Goal: Navigation & Orientation: Find specific page/section

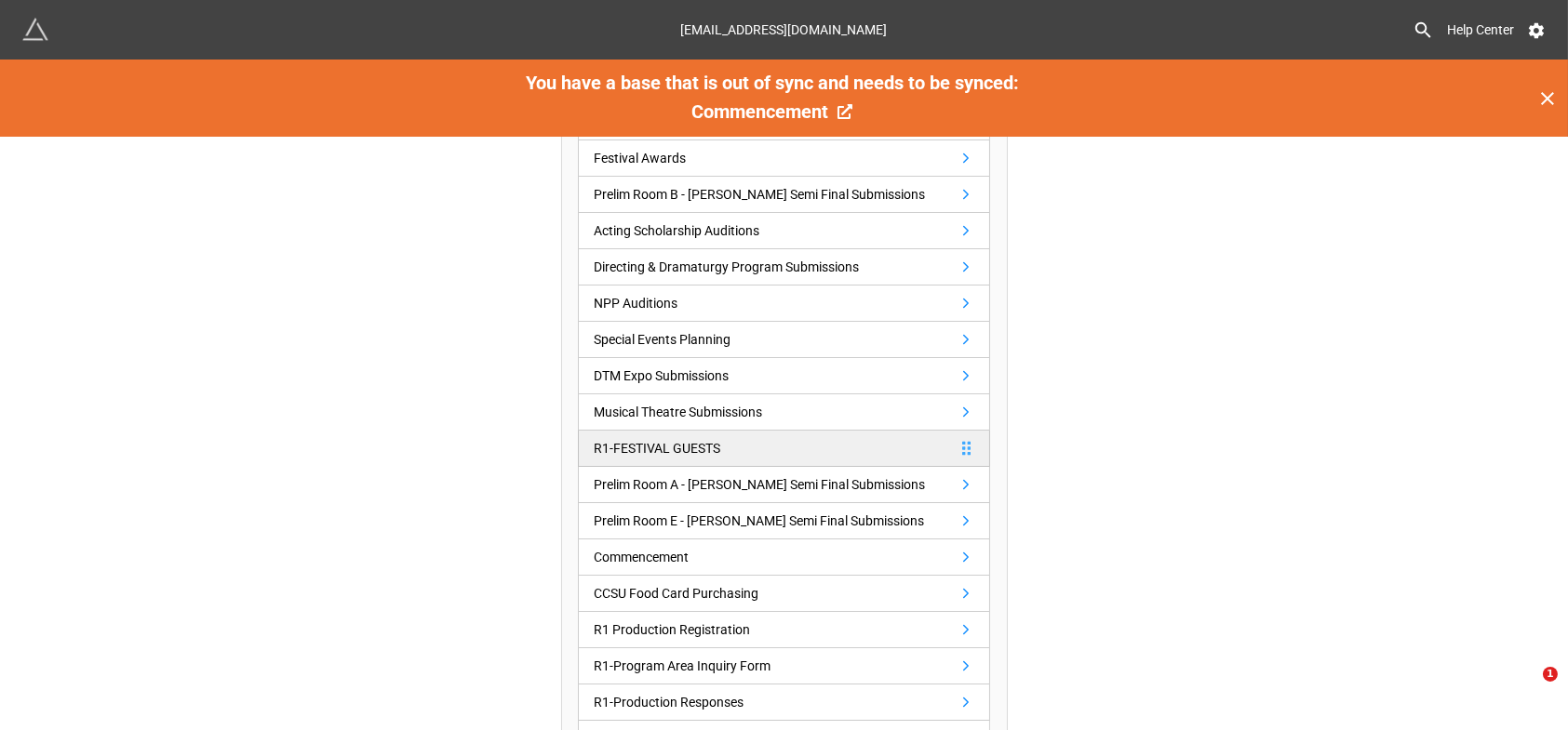
scroll to position [443, 0]
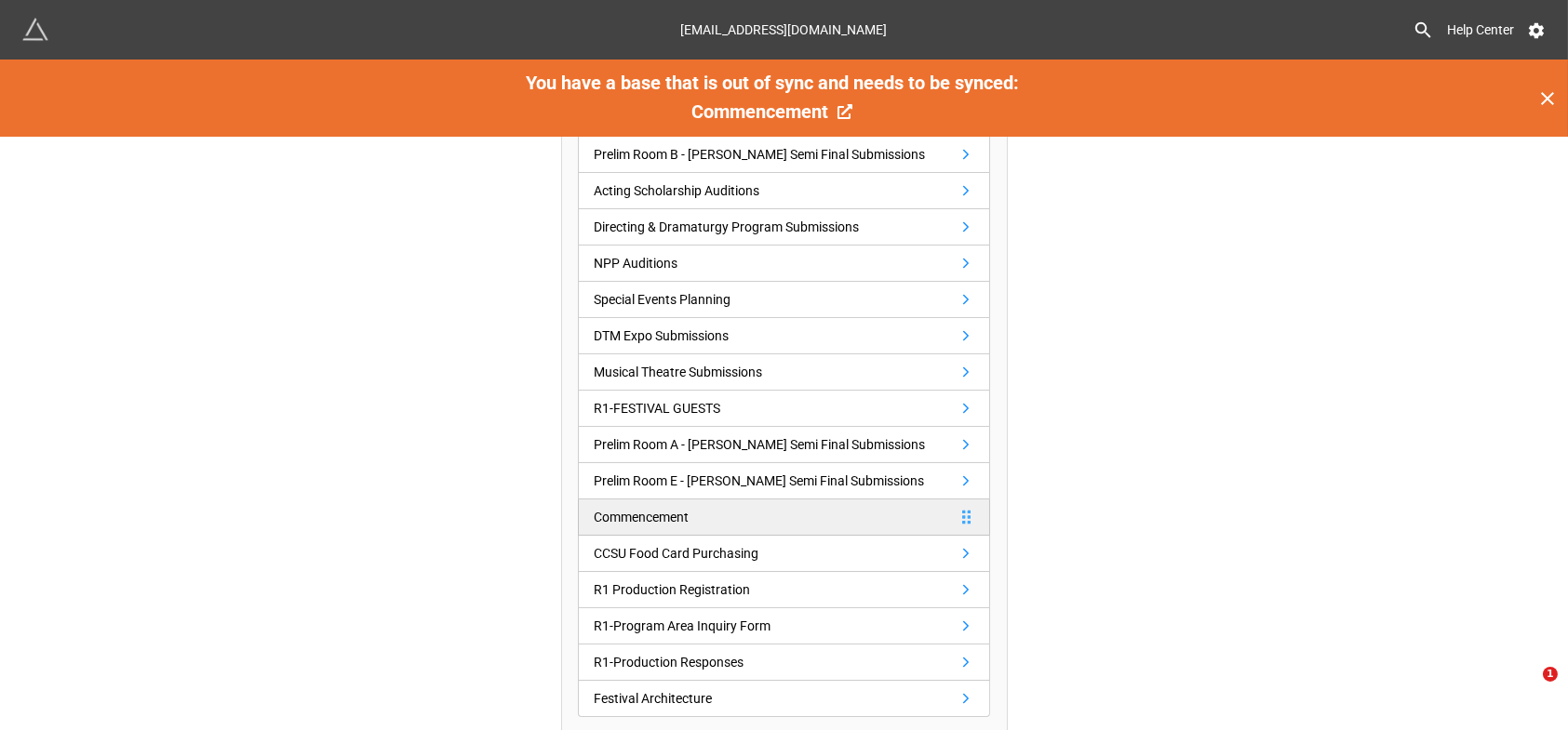
click at [644, 509] on div "Commencement" at bounding box center [641, 517] width 95 height 20
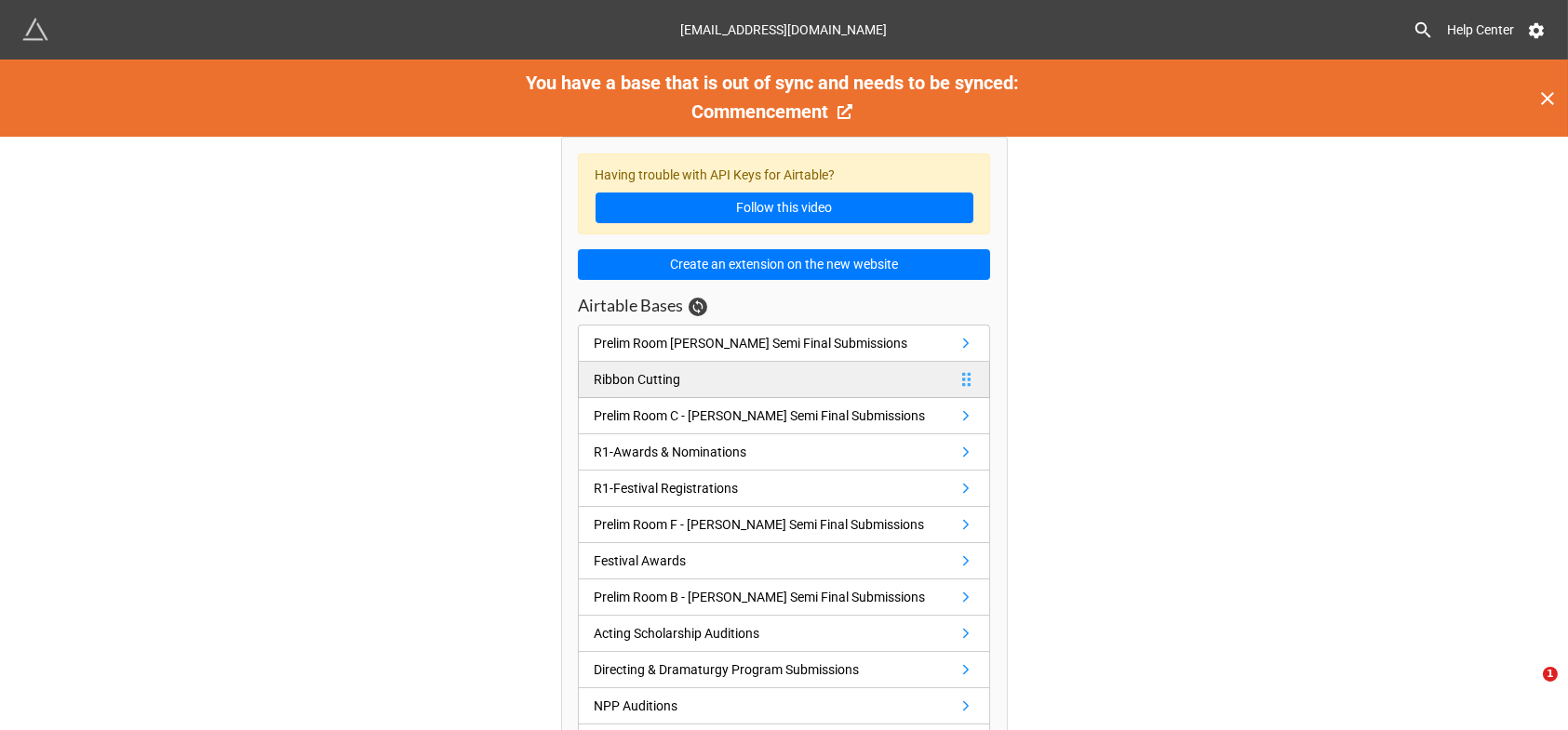
click at [645, 376] on div "Ribbon Cutting" at bounding box center [637, 380] width 87 height 20
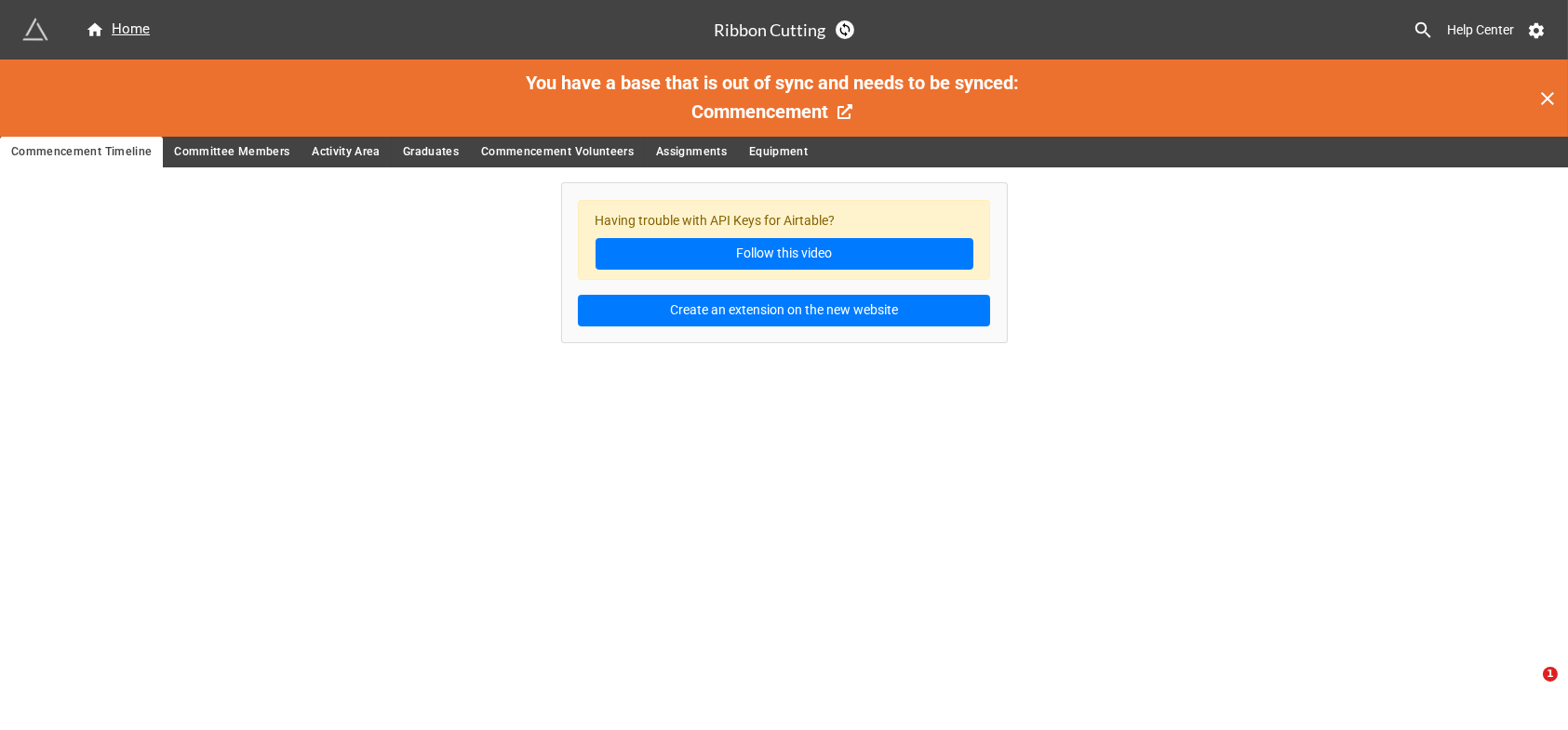
click at [237, 152] on span "Committee Members" at bounding box center [232, 152] width 116 height 19
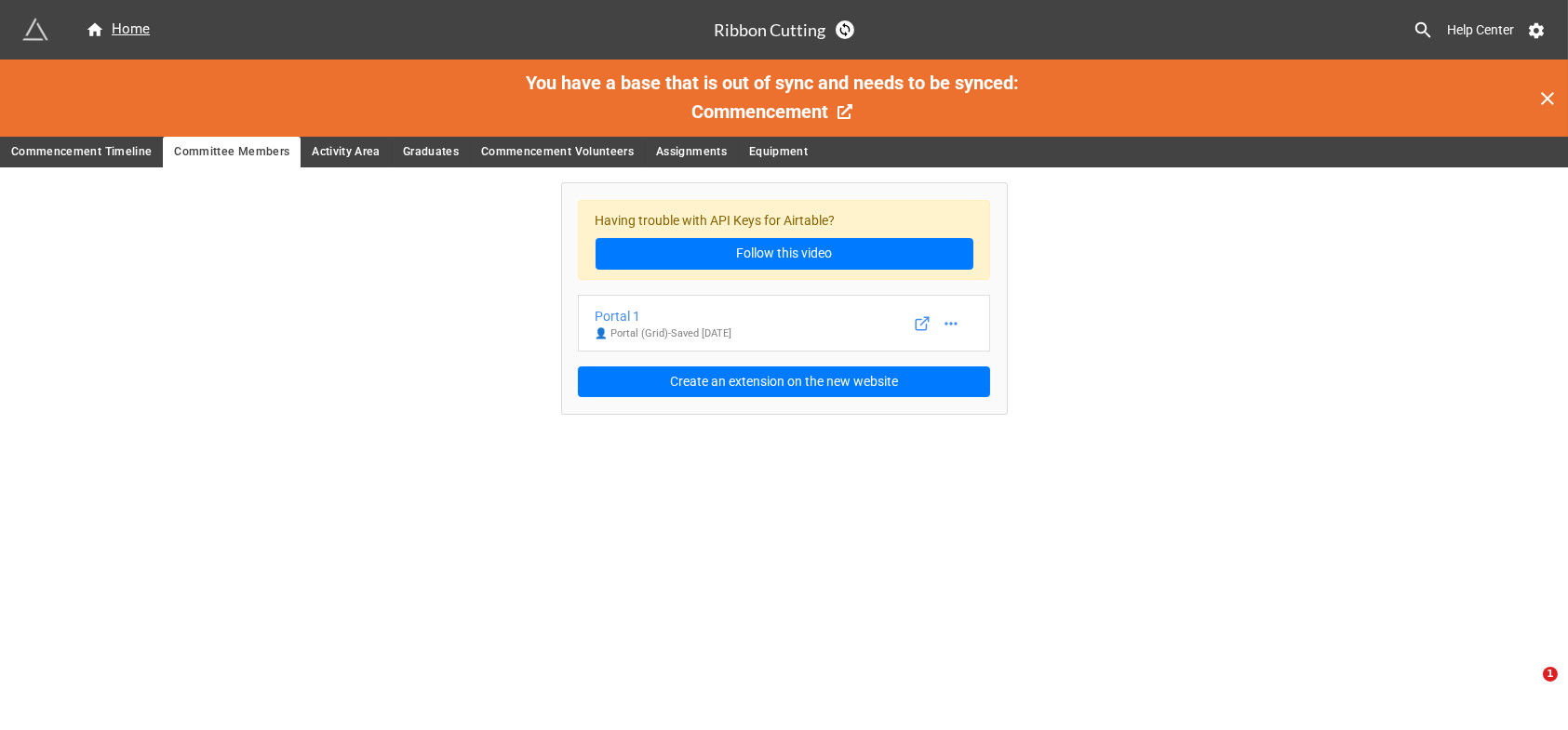
click at [331, 146] on span "Activity Area" at bounding box center [346, 152] width 69 height 19
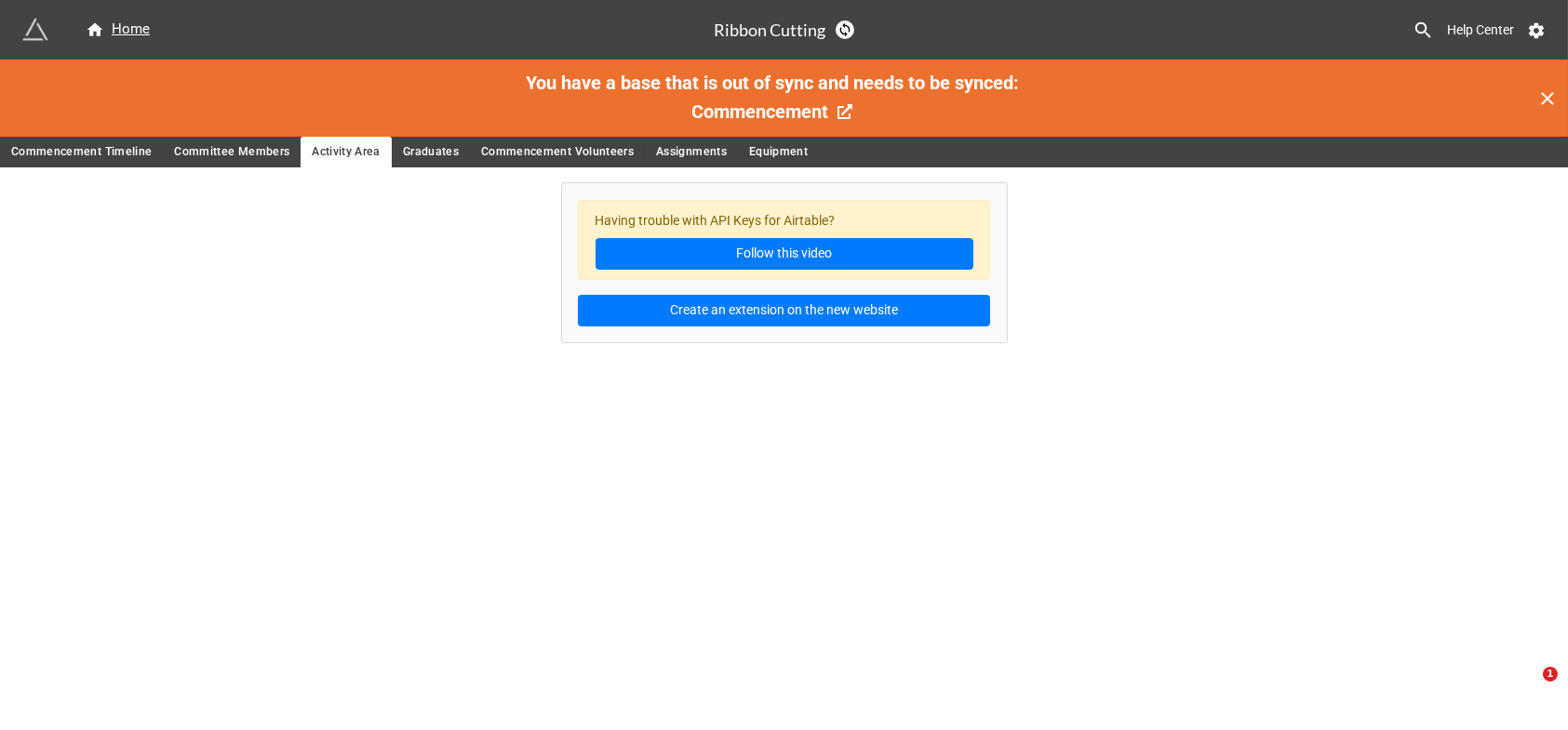
click at [405, 145] on span "Graduates" at bounding box center [430, 152] width 55 height 19
click at [540, 152] on span "Commencement Volunteers" at bounding box center [557, 152] width 153 height 19
click at [129, 27] on div "Home" at bounding box center [118, 29] width 64 height 22
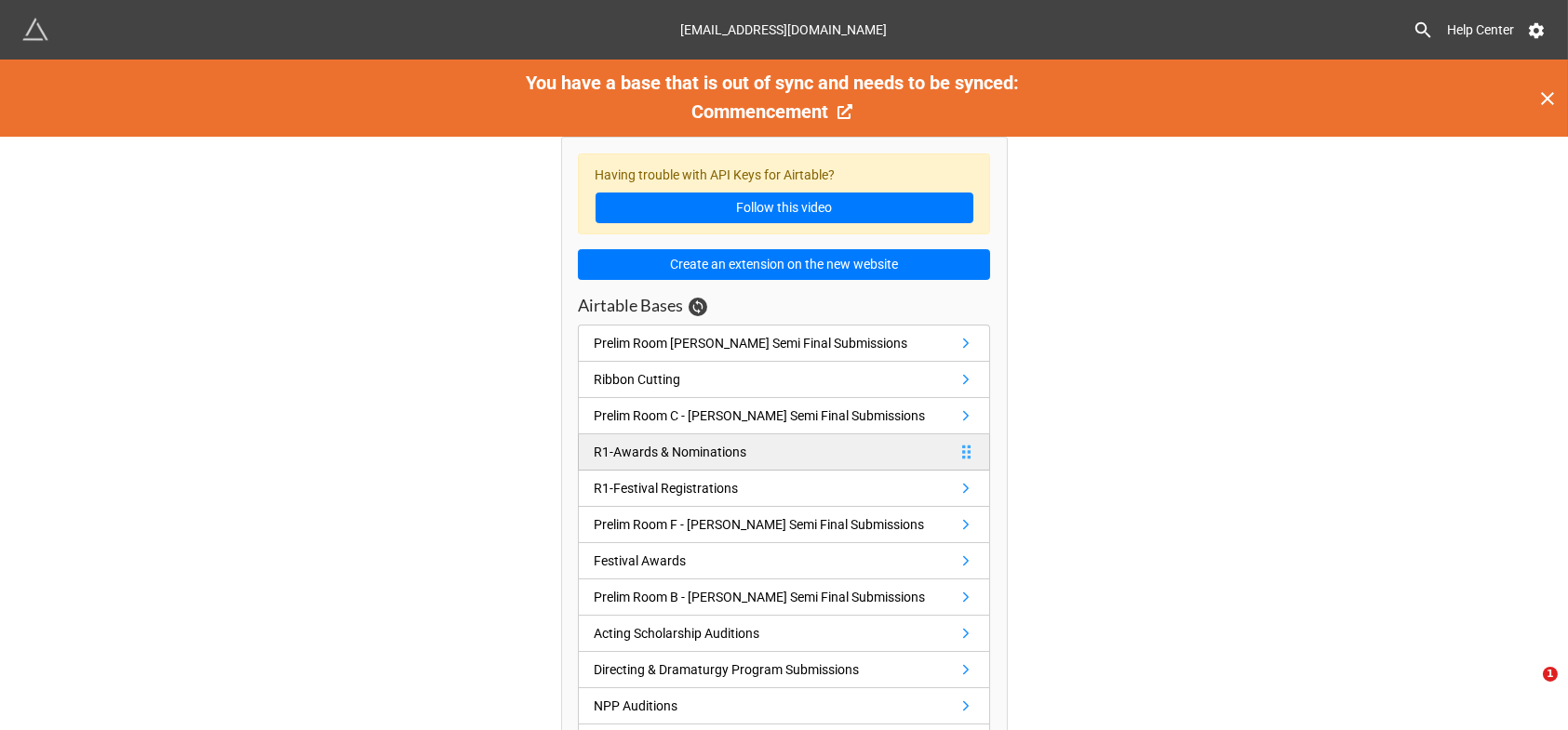
click at [761, 453] on link "R1-Awards & Nominations" at bounding box center [784, 452] width 413 height 36
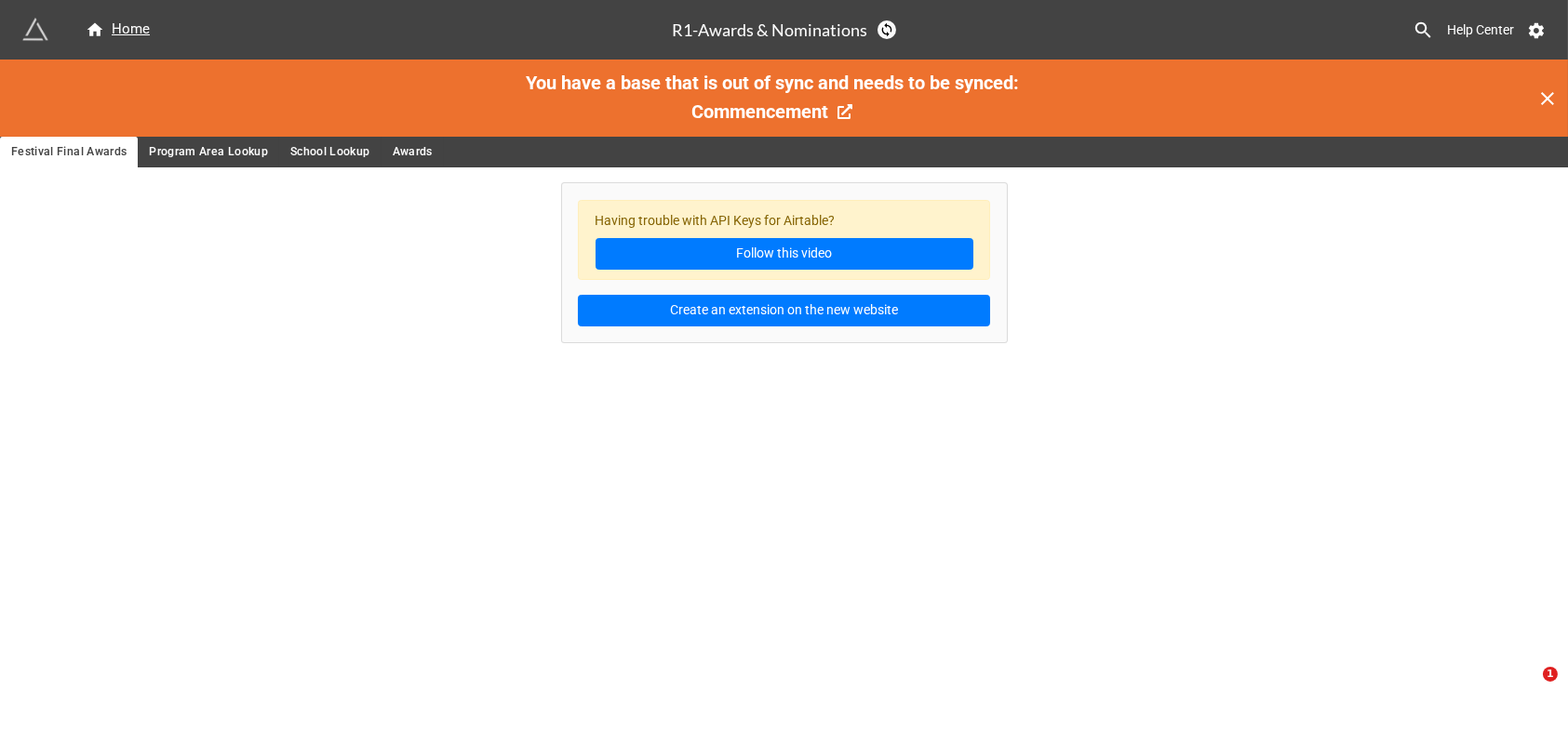
click at [212, 142] on span "Program Area Lookup" at bounding box center [208, 152] width 119 height 19
click at [332, 147] on span "School Lookup" at bounding box center [330, 152] width 80 height 19
click at [403, 149] on span "Awards" at bounding box center [412, 152] width 40 height 19
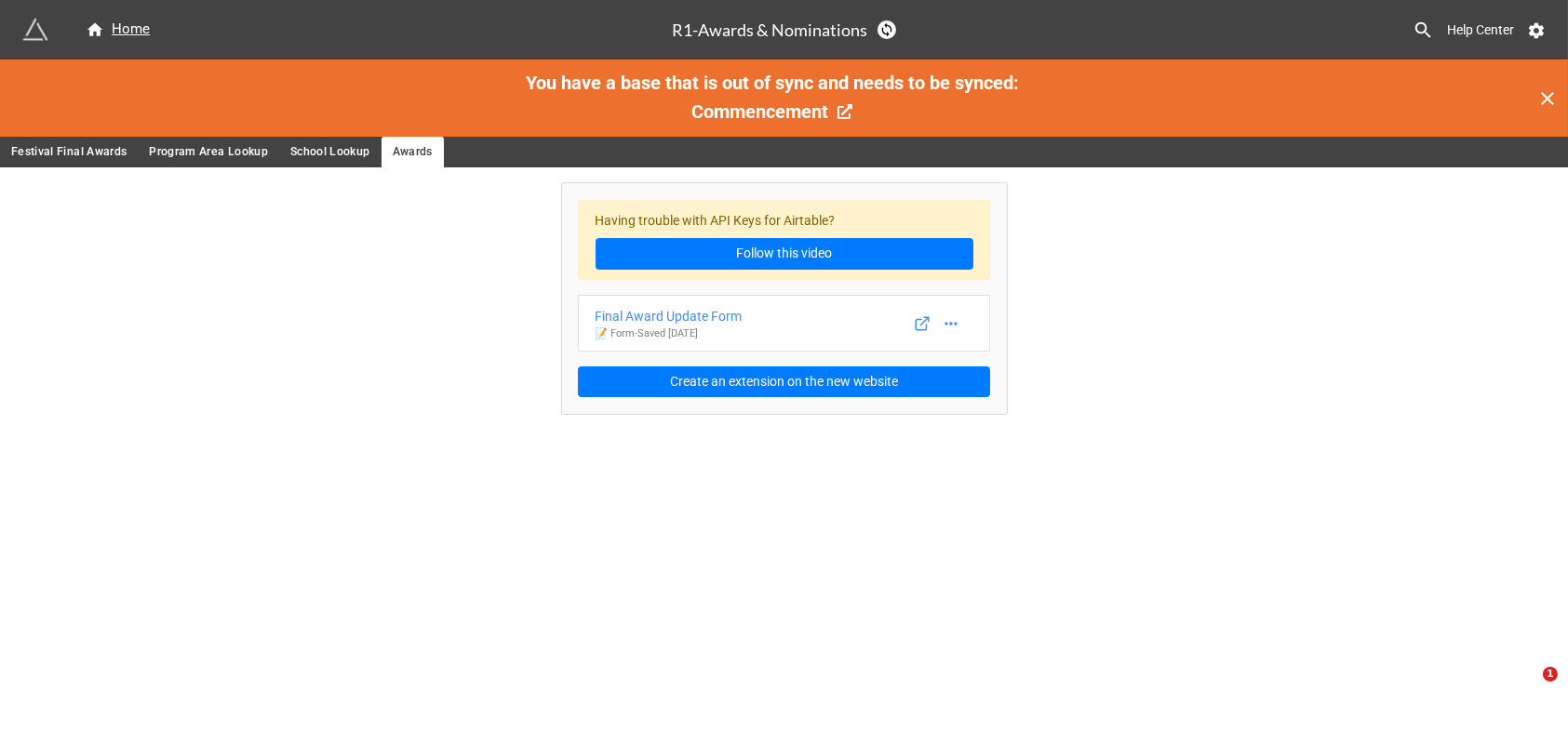
click at [51, 152] on span "Festival Final Awards" at bounding box center [68, 152] width 116 height 19
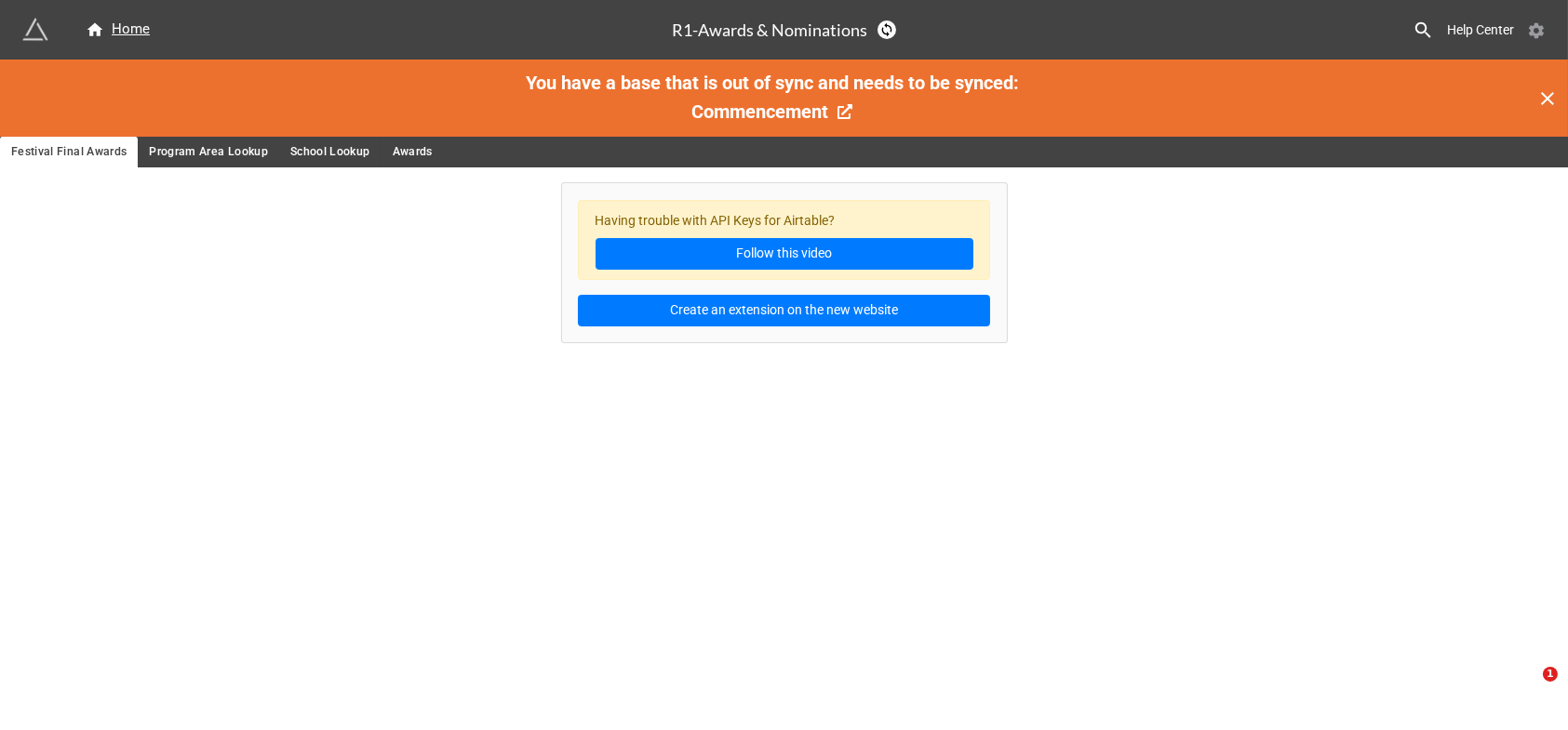
click at [1534, 26] on icon at bounding box center [1536, 31] width 15 height 16
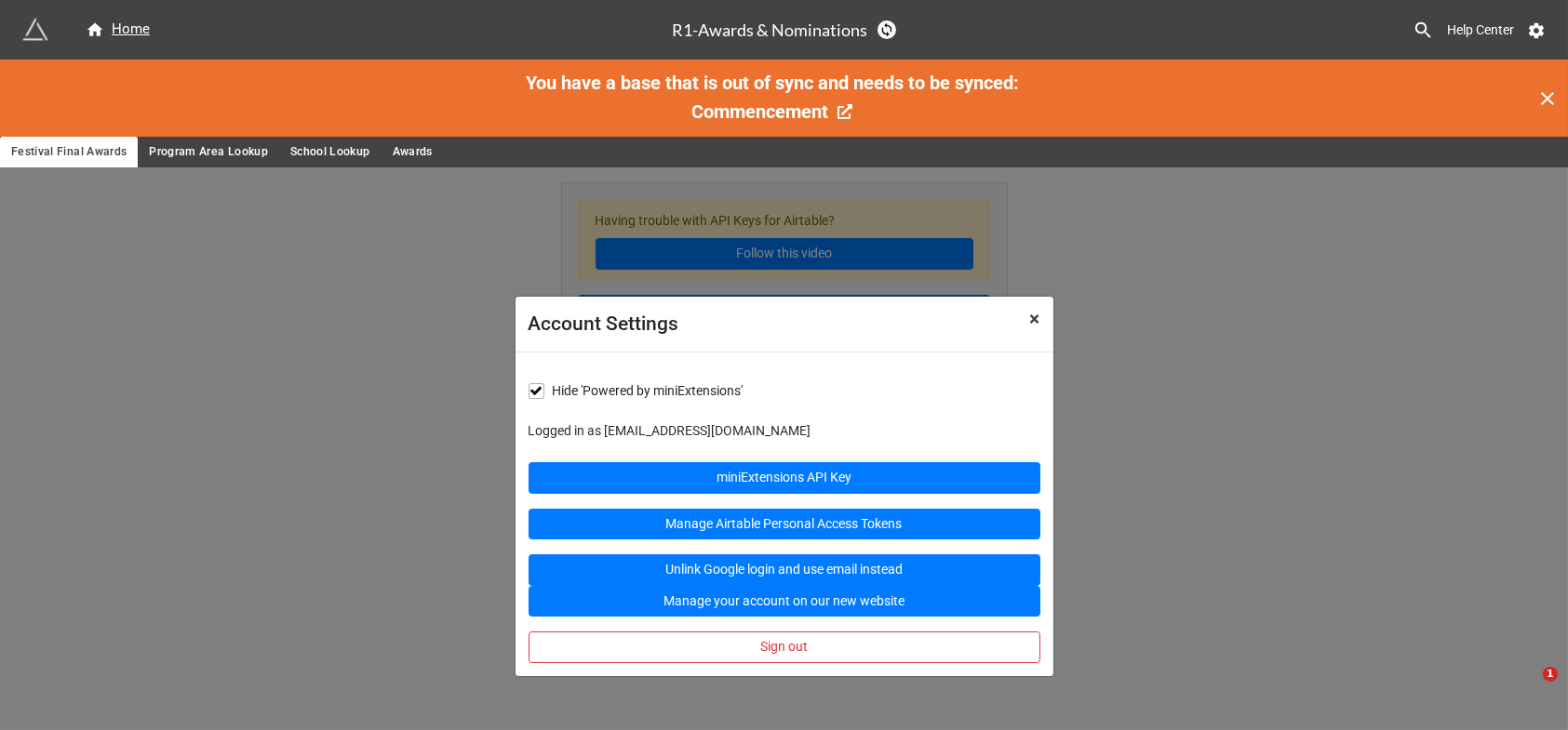
drag, startPoint x: 1030, startPoint y: 310, endPoint x: 1103, endPoint y: 319, distance: 73.6
click at [1030, 310] on span "×" at bounding box center [1035, 318] width 11 height 22
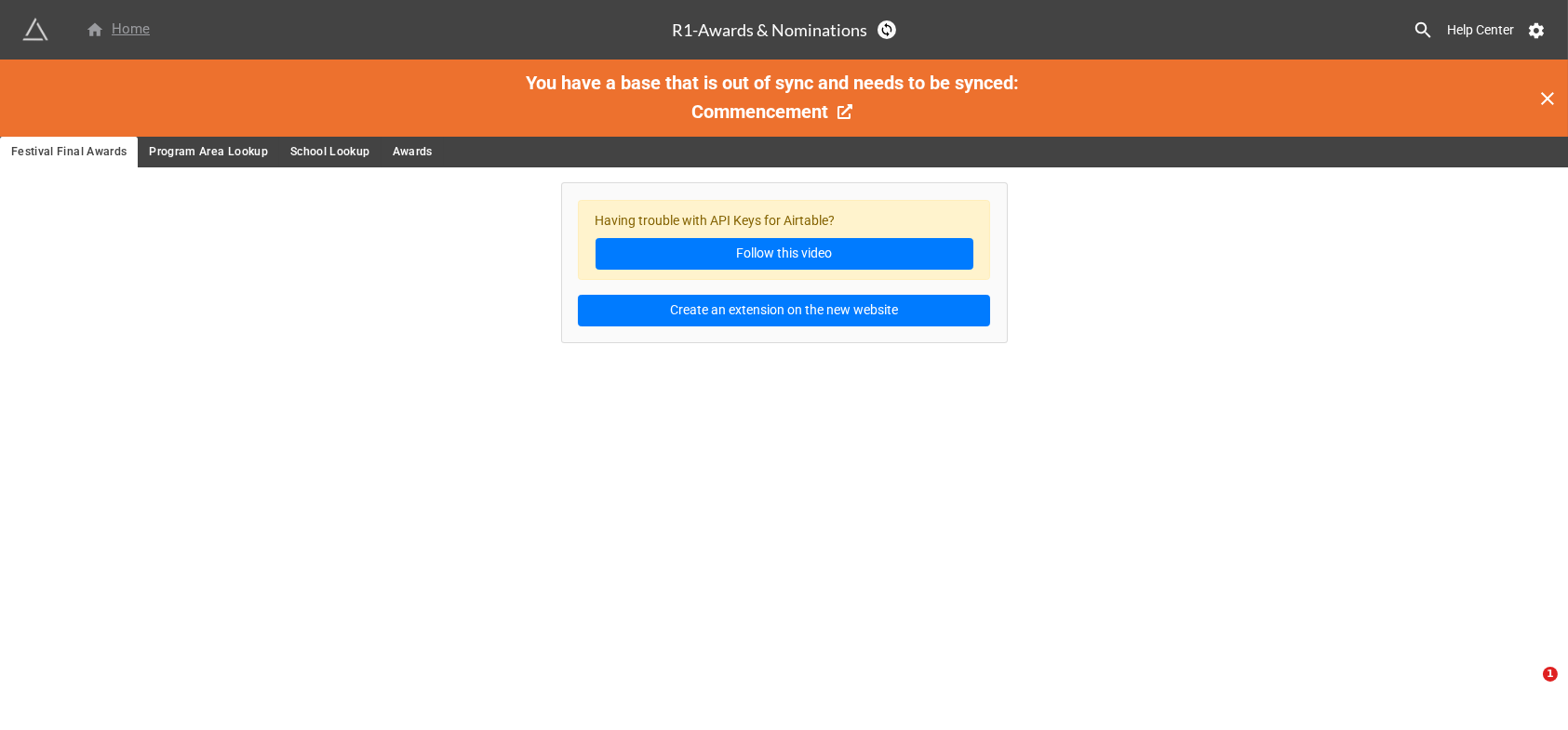
click at [114, 32] on div "Home" at bounding box center [118, 29] width 64 height 22
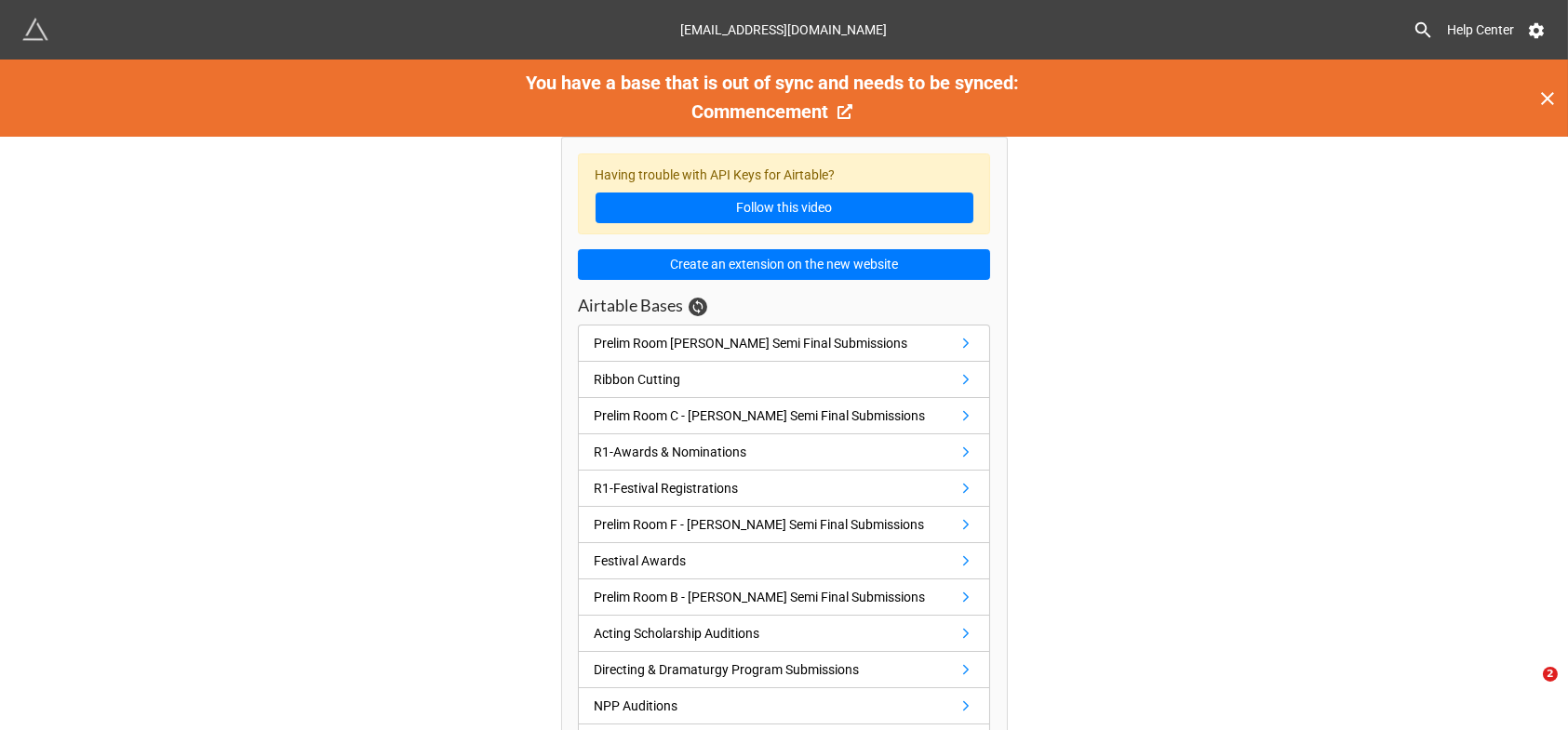
click at [810, 29] on div "[EMAIL_ADDRESS][DOMAIN_NAME]" at bounding box center [784, 29] width 206 height 33
click at [35, 30] on img at bounding box center [35, 29] width 26 height 26
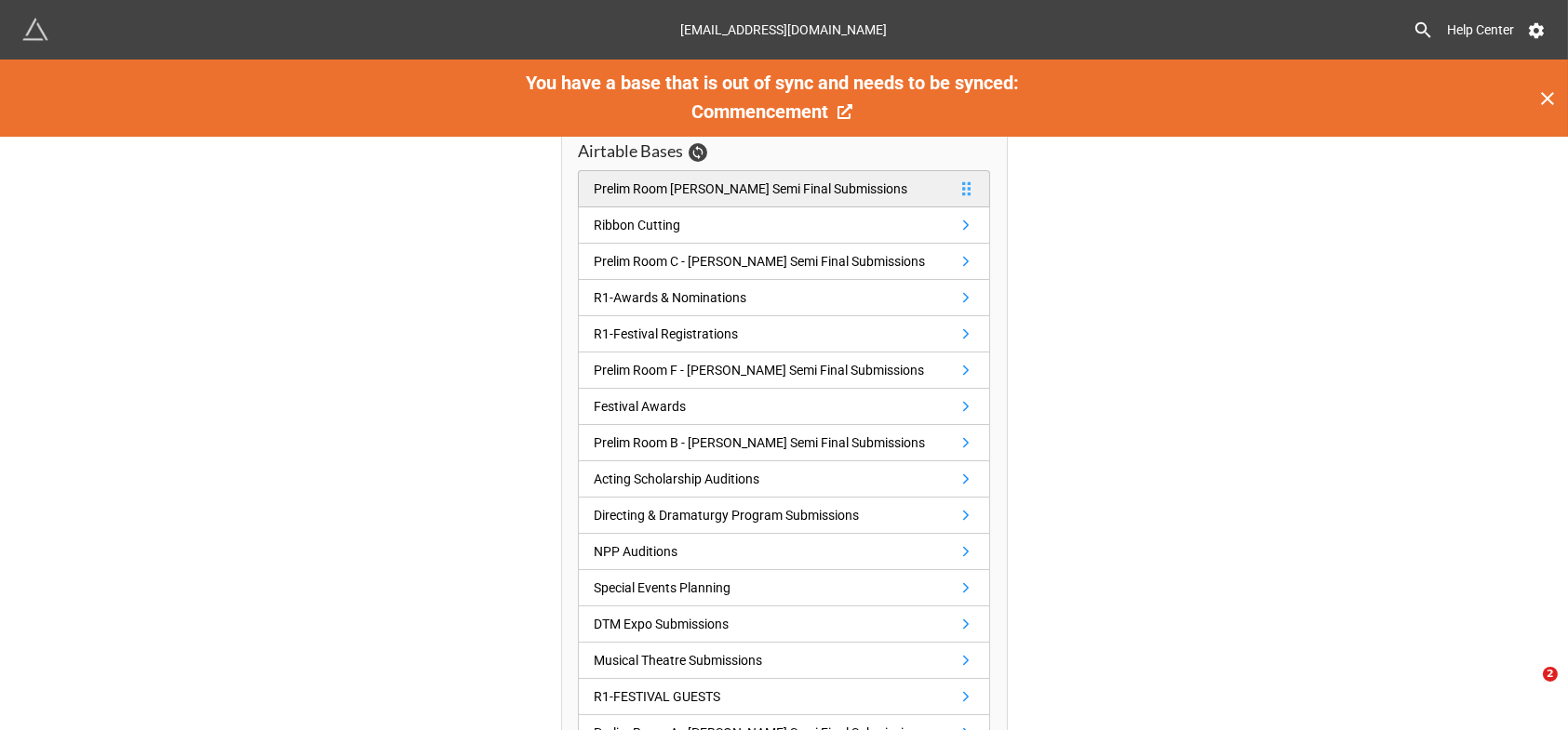
click at [804, 189] on div "Prelim Room [PERSON_NAME] Semi Final Submissions" at bounding box center [750, 189] width 313 height 20
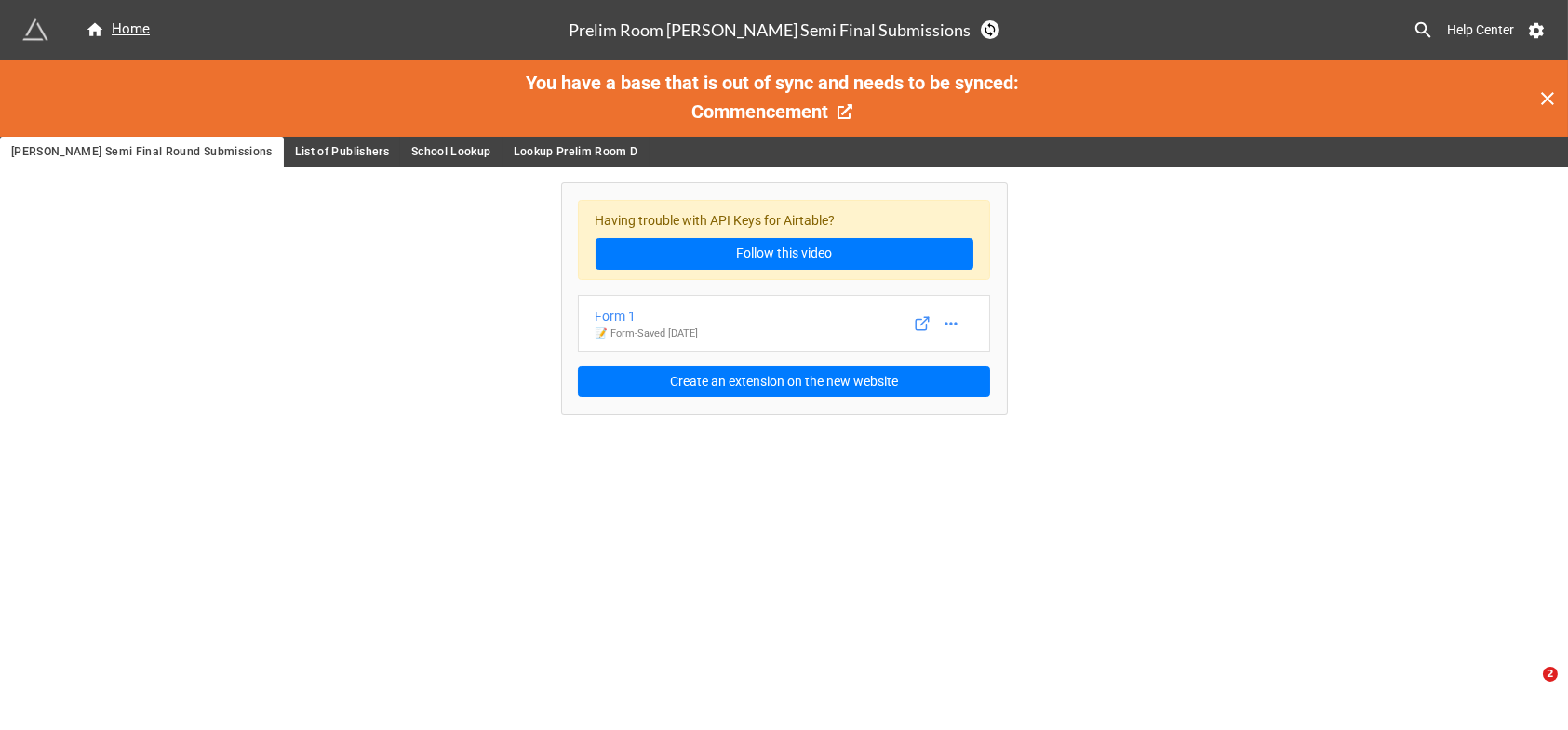
click at [295, 142] on span "List of Publishers" at bounding box center [342, 152] width 94 height 19
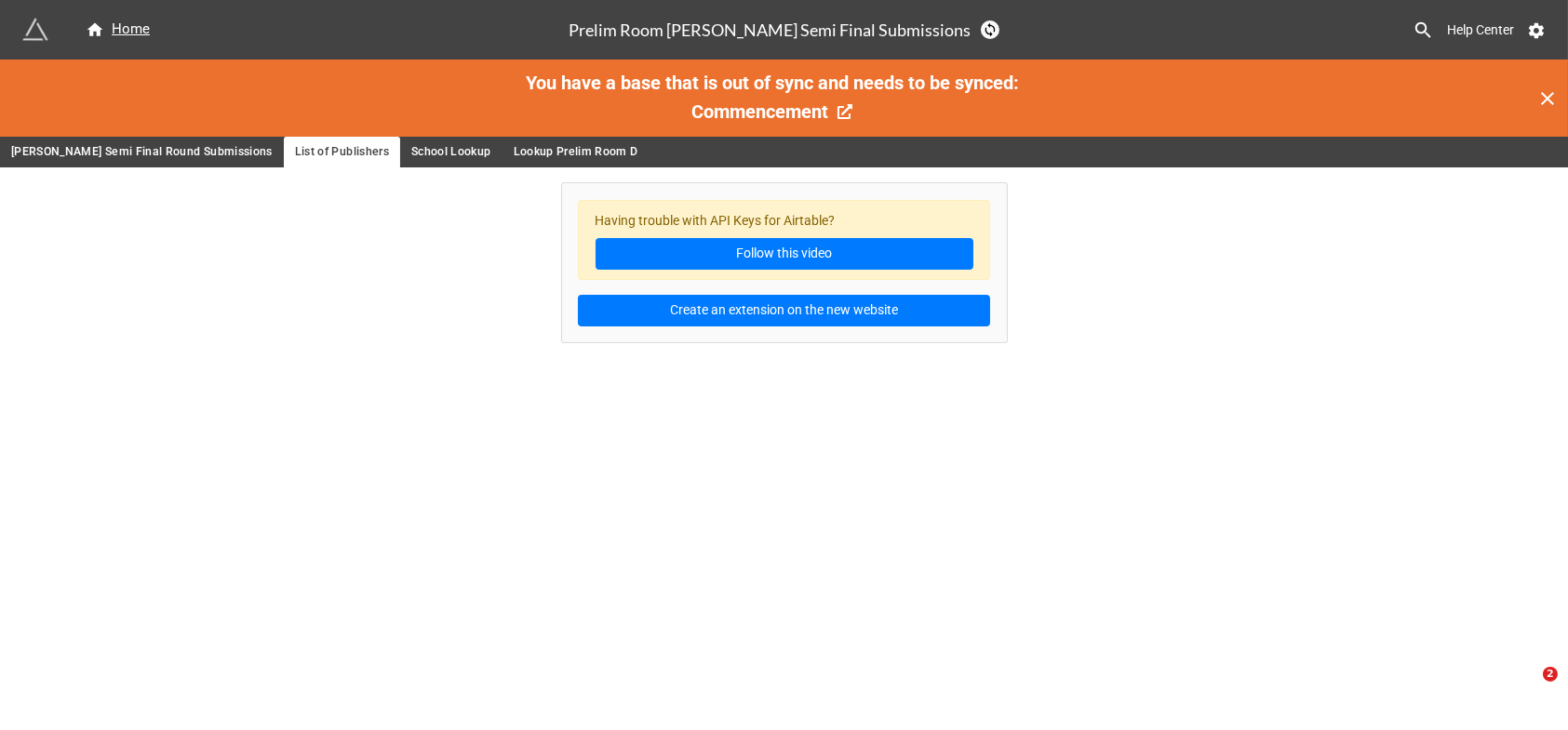
click at [419, 154] on span "School Lookup" at bounding box center [452, 152] width 80 height 19
click at [529, 152] on span "Lookup Prelim Room D" at bounding box center [576, 152] width 125 height 19
click at [128, 146] on span "[PERSON_NAME] Semi Final Round Submissions" at bounding box center [141, 152] width 262 height 19
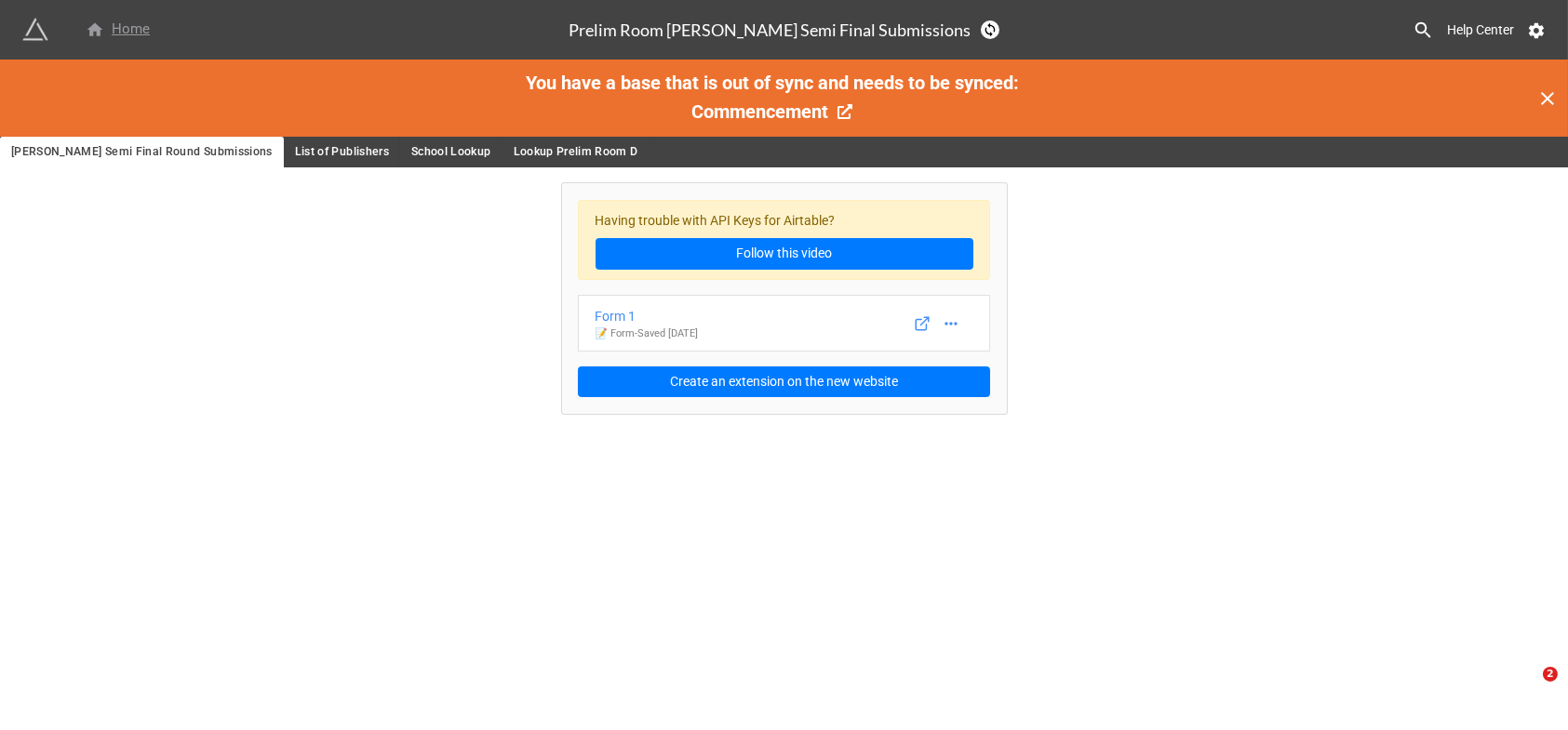
click at [135, 29] on div "Home" at bounding box center [118, 29] width 64 height 22
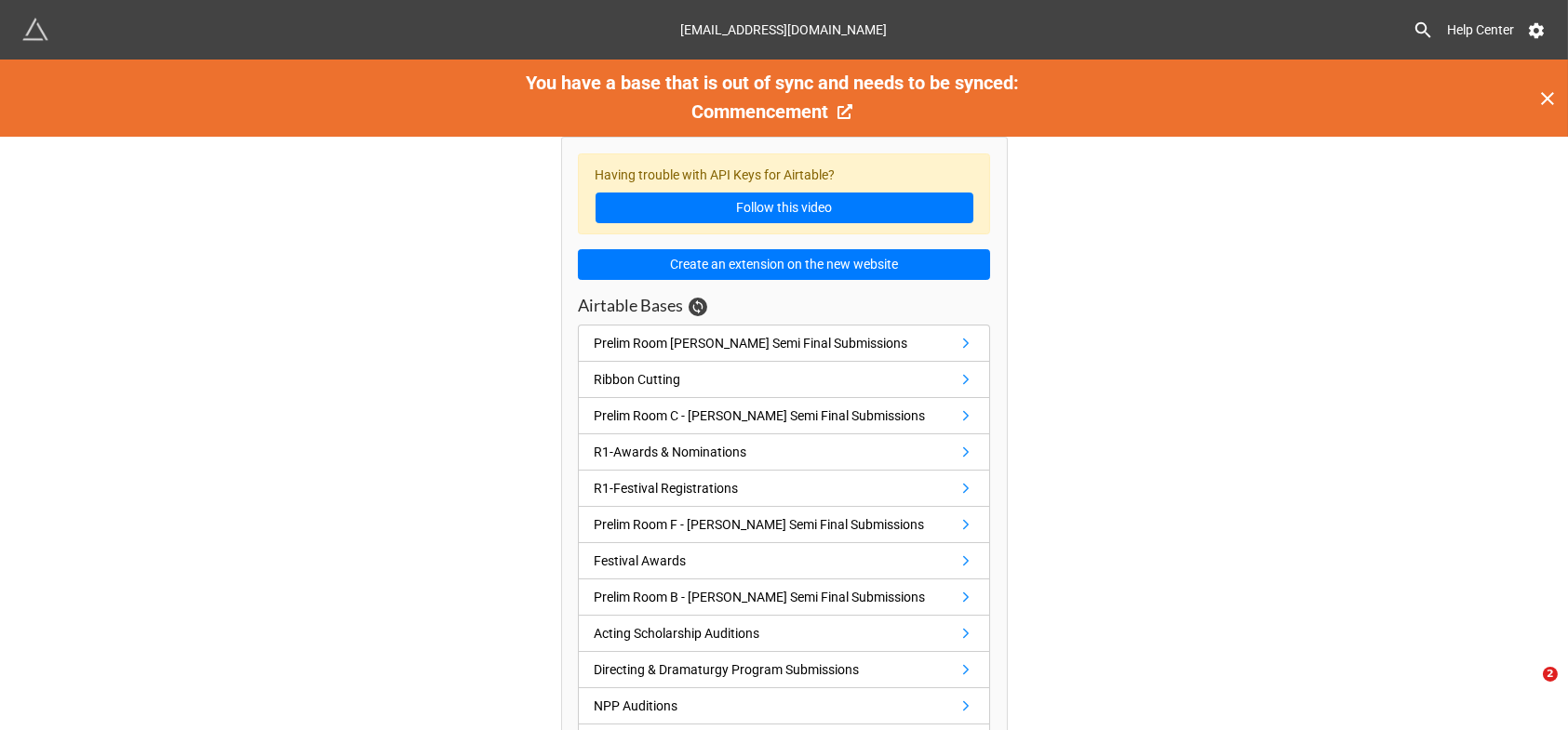
scroll to position [155, 0]
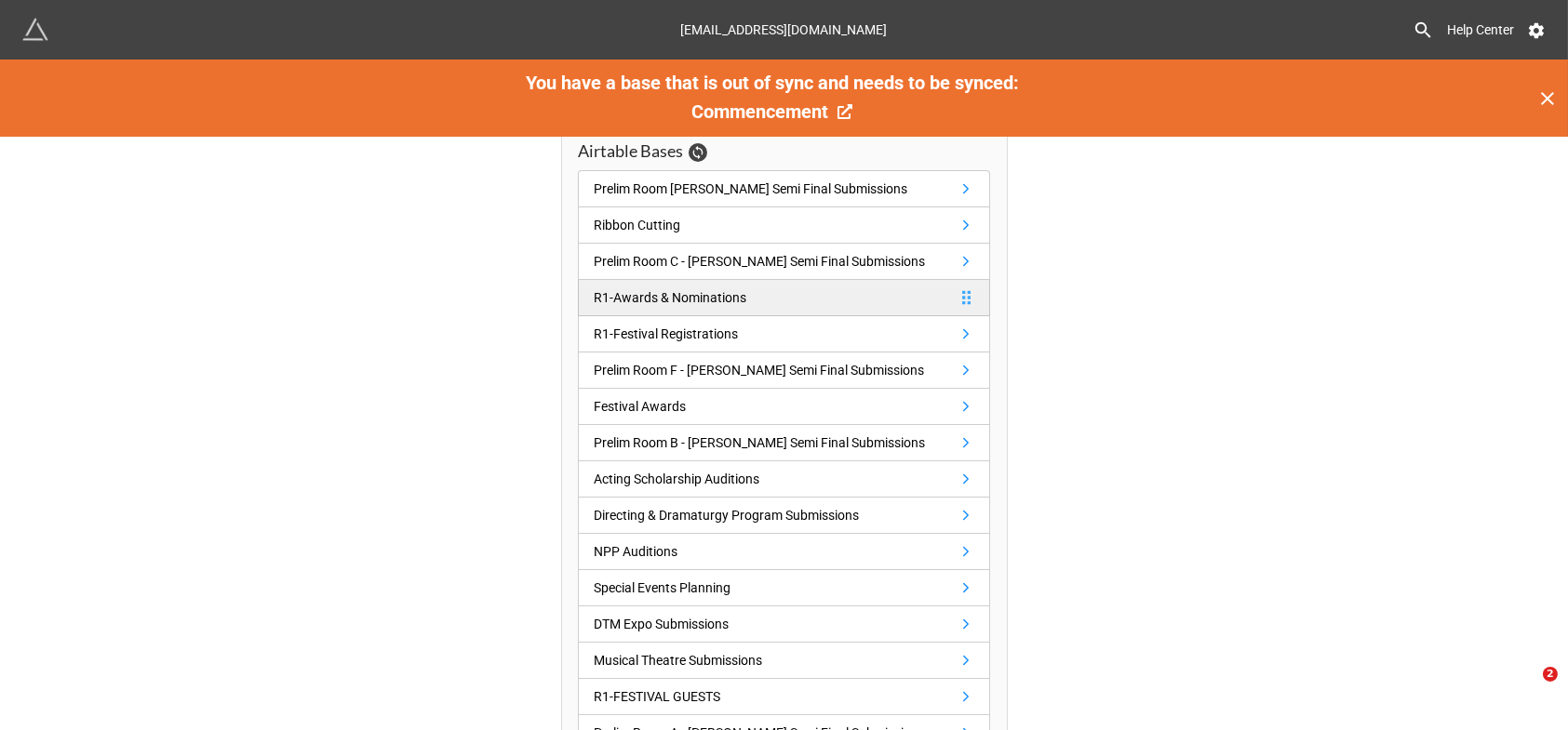
click at [718, 296] on div "R1-Awards & Nominations" at bounding box center [670, 297] width 153 height 20
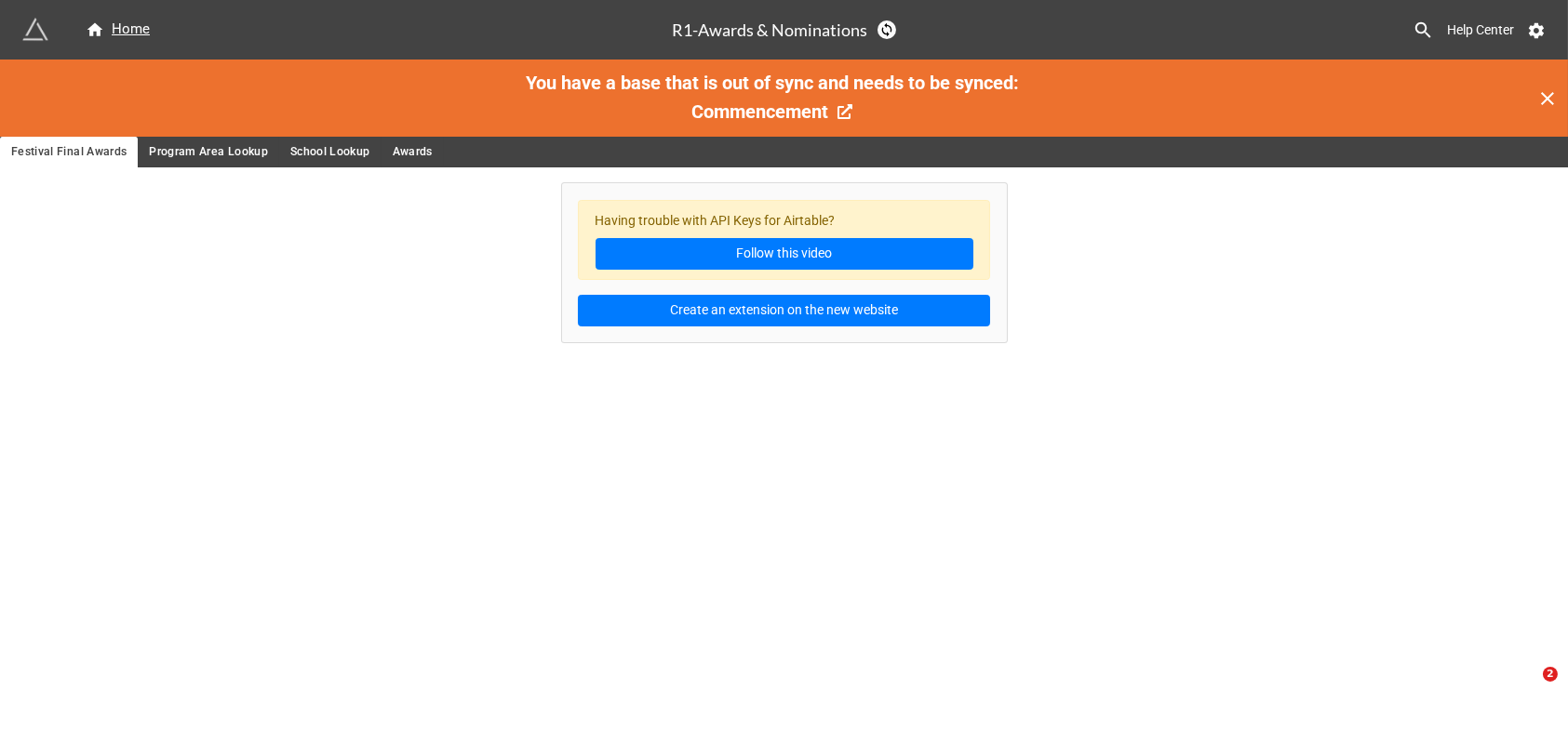
click at [216, 147] on span "Program Area Lookup" at bounding box center [208, 152] width 119 height 19
click at [313, 150] on span "School Lookup" at bounding box center [330, 152] width 80 height 19
click at [407, 152] on span "Awards" at bounding box center [412, 152] width 40 height 19
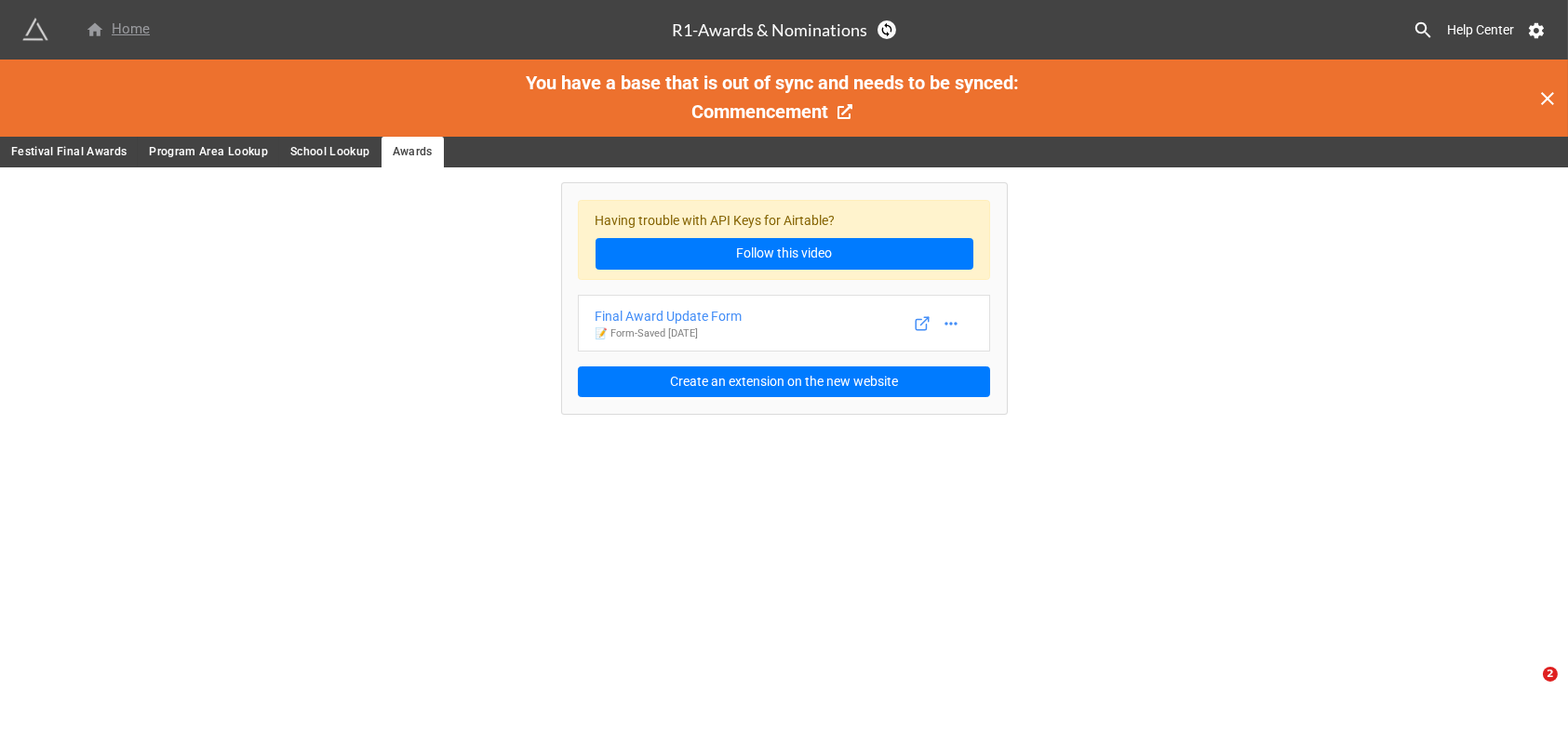
click at [106, 27] on div "Home" at bounding box center [118, 29] width 64 height 22
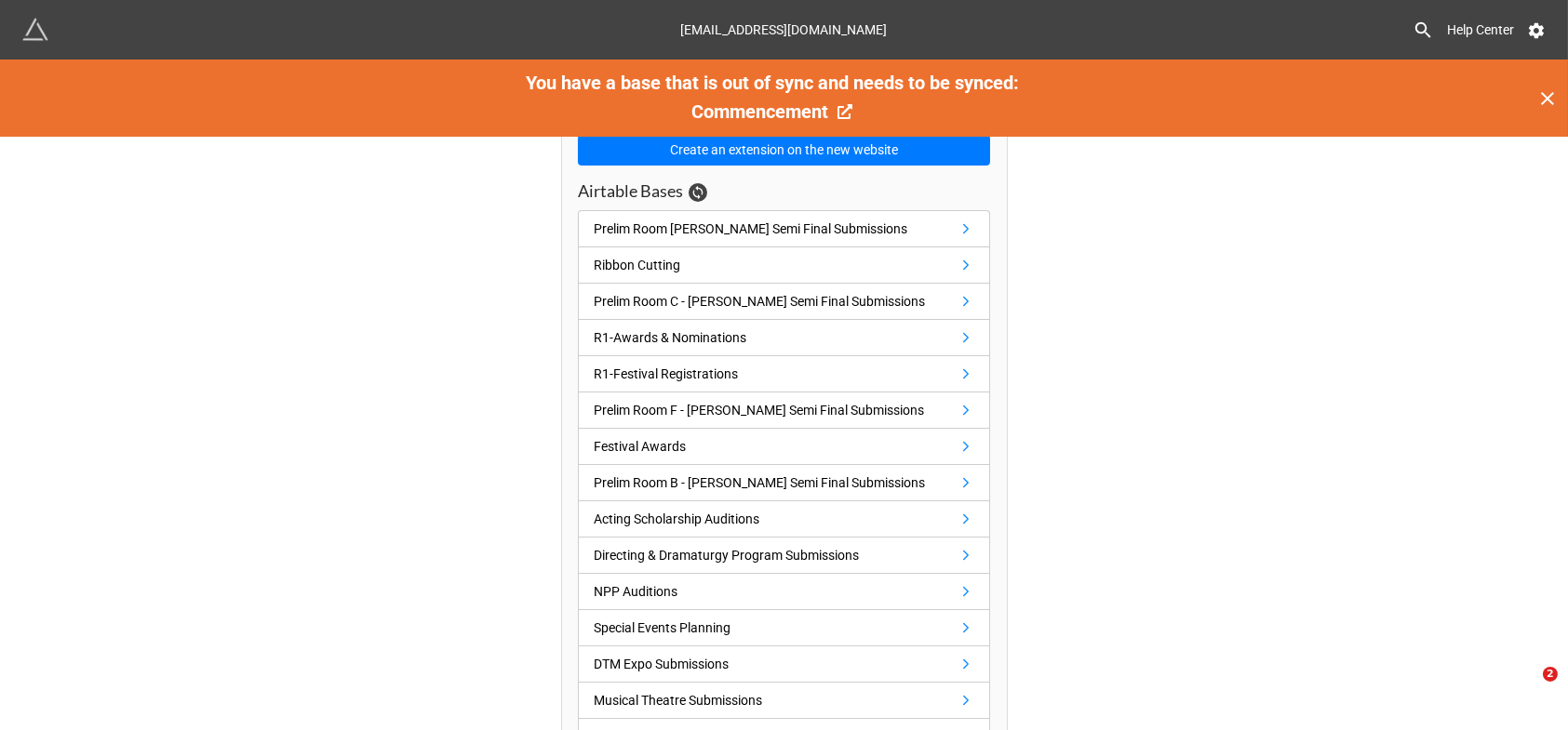
scroll to position [155, 0]
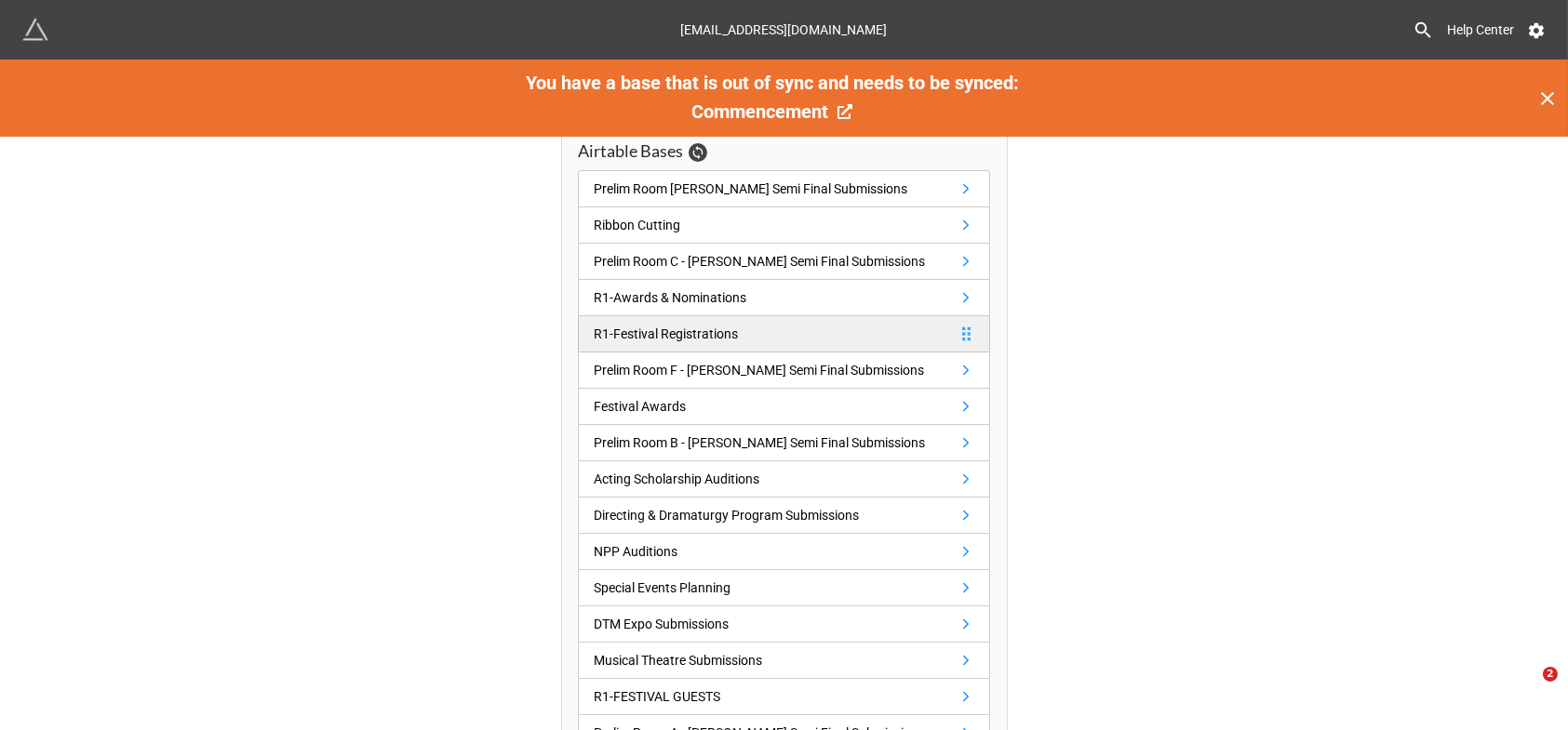
click at [703, 332] on div "R1-Festival Registrations" at bounding box center [666, 334] width 144 height 20
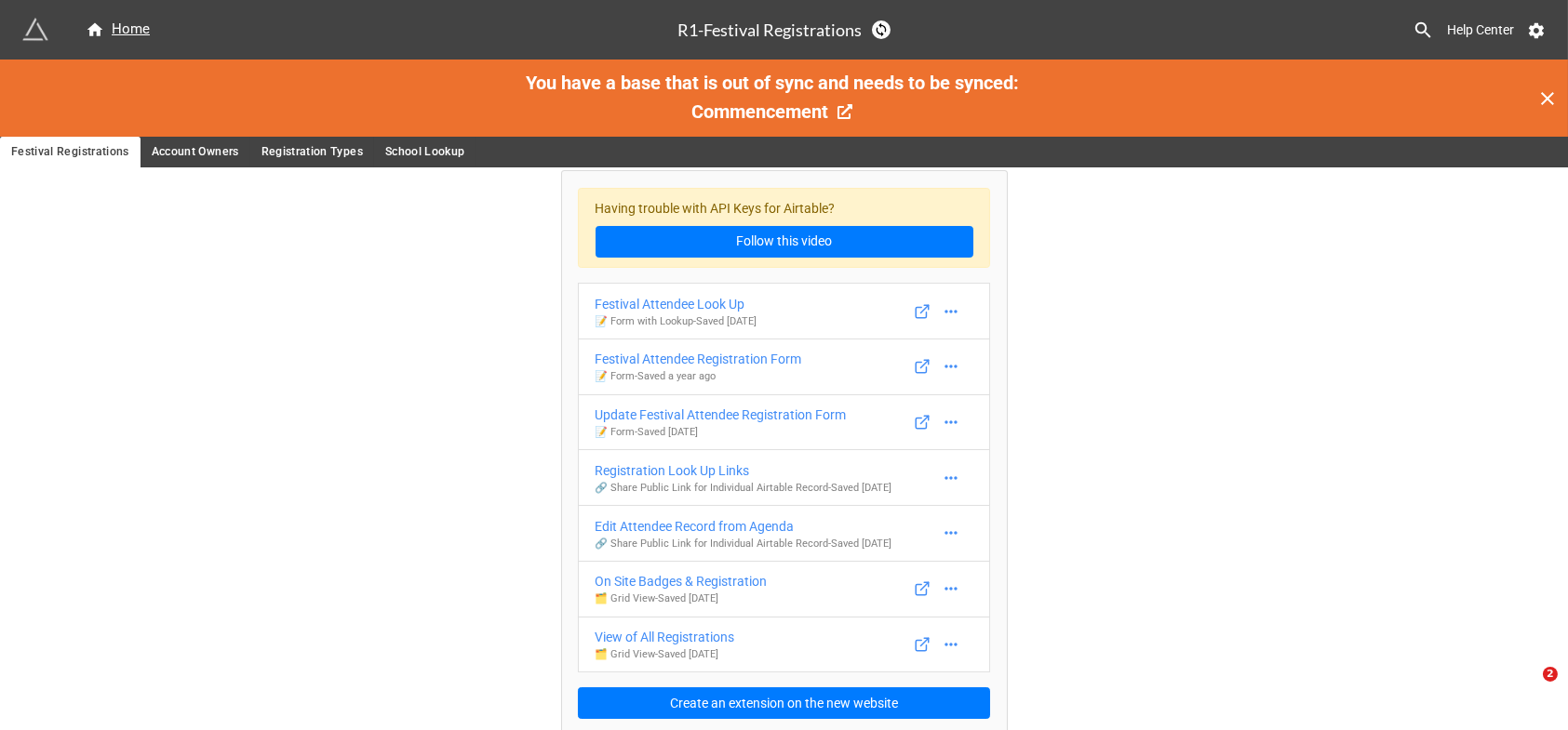
scroll to position [15, 0]
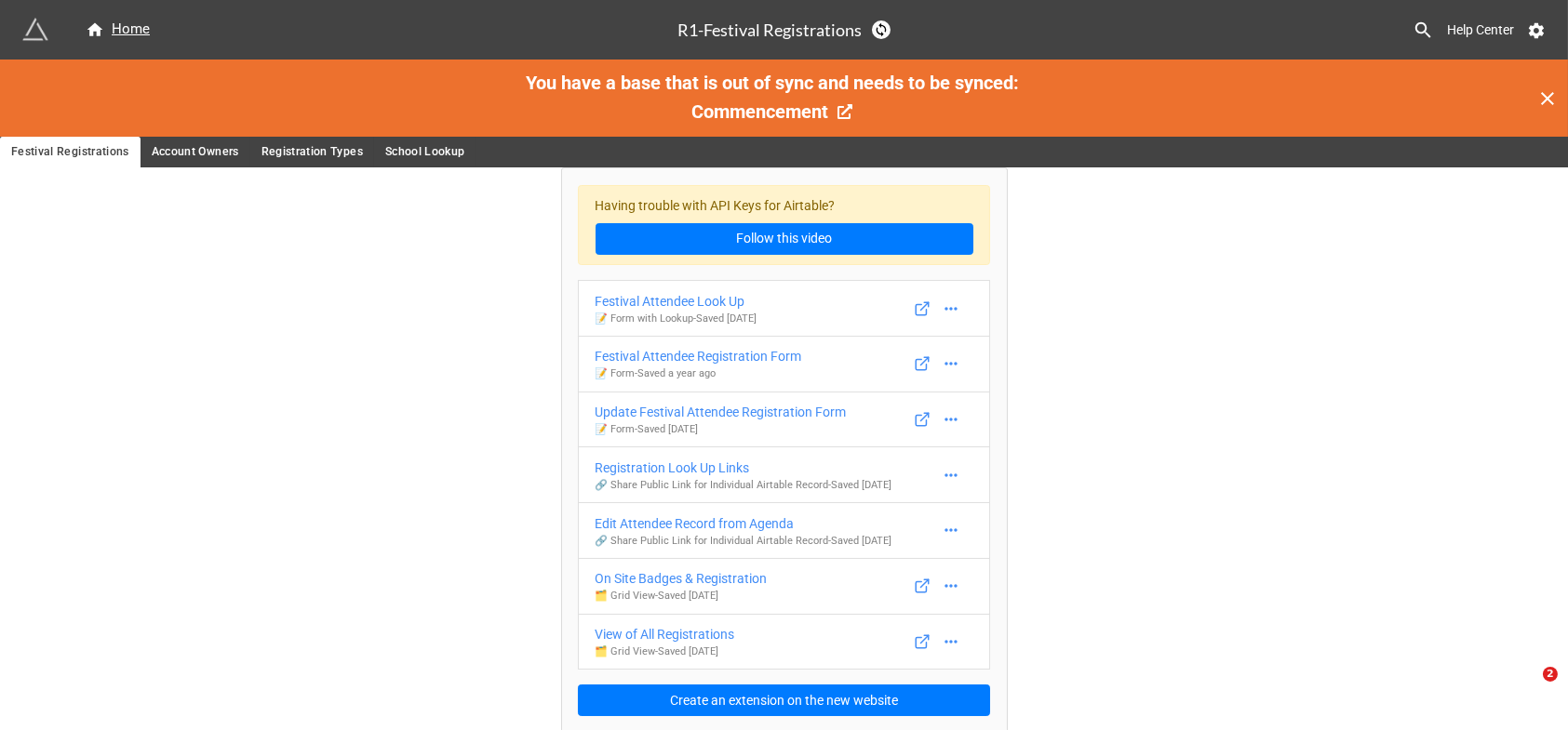
click at [179, 151] on span "Account Owners" at bounding box center [196, 152] width 88 height 19
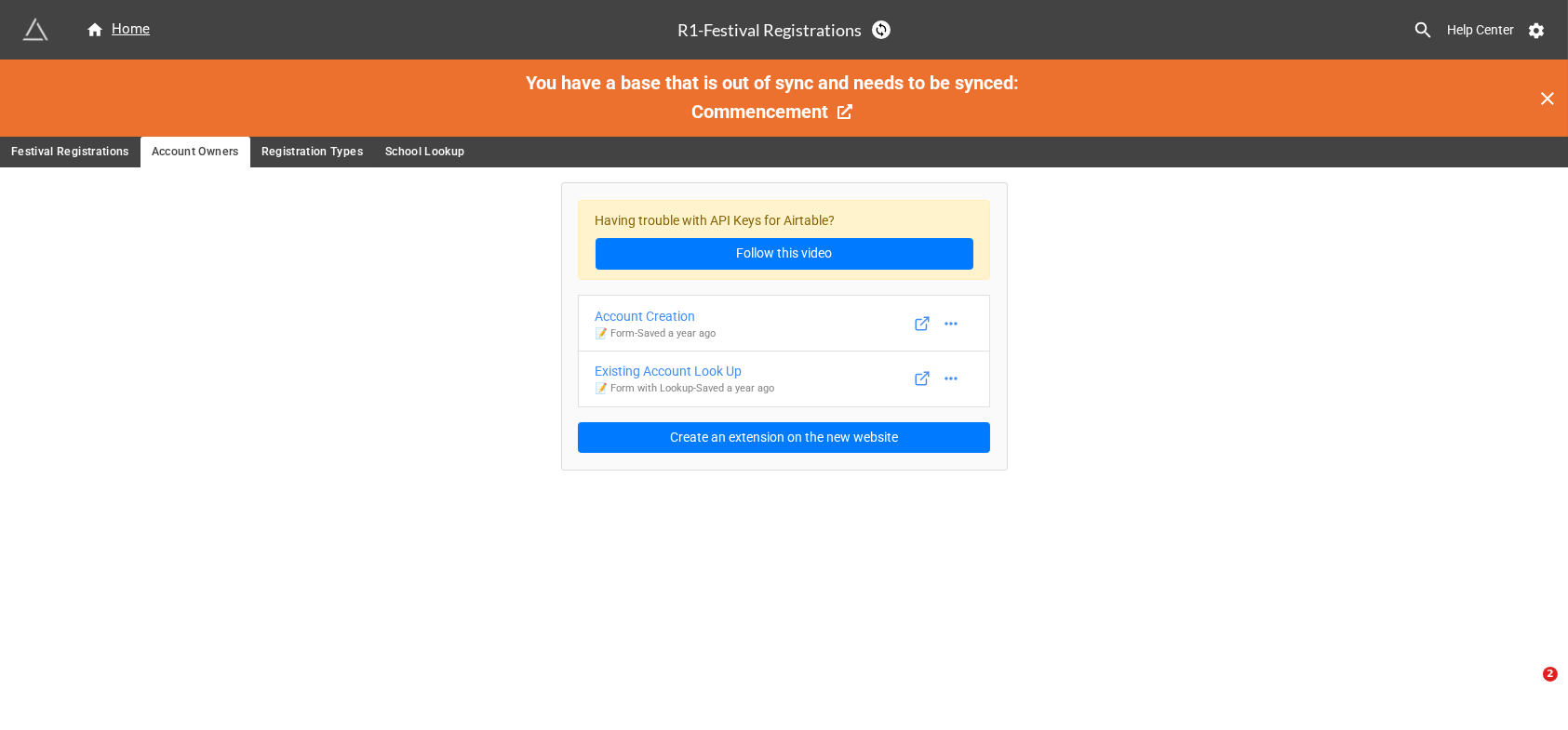
click at [313, 147] on span "Registration Types" at bounding box center [312, 152] width 101 height 19
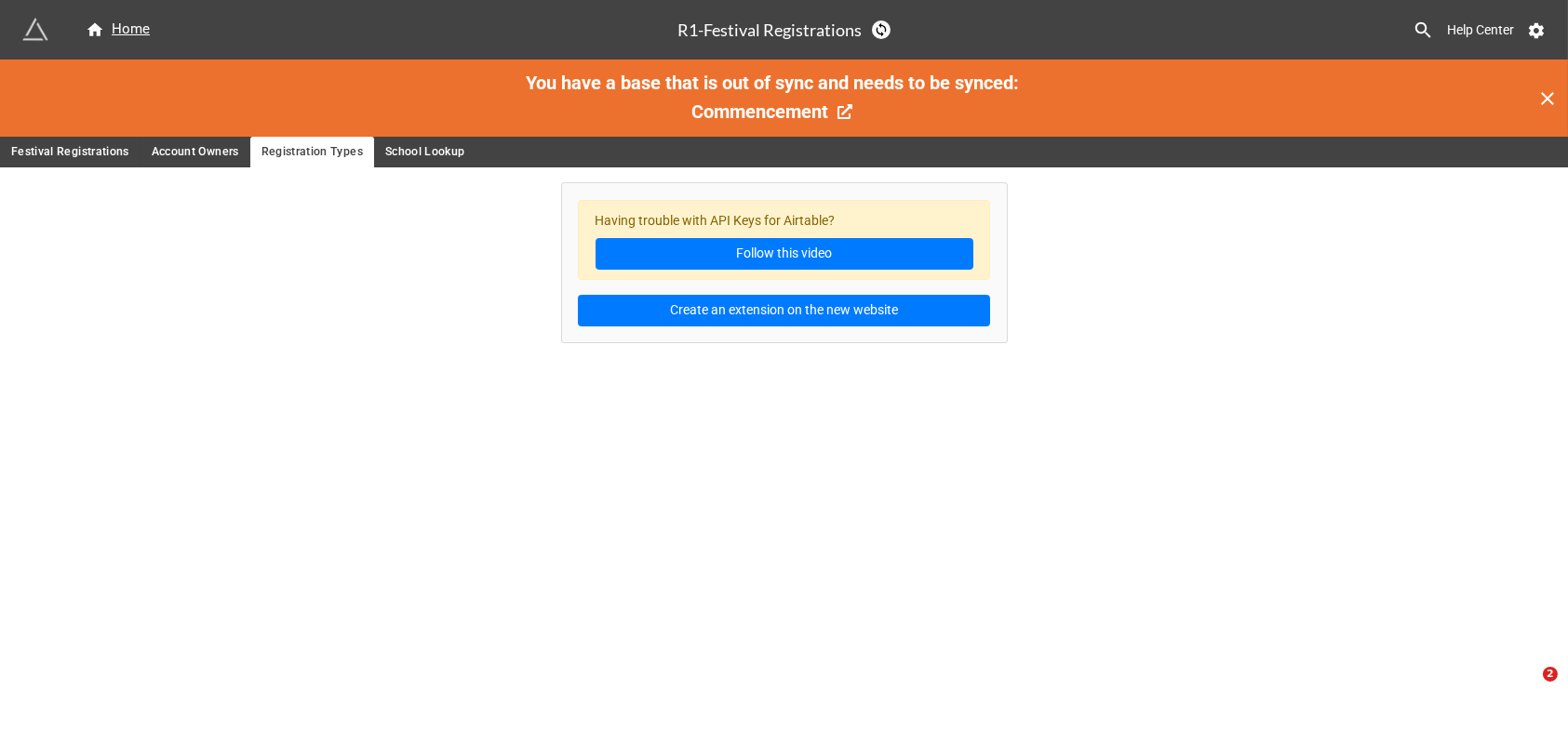
click at [420, 149] on span "School Lookup" at bounding box center [425, 152] width 80 height 19
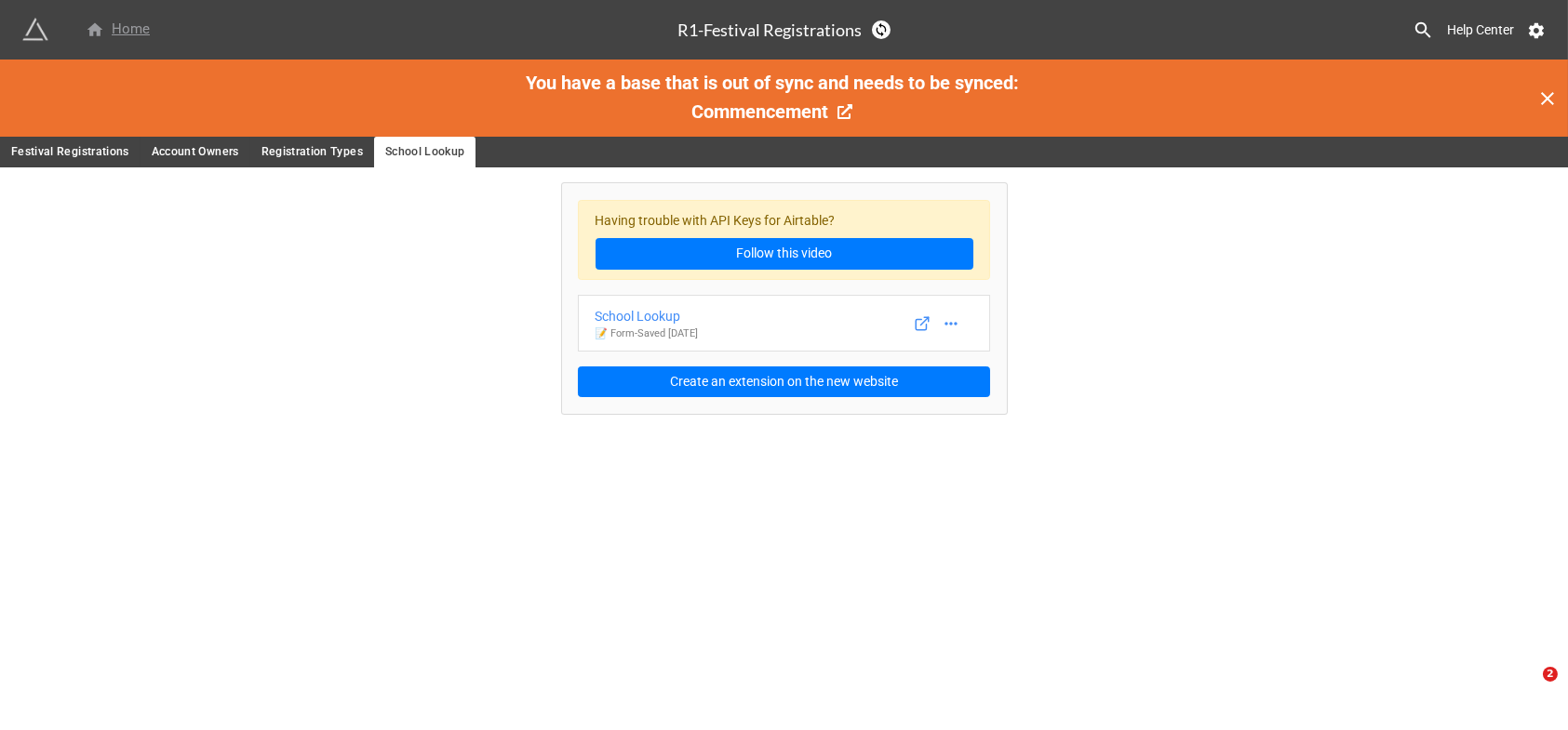
click at [125, 32] on div "Home" at bounding box center [118, 29] width 64 height 22
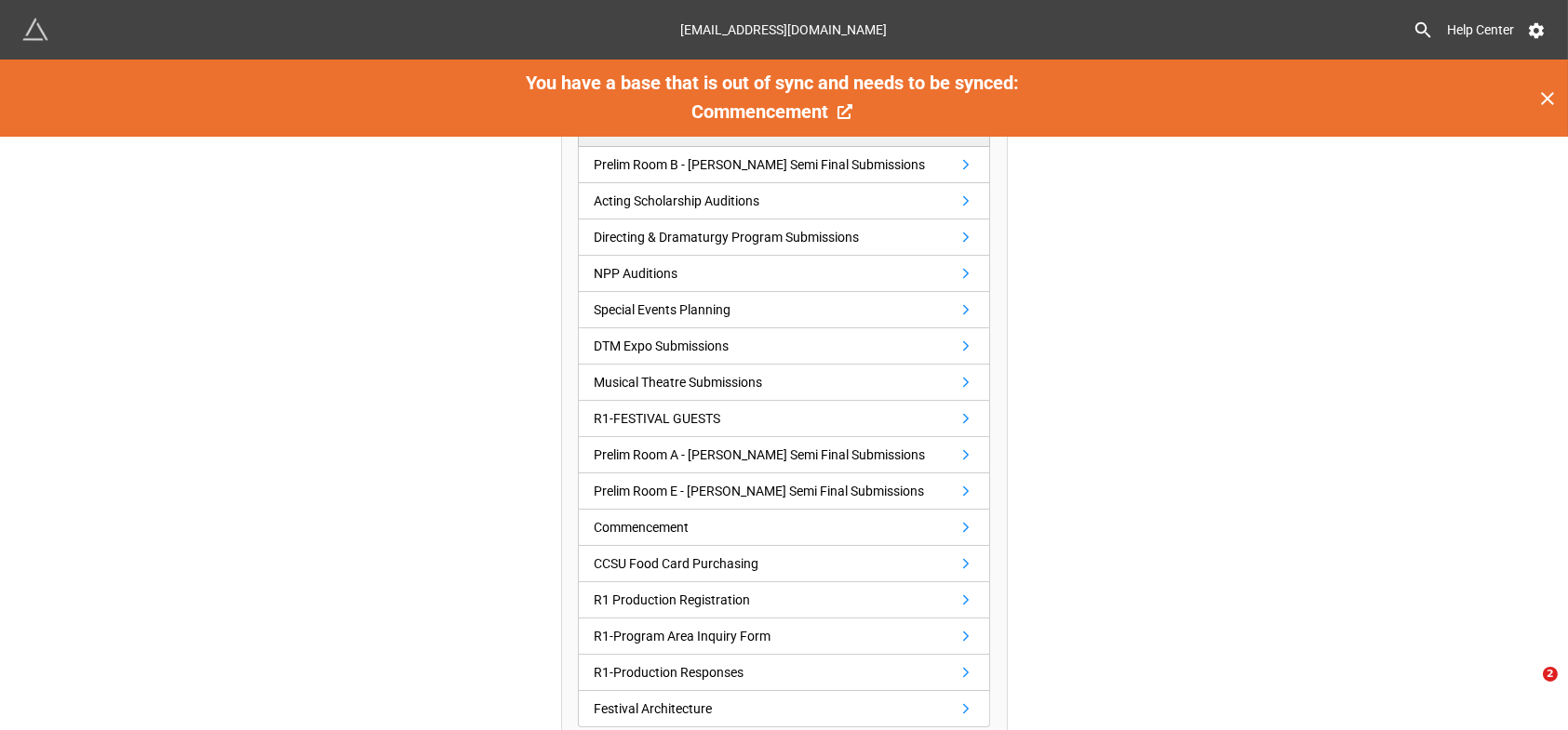
scroll to position [443, 0]
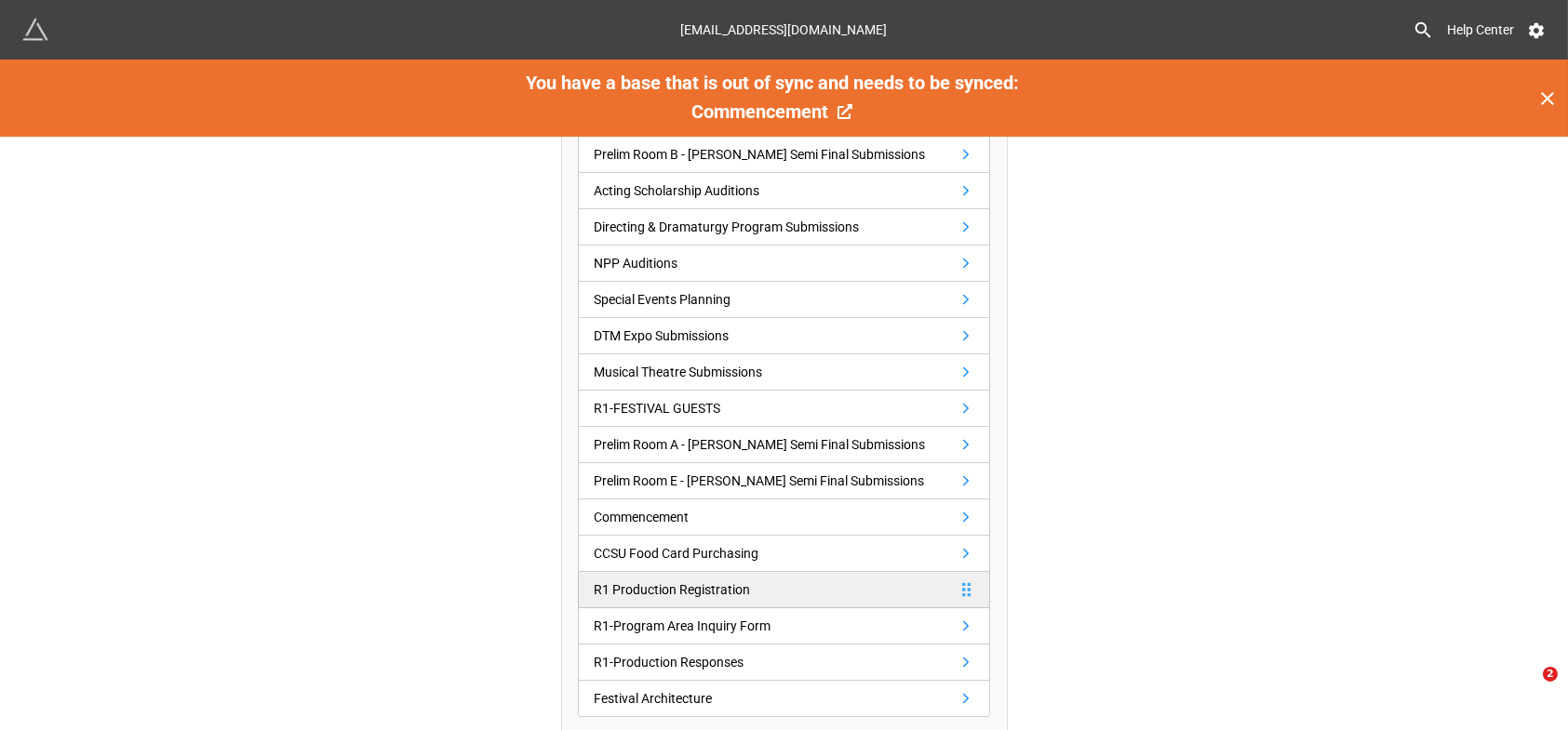
click at [691, 585] on div "R1 Production Registration" at bounding box center [672, 590] width 157 height 20
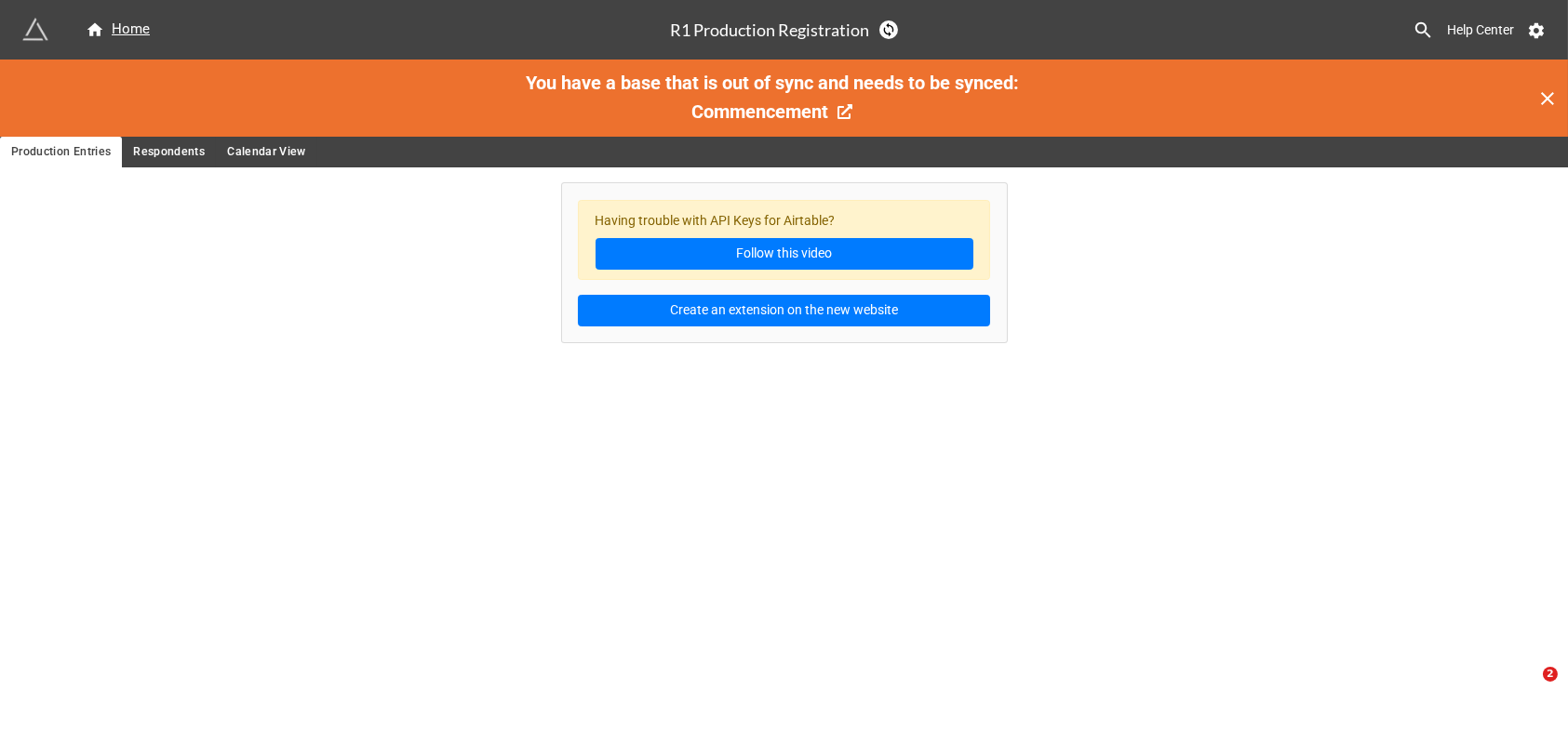
click at [172, 151] on span "Respondents" at bounding box center [169, 152] width 72 height 19
click at [263, 149] on span "Calendar View" at bounding box center [266, 152] width 79 height 19
click at [55, 149] on span "Production Entries" at bounding box center [60, 152] width 99 height 19
click at [126, 25] on div "Home" at bounding box center [118, 29] width 64 height 22
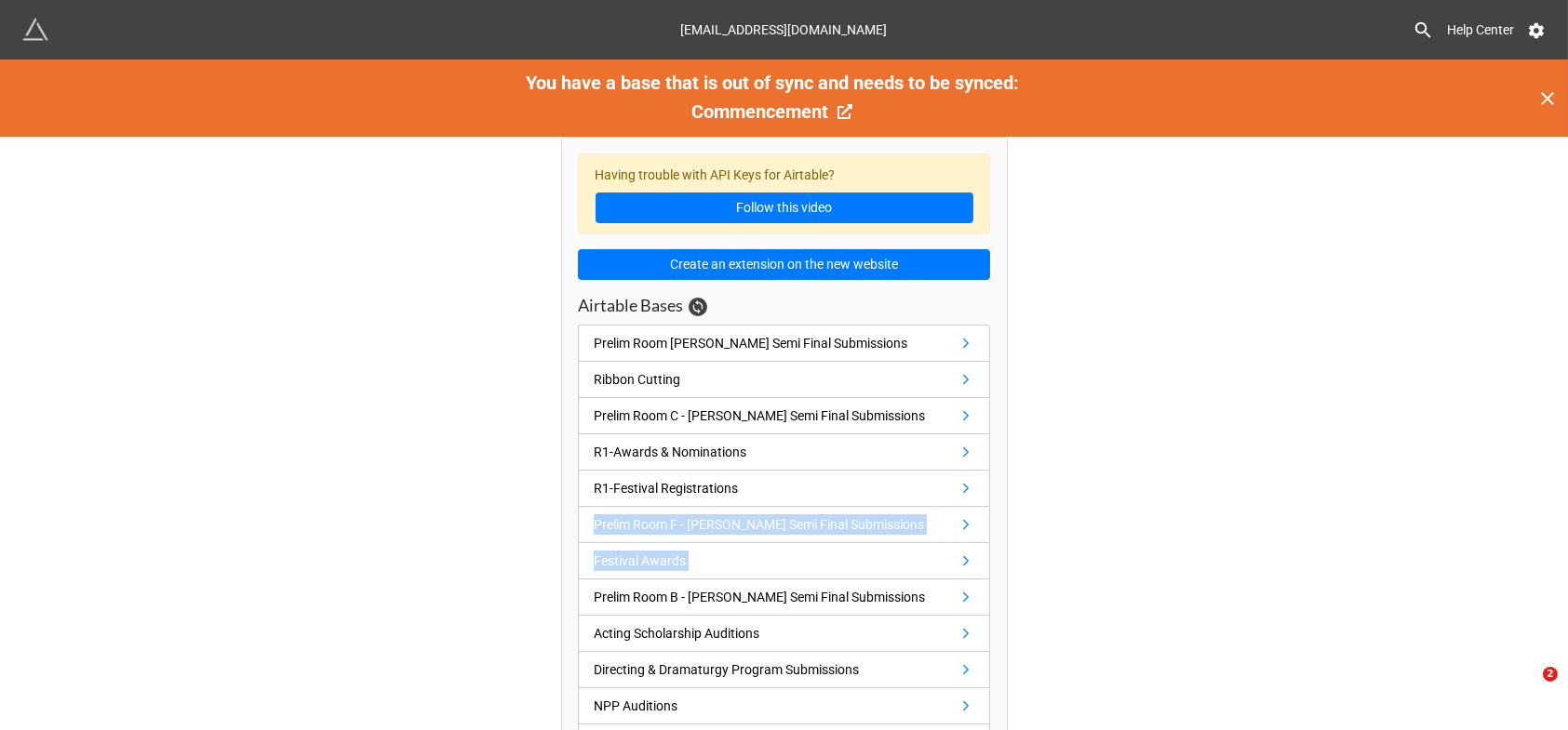
drag, startPoint x: 1310, startPoint y: 490, endPoint x: 1381, endPoint y: 548, distance: 91.7
click at [1381, 548] on div "Having trouble with API Keys for Airtable? Follow this video Create an extensio…" at bounding box center [784, 658] width 1568 height 1041
click at [1420, 407] on div "Having trouble with API Keys for Airtable? Follow this video Create an extensio…" at bounding box center [784, 658] width 1568 height 1041
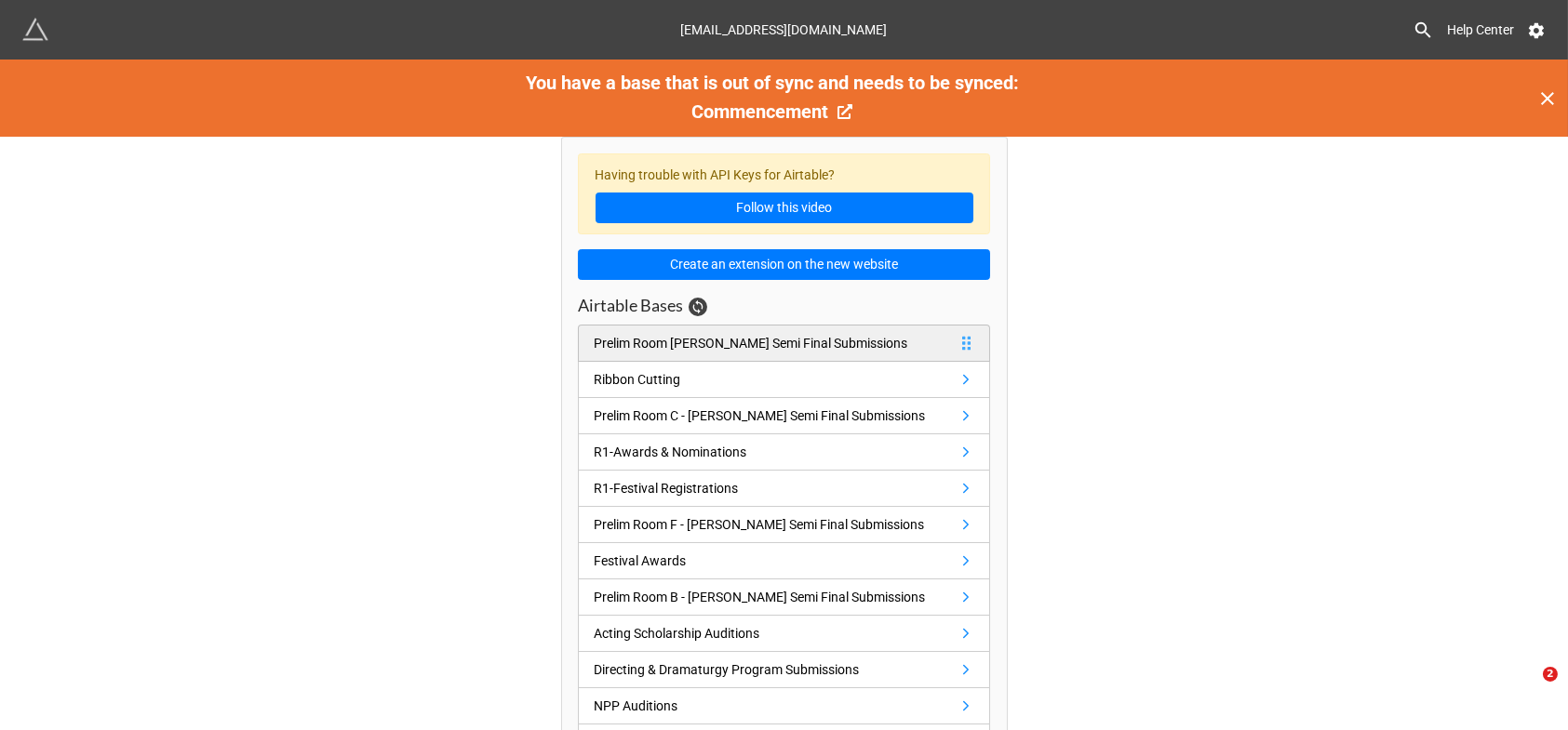
click at [807, 338] on div "Prelim Room [PERSON_NAME] Semi Final Submissions" at bounding box center [750, 343] width 313 height 20
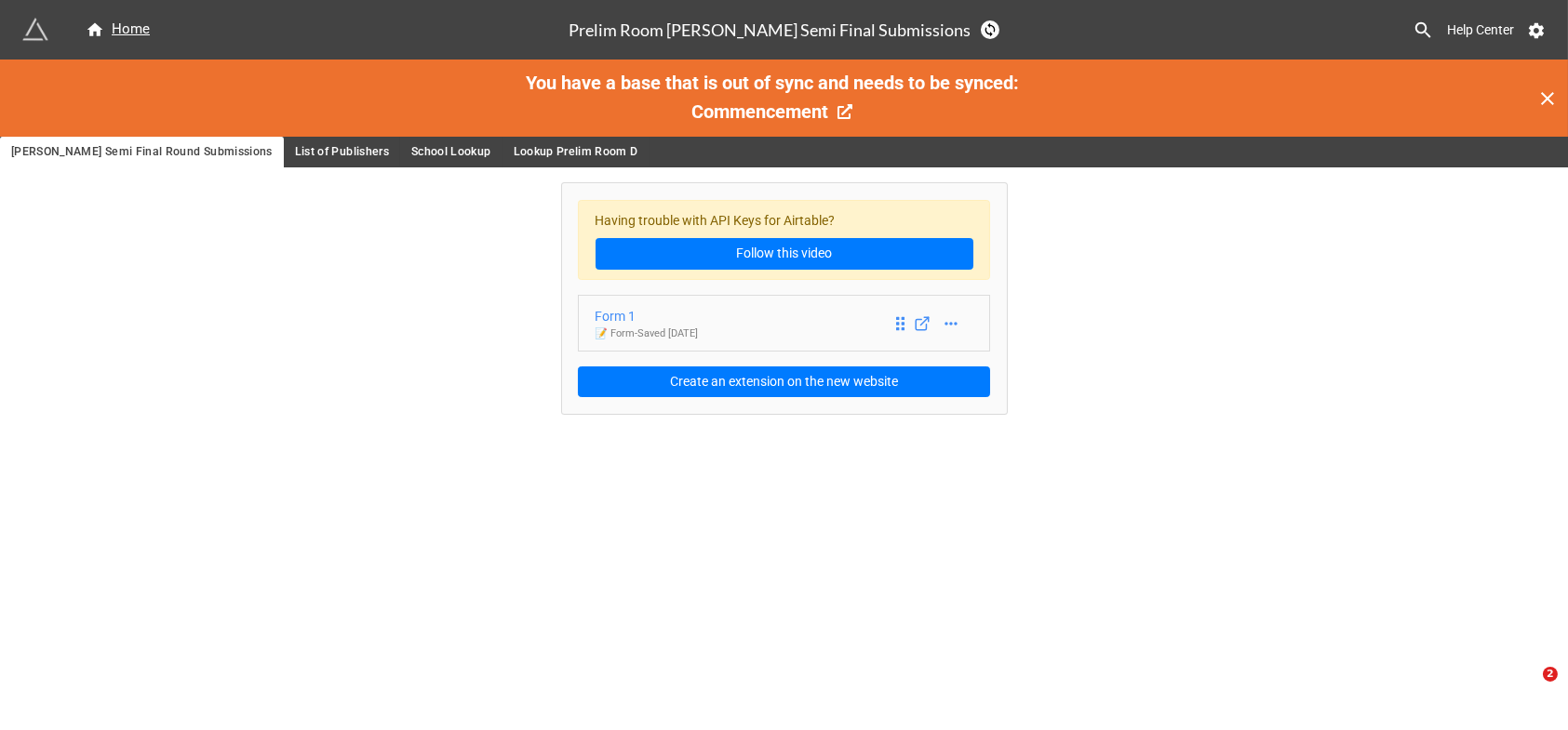
click at [622, 312] on div "Form 1" at bounding box center [647, 316] width 103 height 20
click at [312, 147] on span "List of Publishers" at bounding box center [342, 152] width 94 height 19
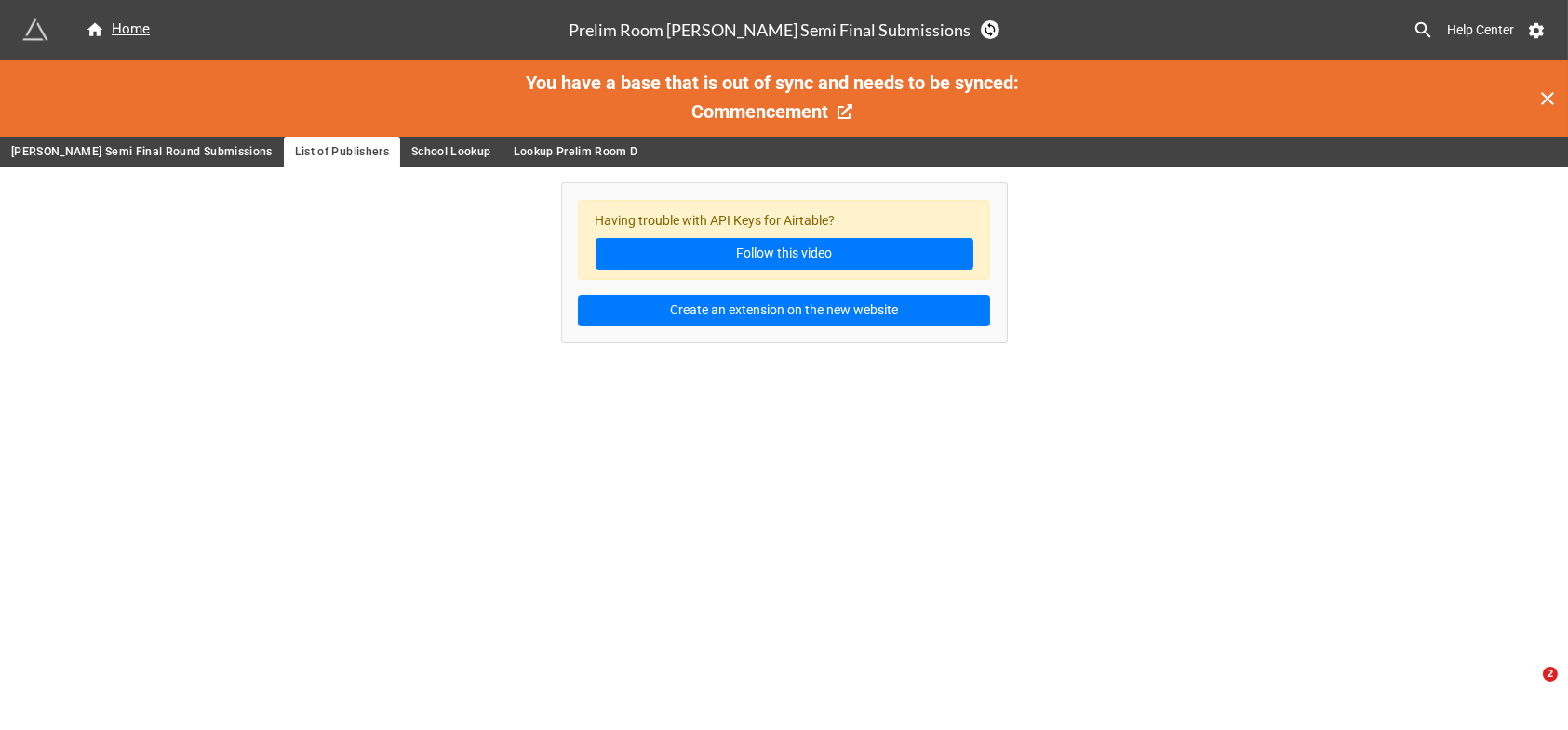
click at [412, 150] on span "School Lookup" at bounding box center [452, 152] width 80 height 19
click at [516, 153] on span "Lookup Prelim Room D" at bounding box center [576, 152] width 125 height 19
click at [130, 151] on span "[PERSON_NAME] Semi Final Round Submissions" at bounding box center [141, 152] width 262 height 19
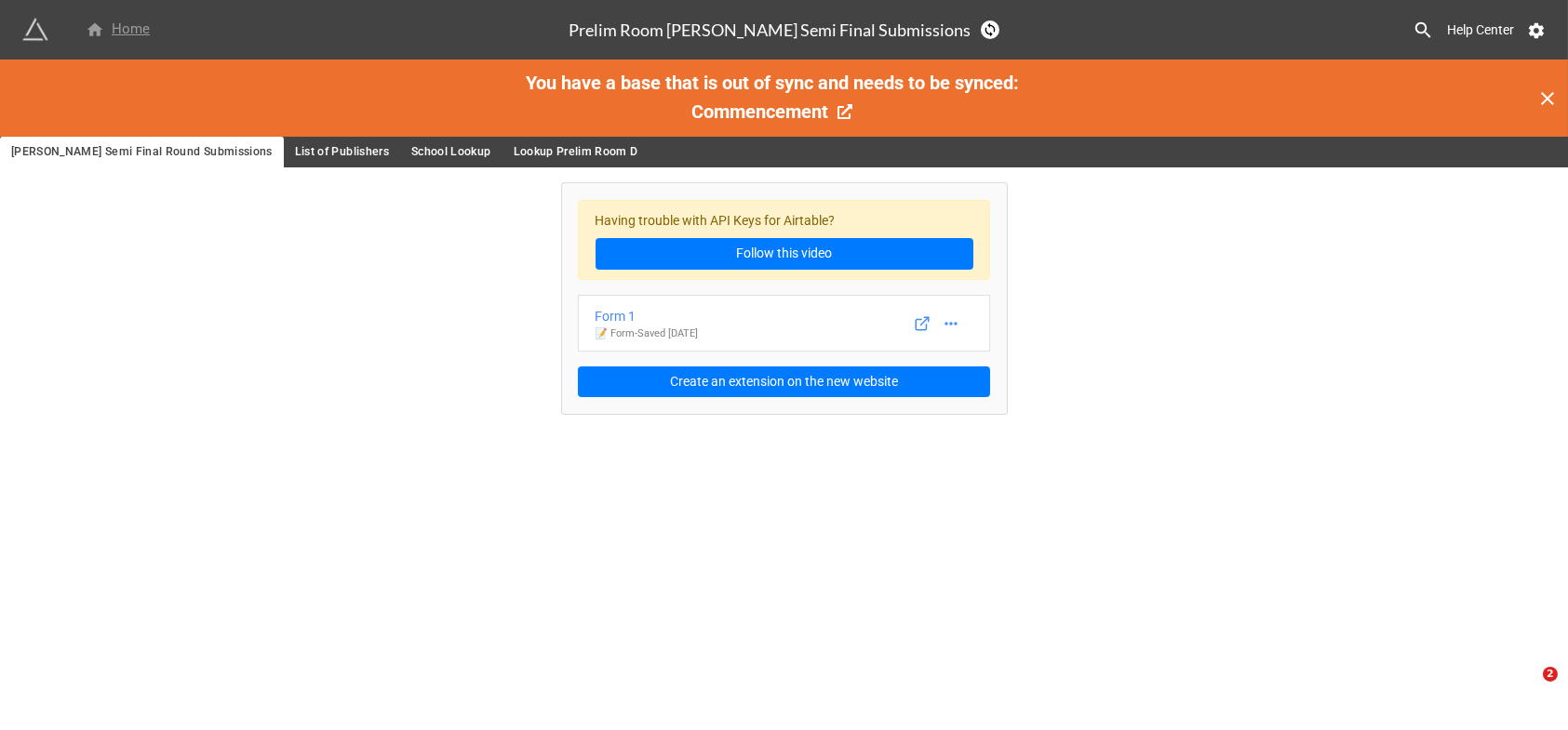
click at [125, 27] on div "Home" at bounding box center [118, 29] width 64 height 22
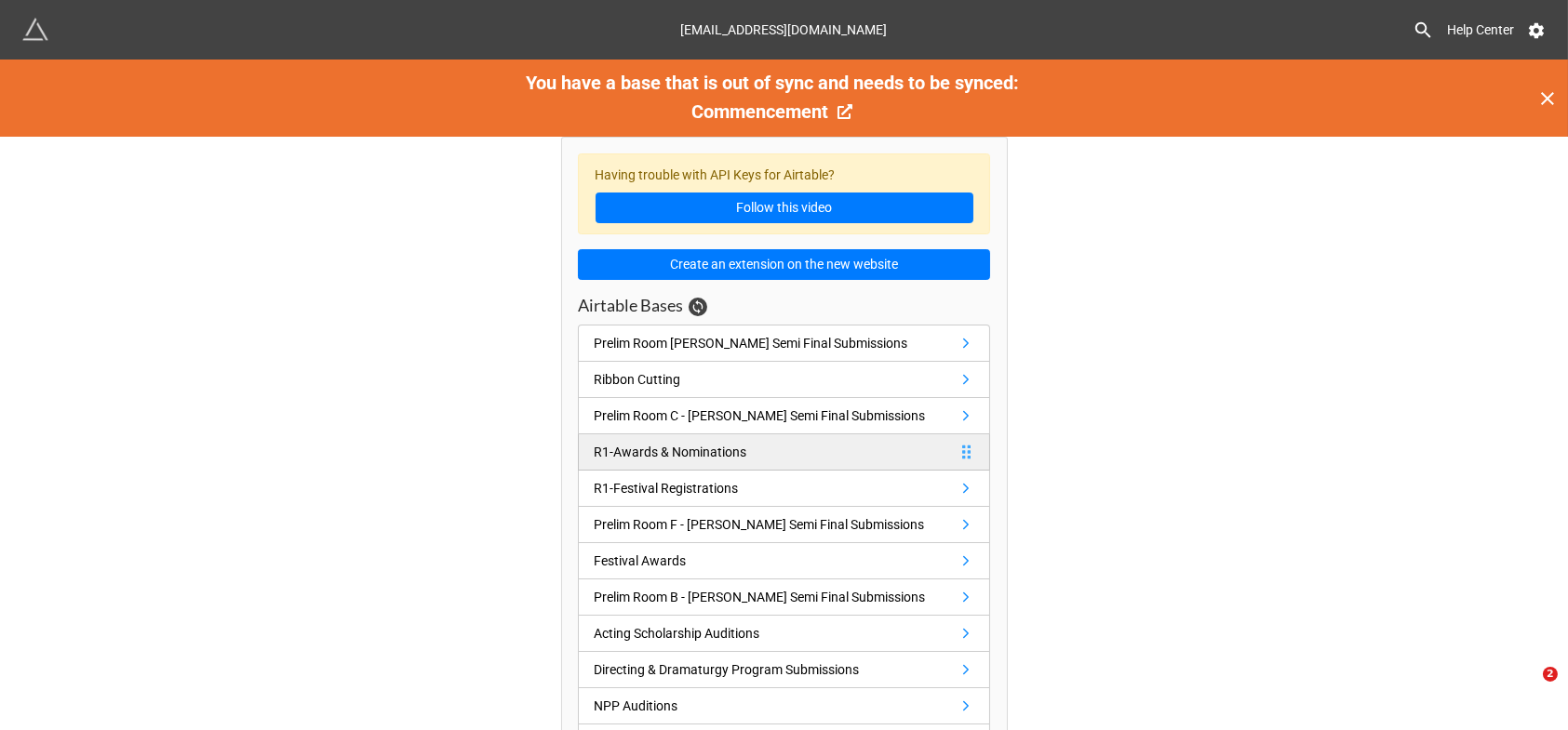
scroll to position [155, 0]
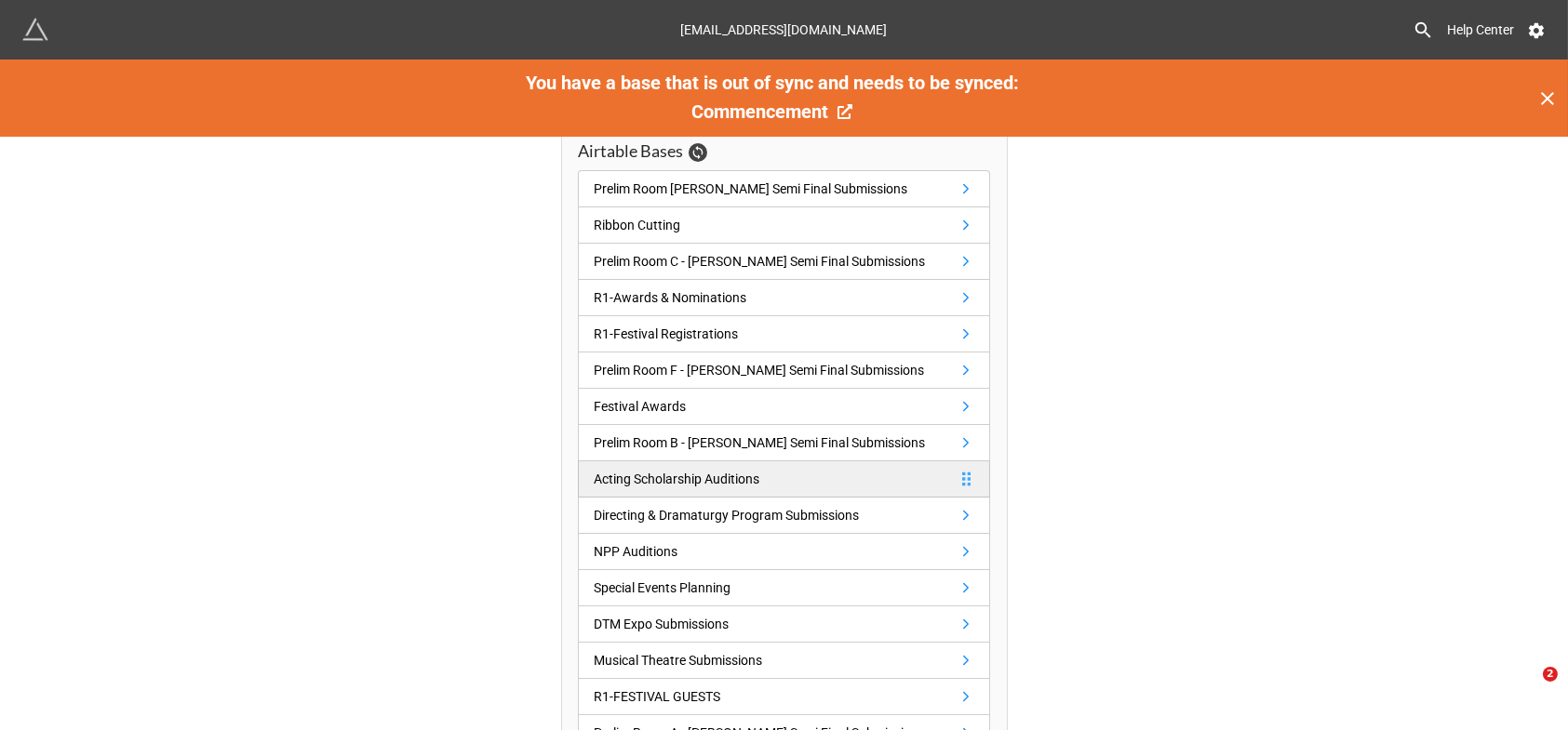
click at [705, 476] on div "Acting Scholarship Auditions" at bounding box center [676, 479] width 165 height 20
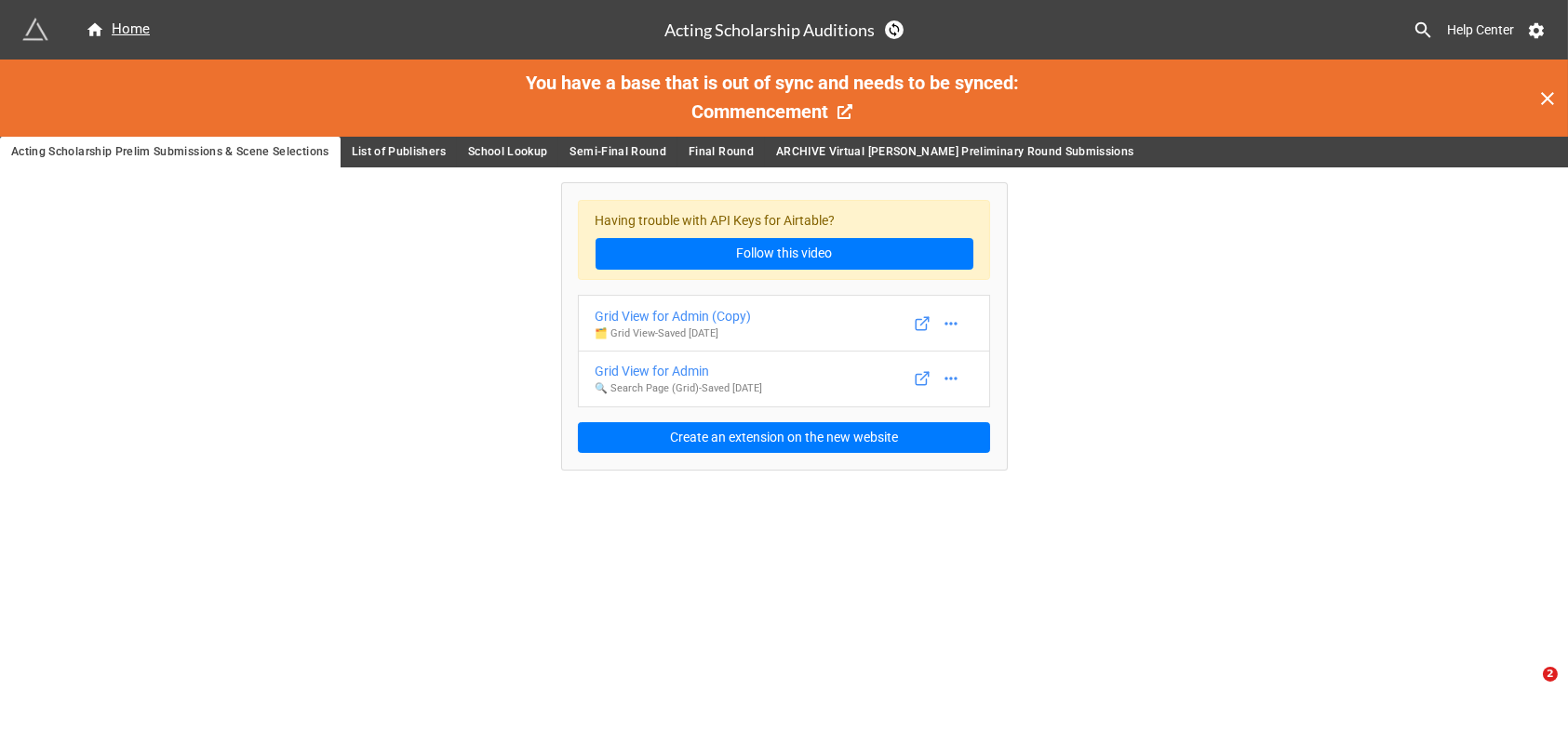
click at [506, 146] on span "School Lookup" at bounding box center [508, 152] width 80 height 19
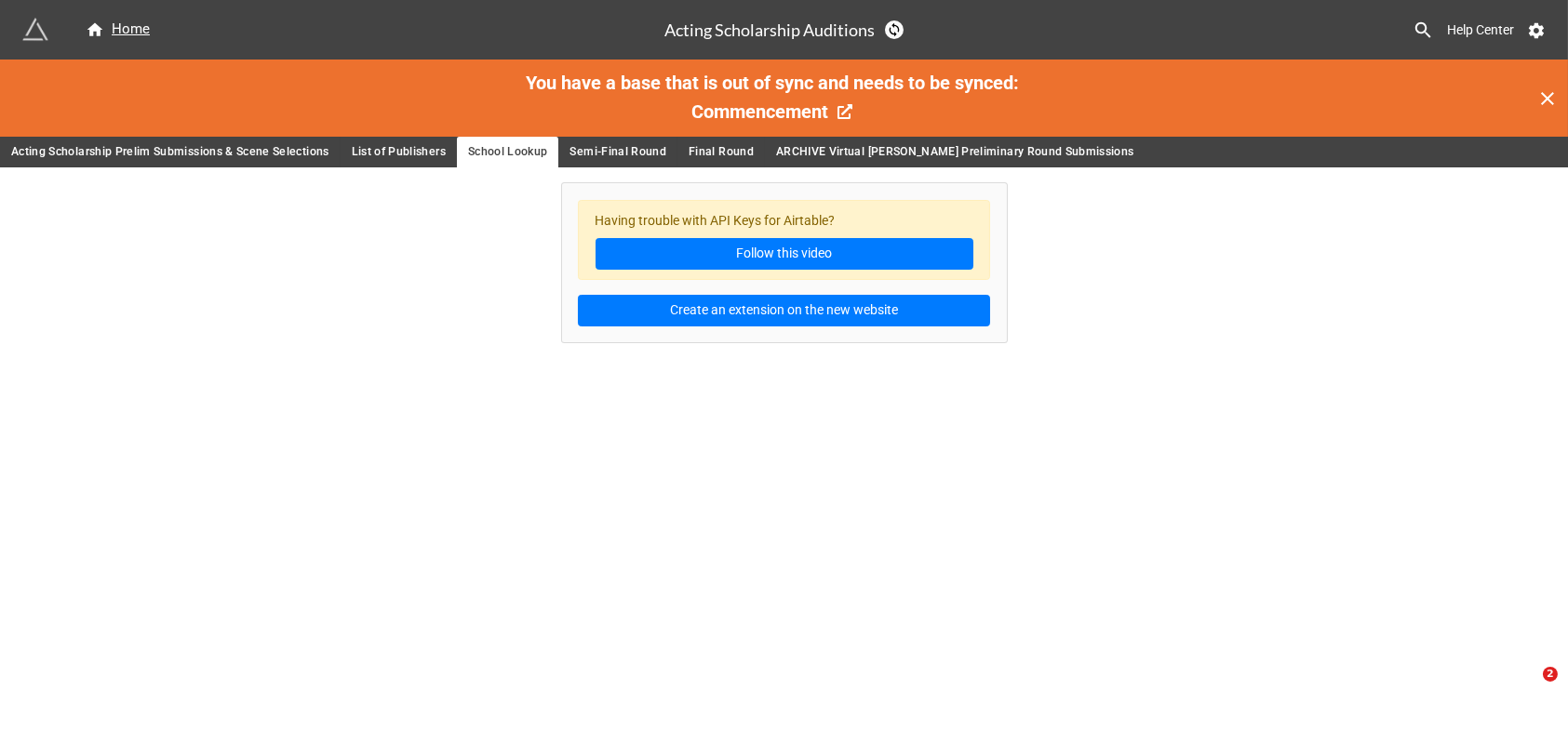
click at [600, 149] on span "Semi-Final Round" at bounding box center [617, 152] width 96 height 19
click at [715, 152] on span "Final Round" at bounding box center [720, 152] width 65 height 19
click at [815, 155] on span "ARCHIVE Virtual [PERSON_NAME] Preliminary Round Submissions" at bounding box center [955, 152] width 358 height 19
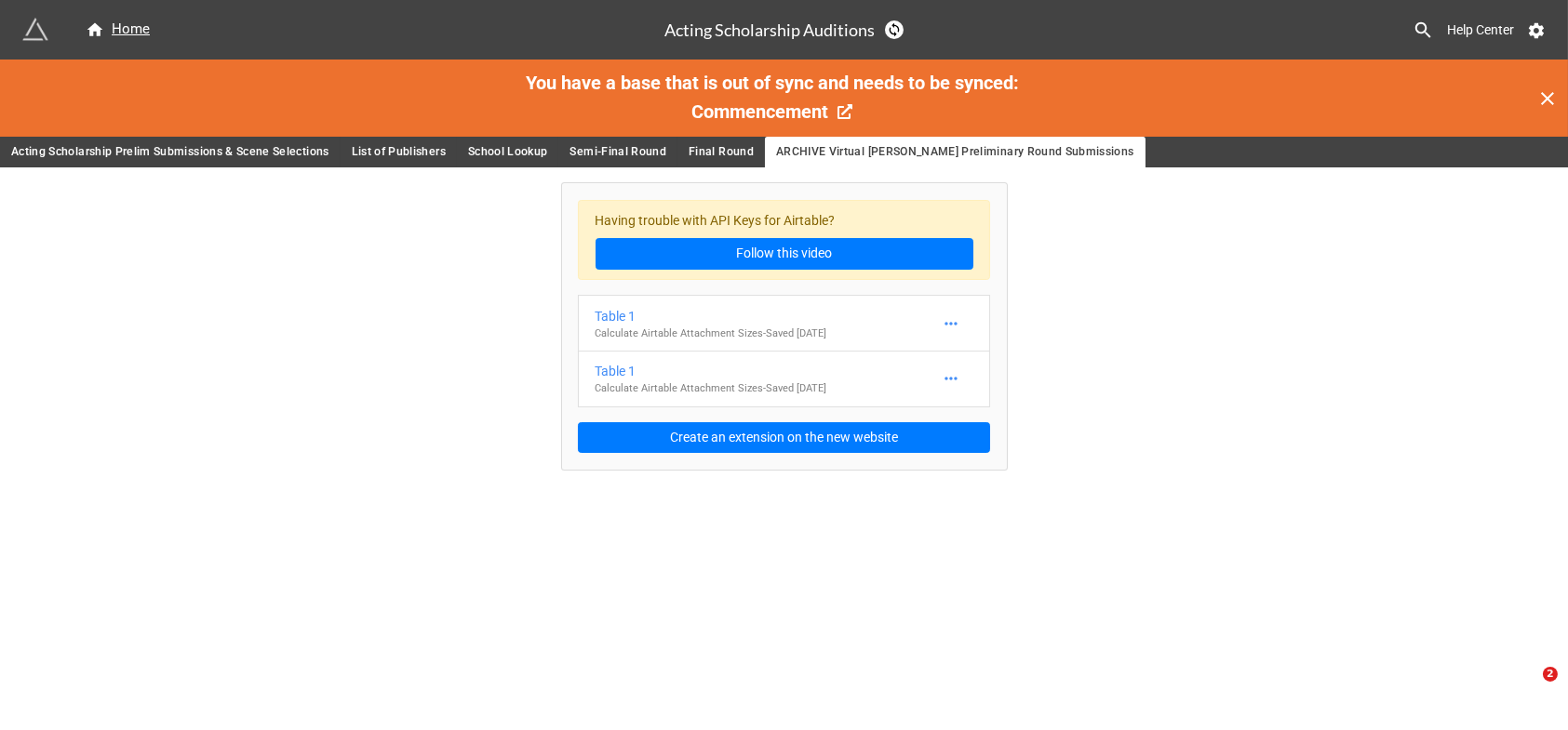
click at [222, 156] on span "Acting Scholarship Prelim Submissions & Scene Selections" at bounding box center [169, 152] width 318 height 19
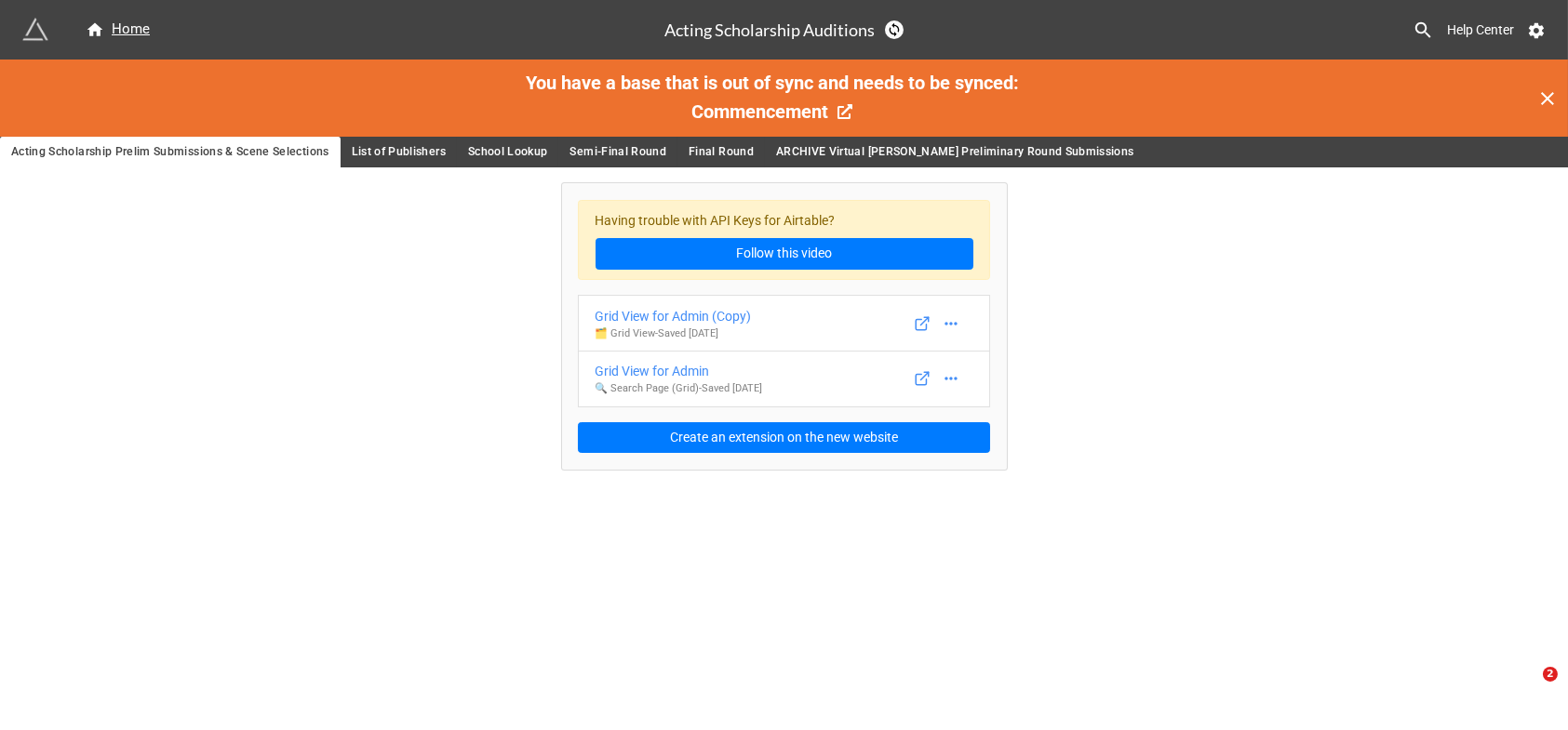
click at [385, 149] on span "List of Publishers" at bounding box center [398, 152] width 94 height 19
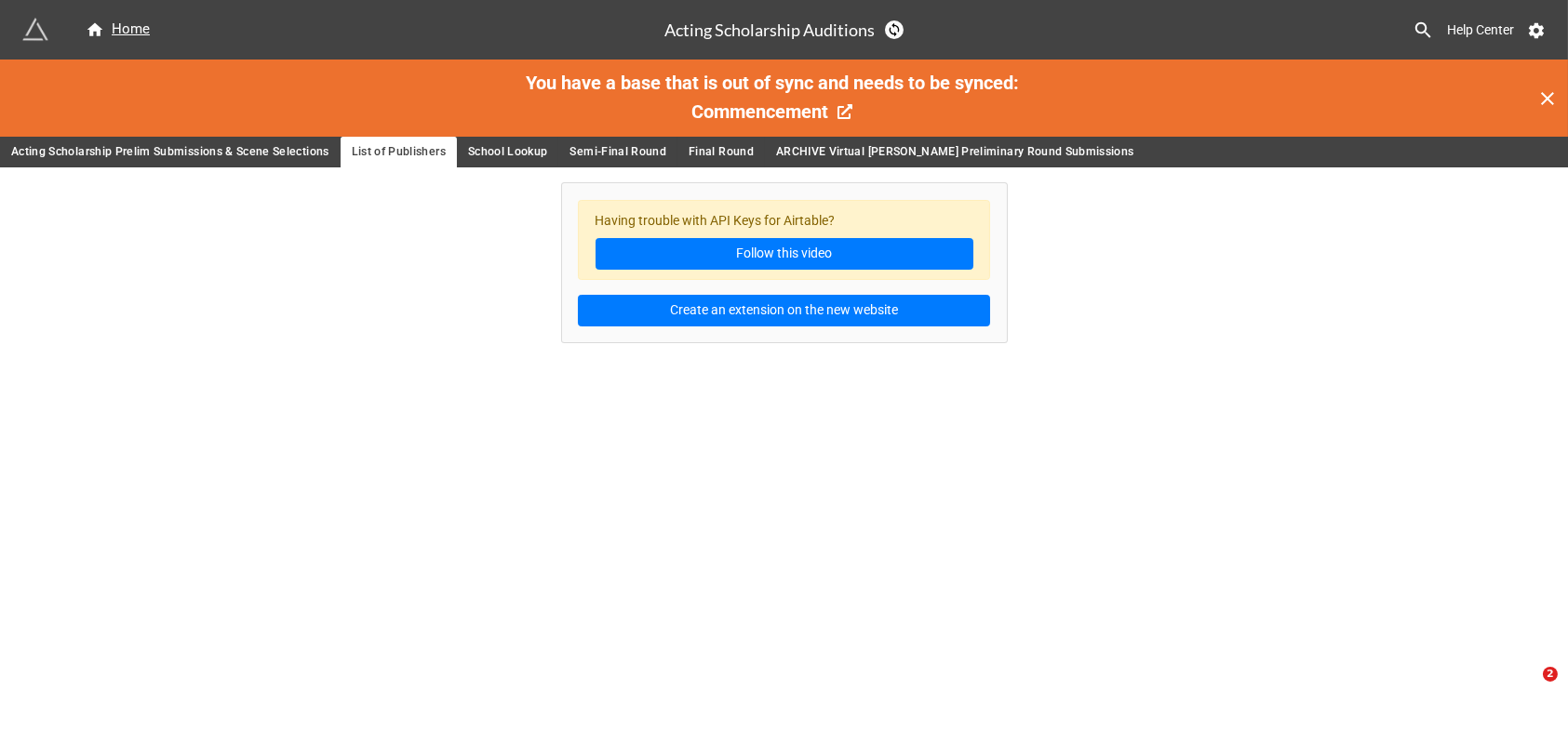
click at [499, 149] on span "School Lookup" at bounding box center [508, 152] width 80 height 19
click at [582, 152] on span "Semi-Final Round" at bounding box center [617, 152] width 96 height 19
click at [721, 148] on span "Final Round" at bounding box center [720, 152] width 65 height 19
click at [817, 148] on span "ARCHIVE Virtual [PERSON_NAME] Preliminary Round Submissions" at bounding box center [955, 152] width 358 height 19
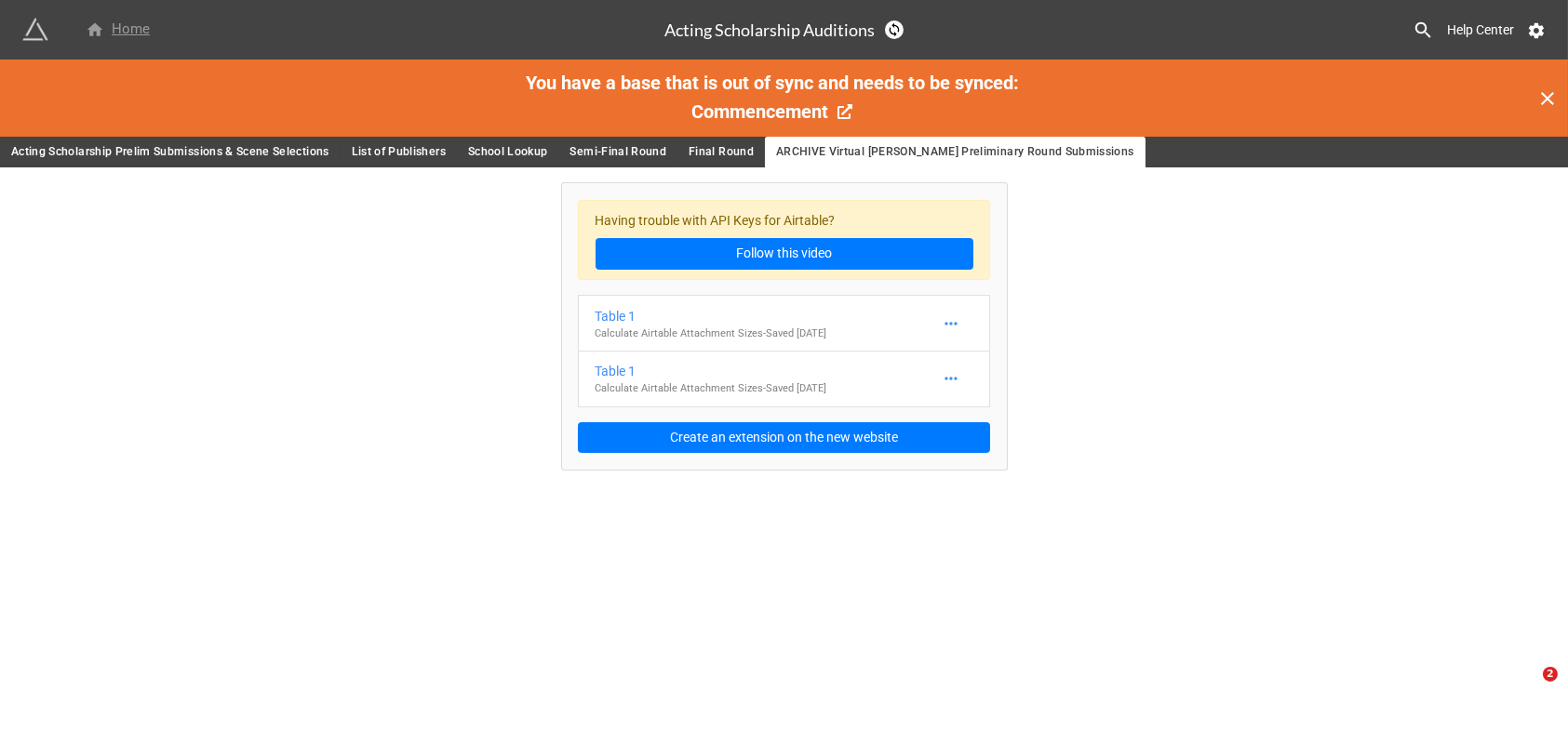
click at [133, 27] on div "Home" at bounding box center [118, 29] width 64 height 22
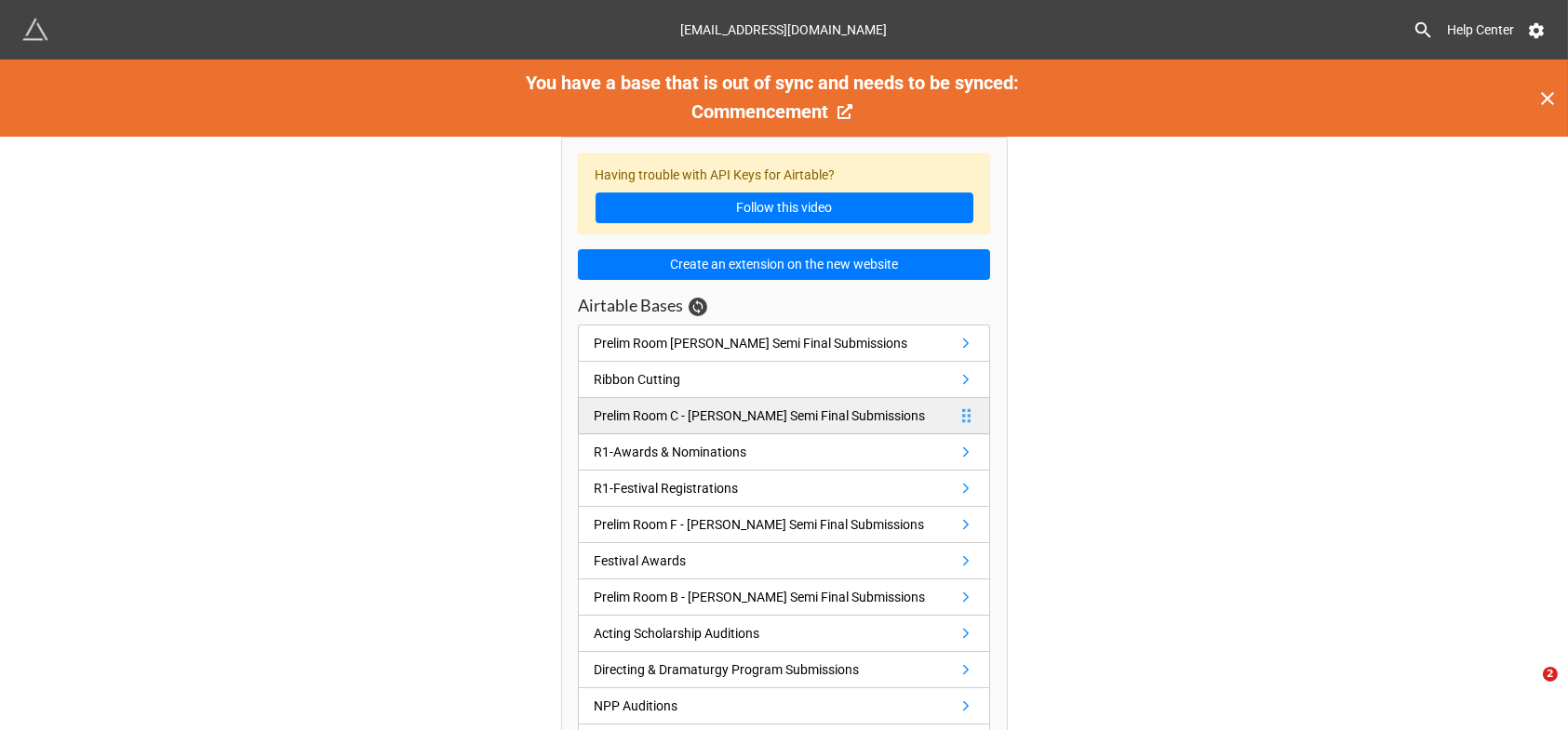
scroll to position [155, 0]
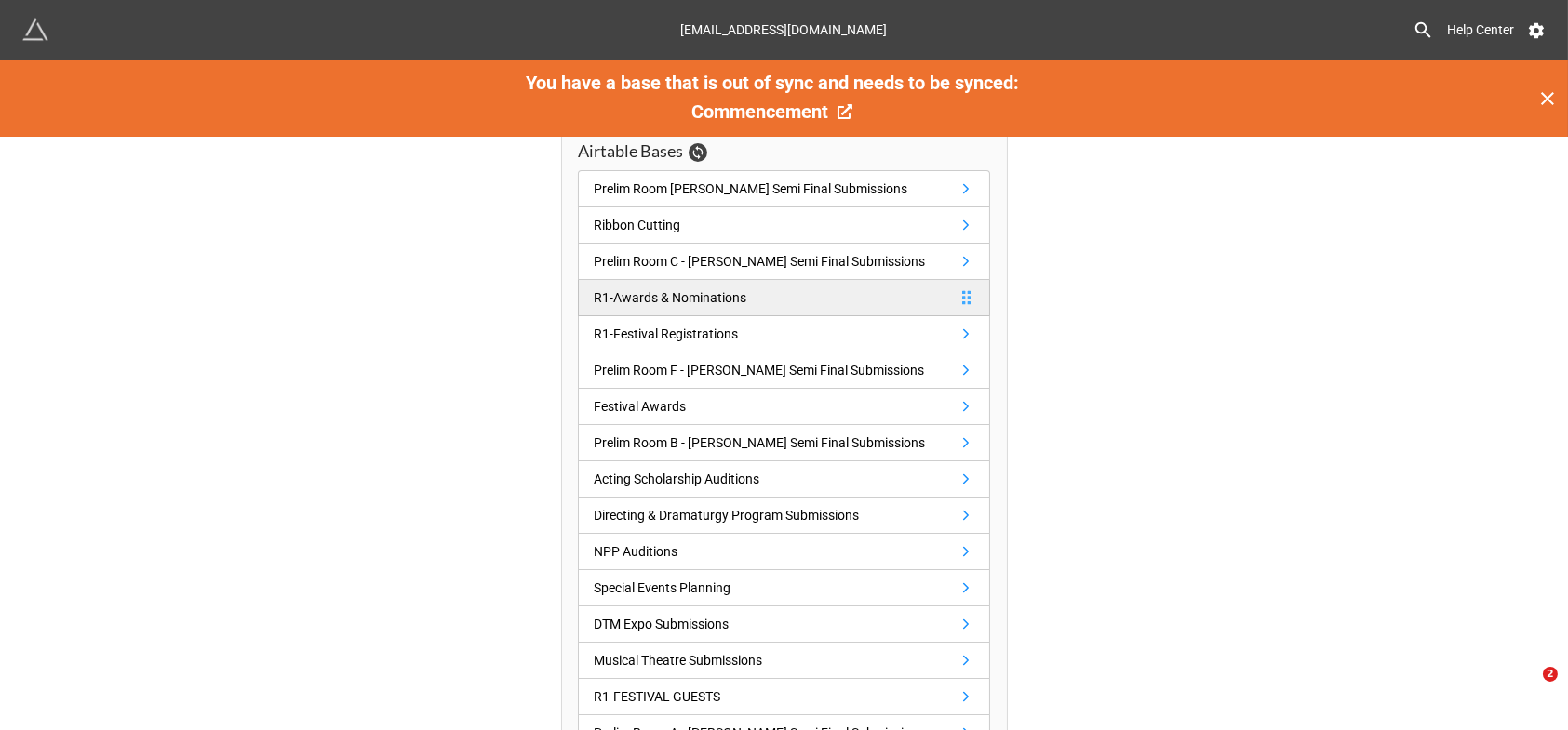
click at [672, 293] on div "R1-Awards & Nominations" at bounding box center [670, 297] width 153 height 20
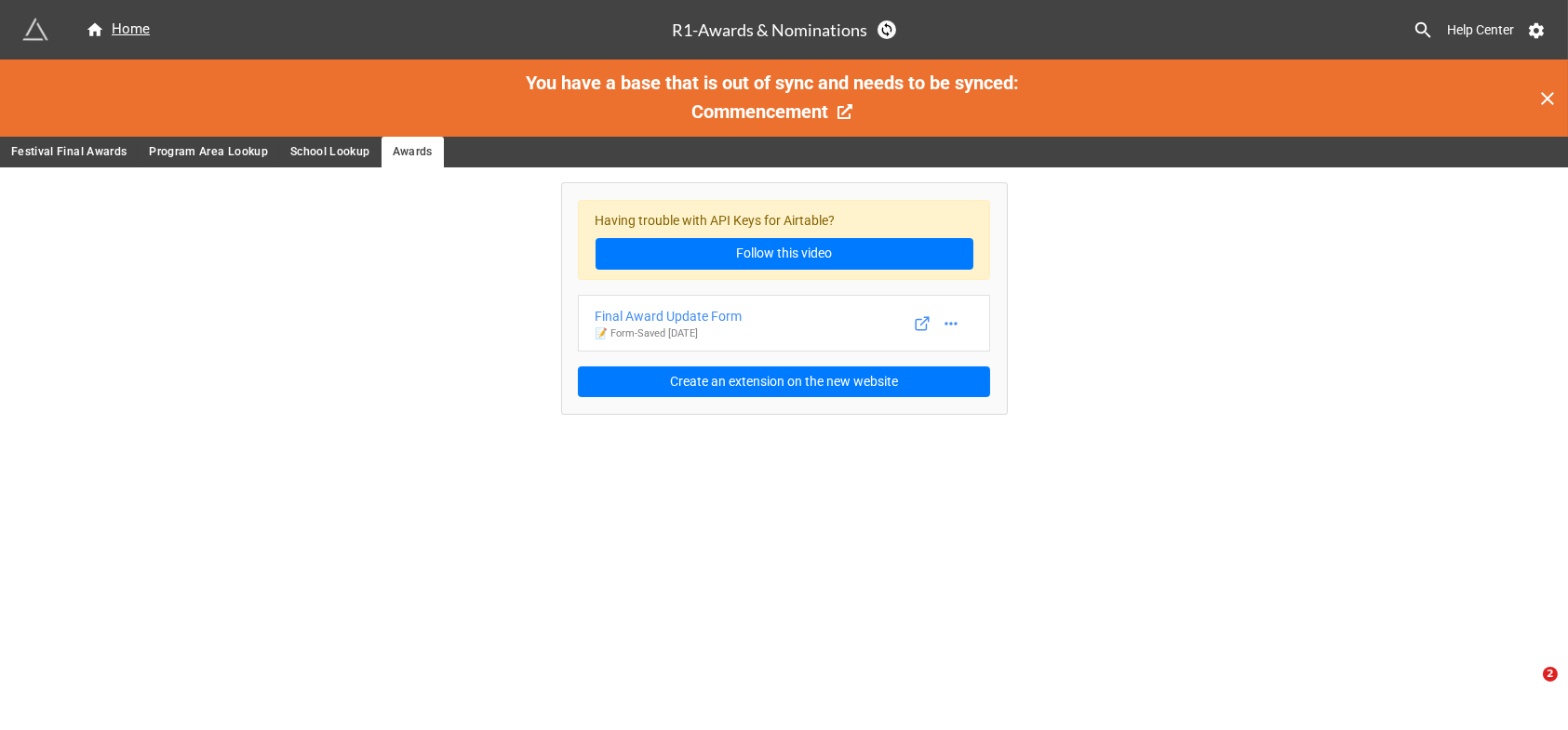
click at [326, 150] on span "School Lookup" at bounding box center [330, 152] width 80 height 19
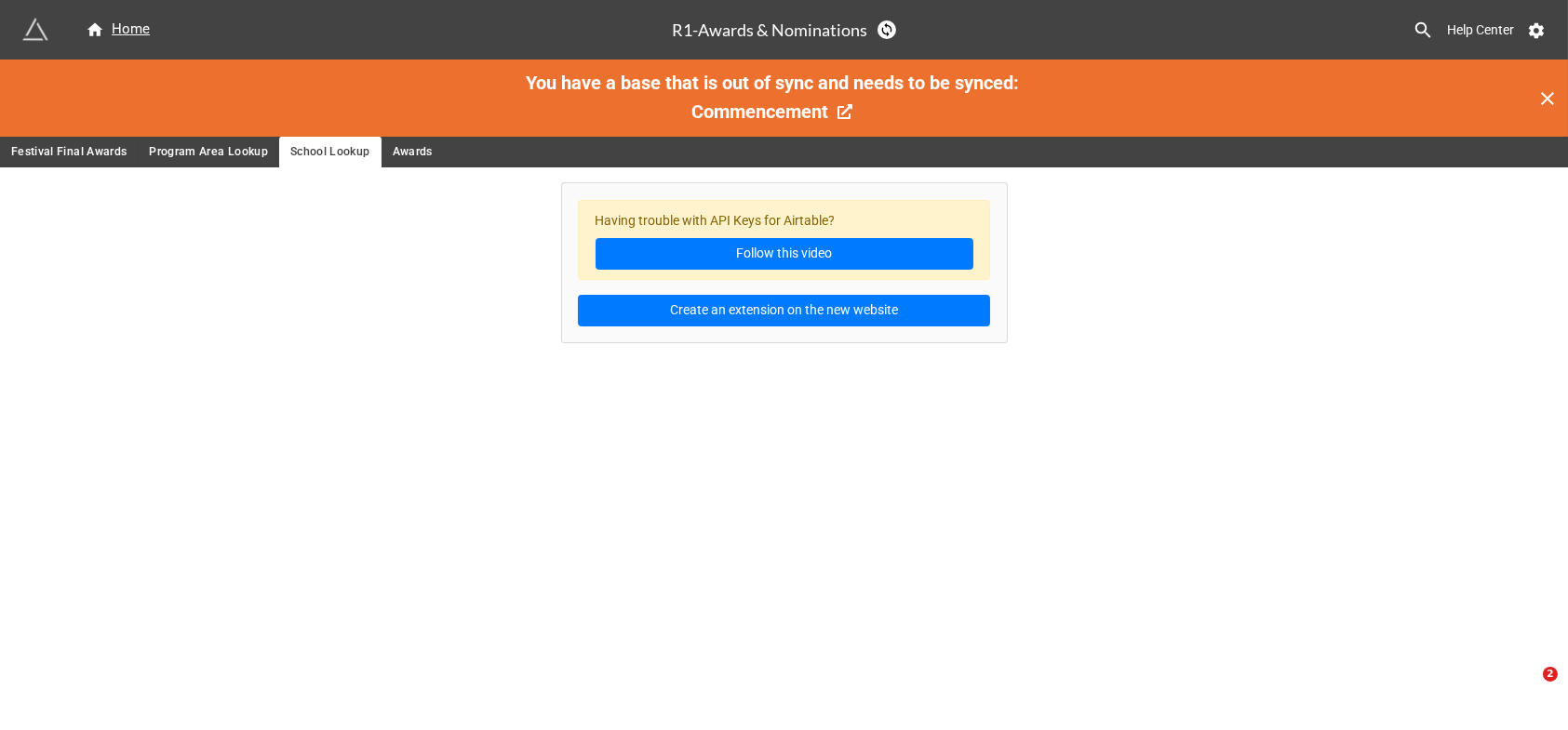
click at [222, 147] on span "Program Area Lookup" at bounding box center [208, 152] width 119 height 19
click at [79, 144] on span "Festival Final Awards" at bounding box center [68, 152] width 116 height 19
click at [412, 151] on span "Awards" at bounding box center [412, 152] width 40 height 19
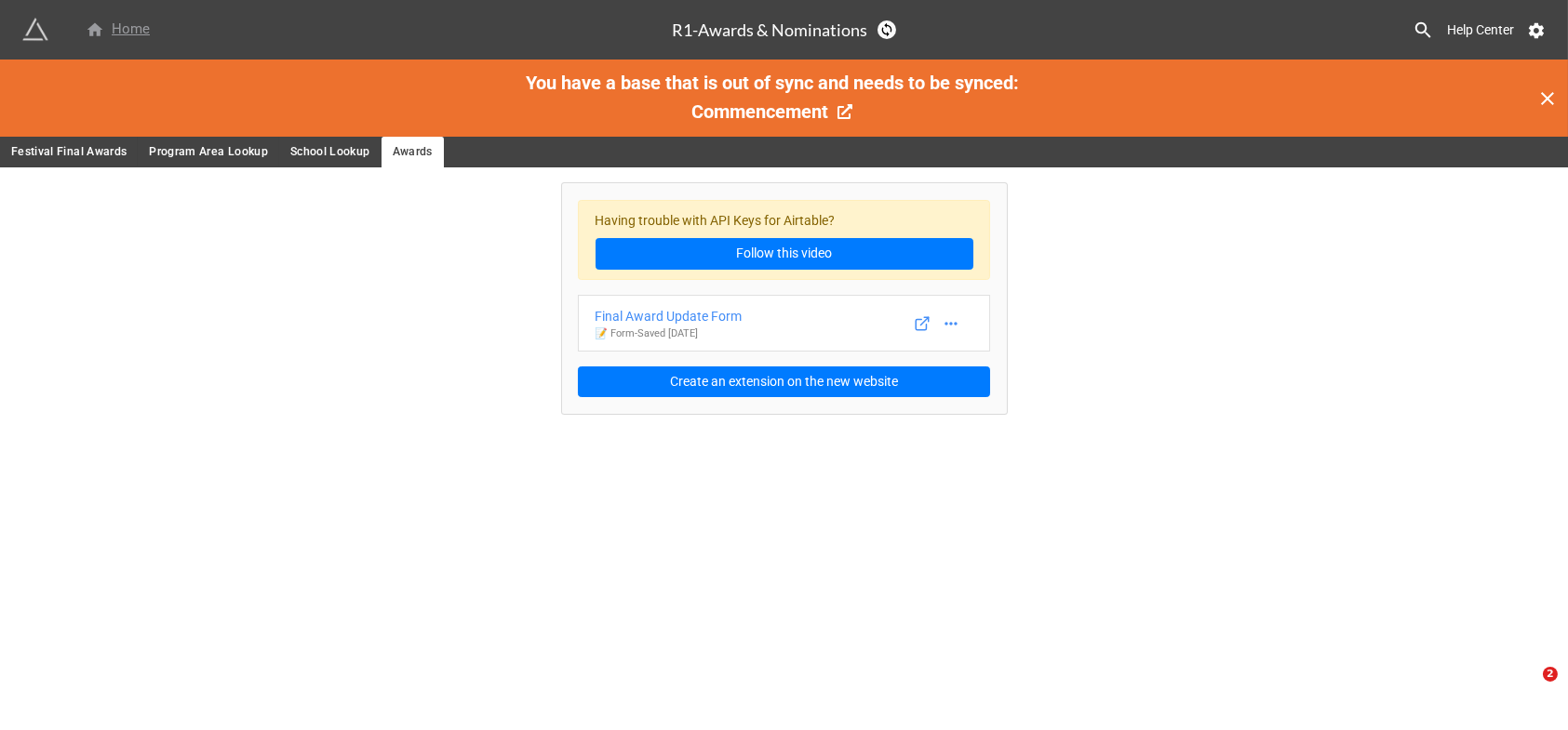
click at [129, 30] on div "Home" at bounding box center [118, 29] width 64 height 22
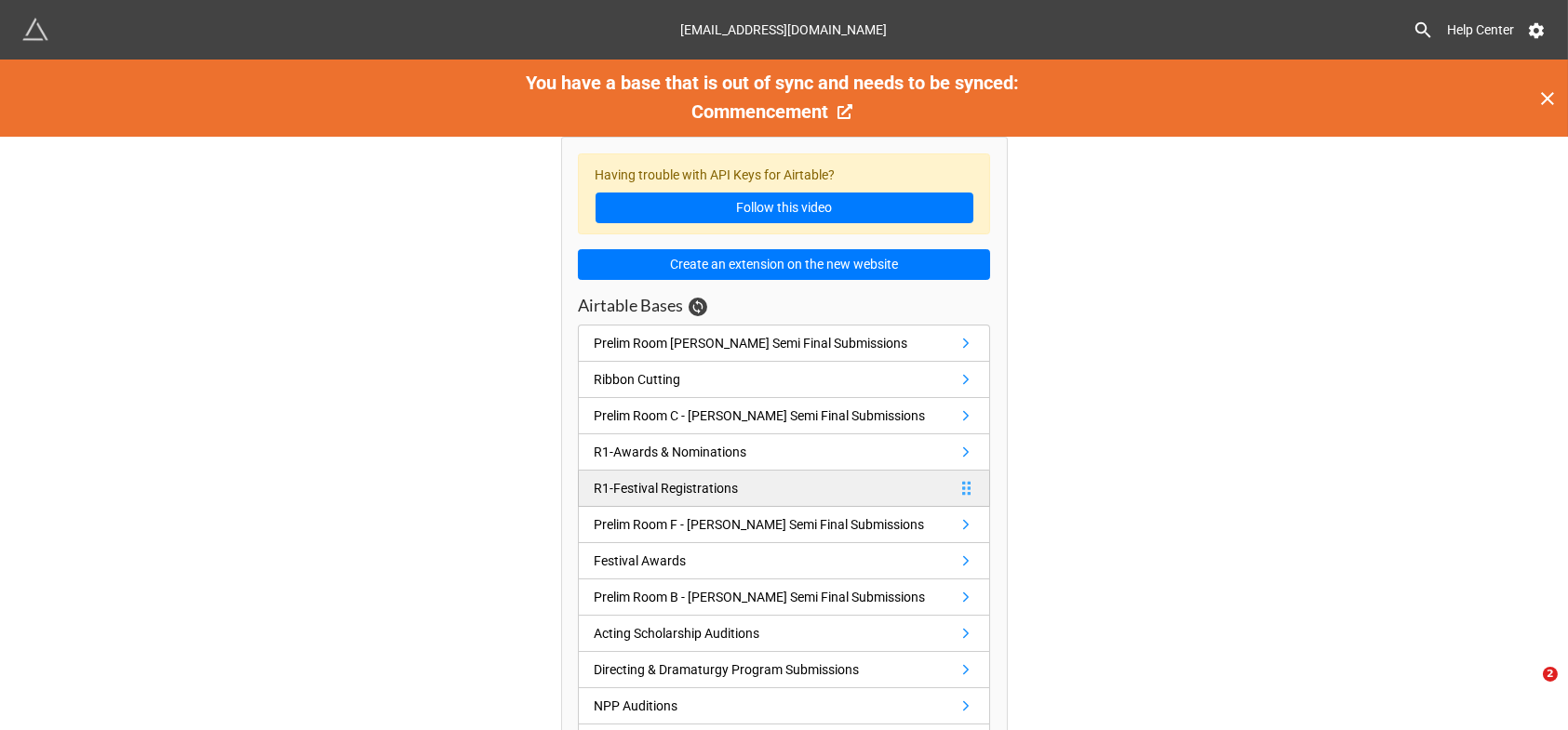
click at [704, 485] on div "R1-Festival Registrations" at bounding box center [666, 488] width 144 height 20
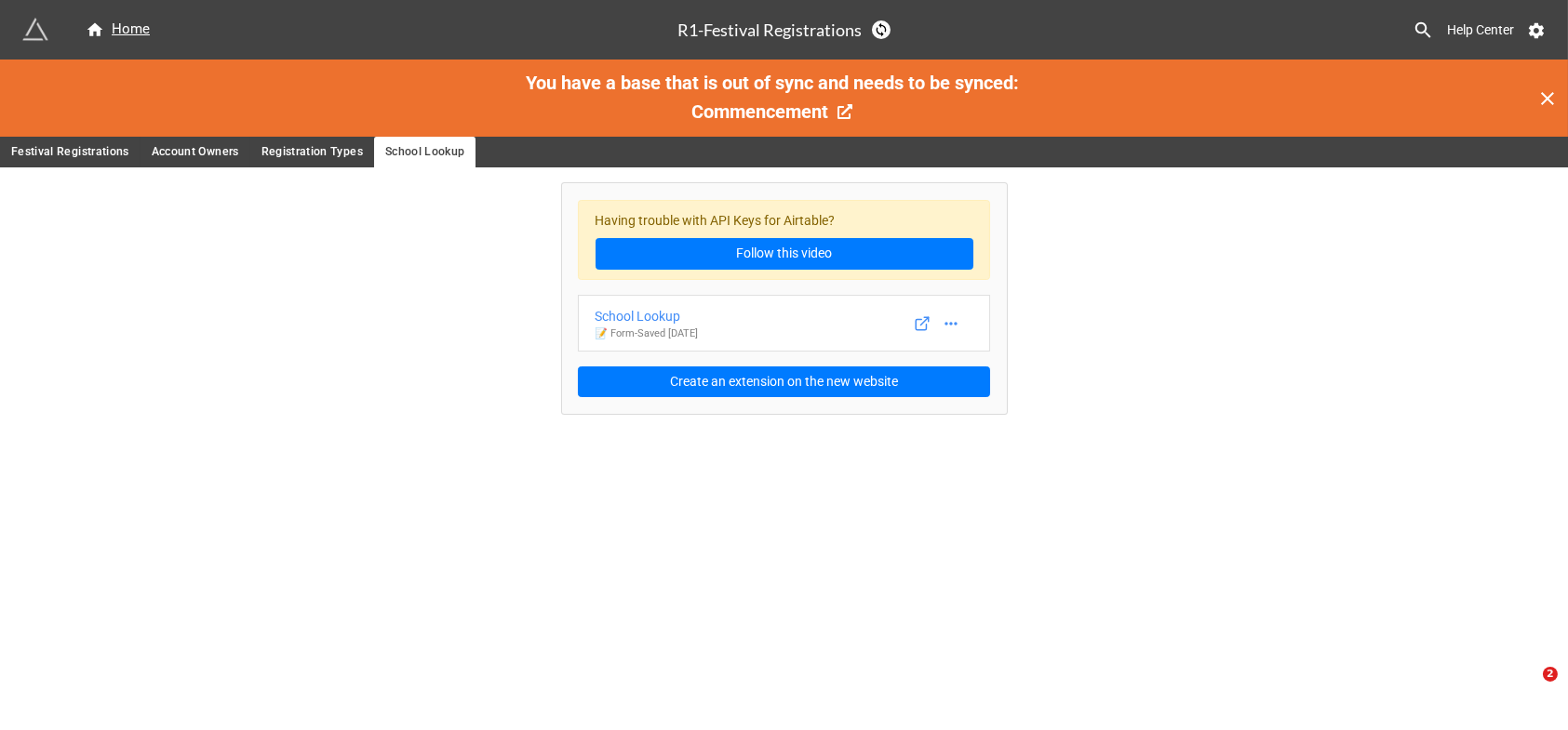
click at [299, 151] on span "Registration Types" at bounding box center [312, 152] width 101 height 19
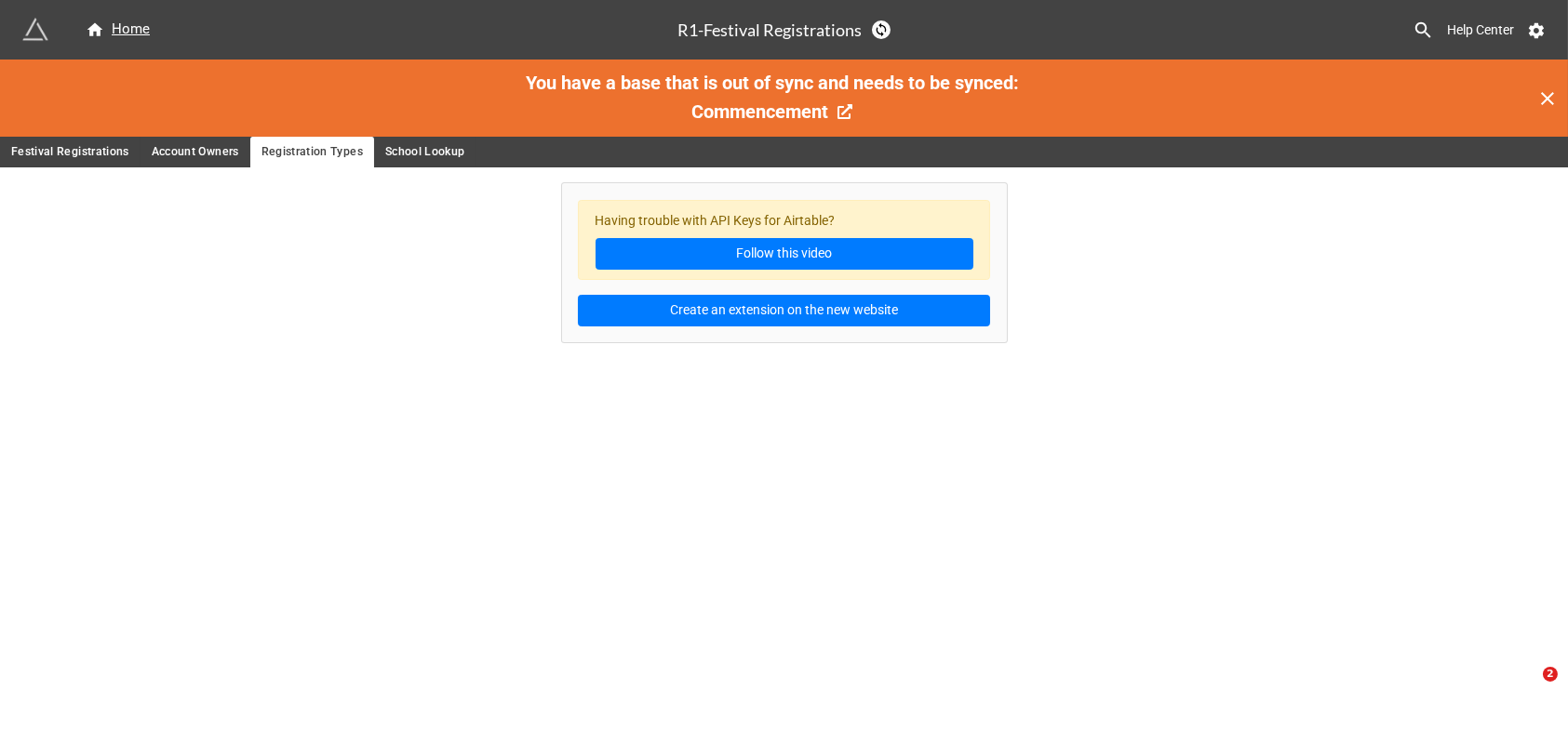
click at [178, 146] on span "Account Owners" at bounding box center [196, 152] width 88 height 19
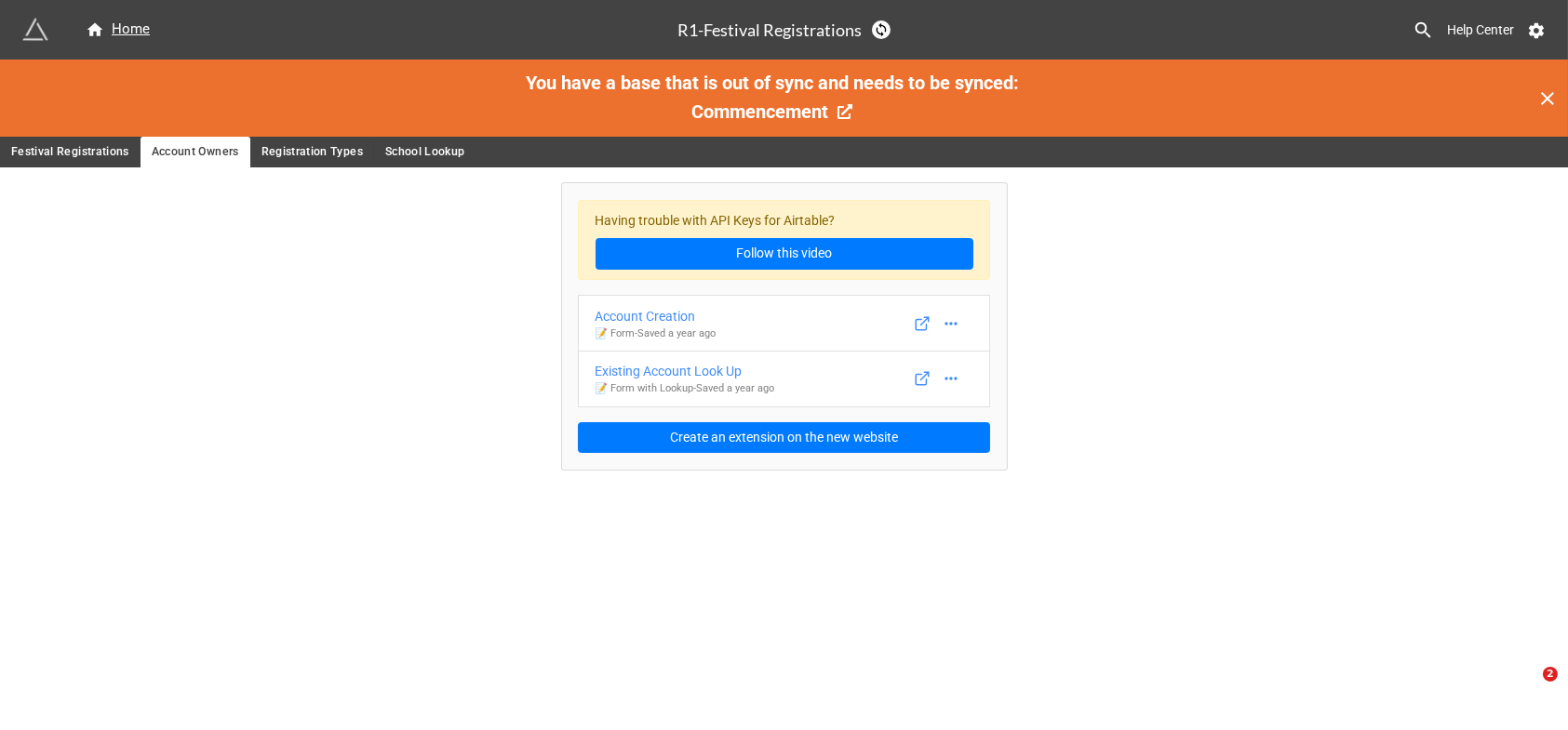
click at [1096, 283] on div "Having trouble with API Keys for Airtable? Follow this video Account Creation 📝…" at bounding box center [784, 318] width 1568 height 303
drag, startPoint x: 343, startPoint y: 267, endPoint x: 356, endPoint y: 264, distance: 13.3
click at [344, 267] on div "Having trouble with API Keys for Airtable? Follow this video Account Creation 📝…" at bounding box center [784, 318] width 1568 height 303
click at [74, 149] on span "Festival Registrations" at bounding box center [69, 152] width 118 height 19
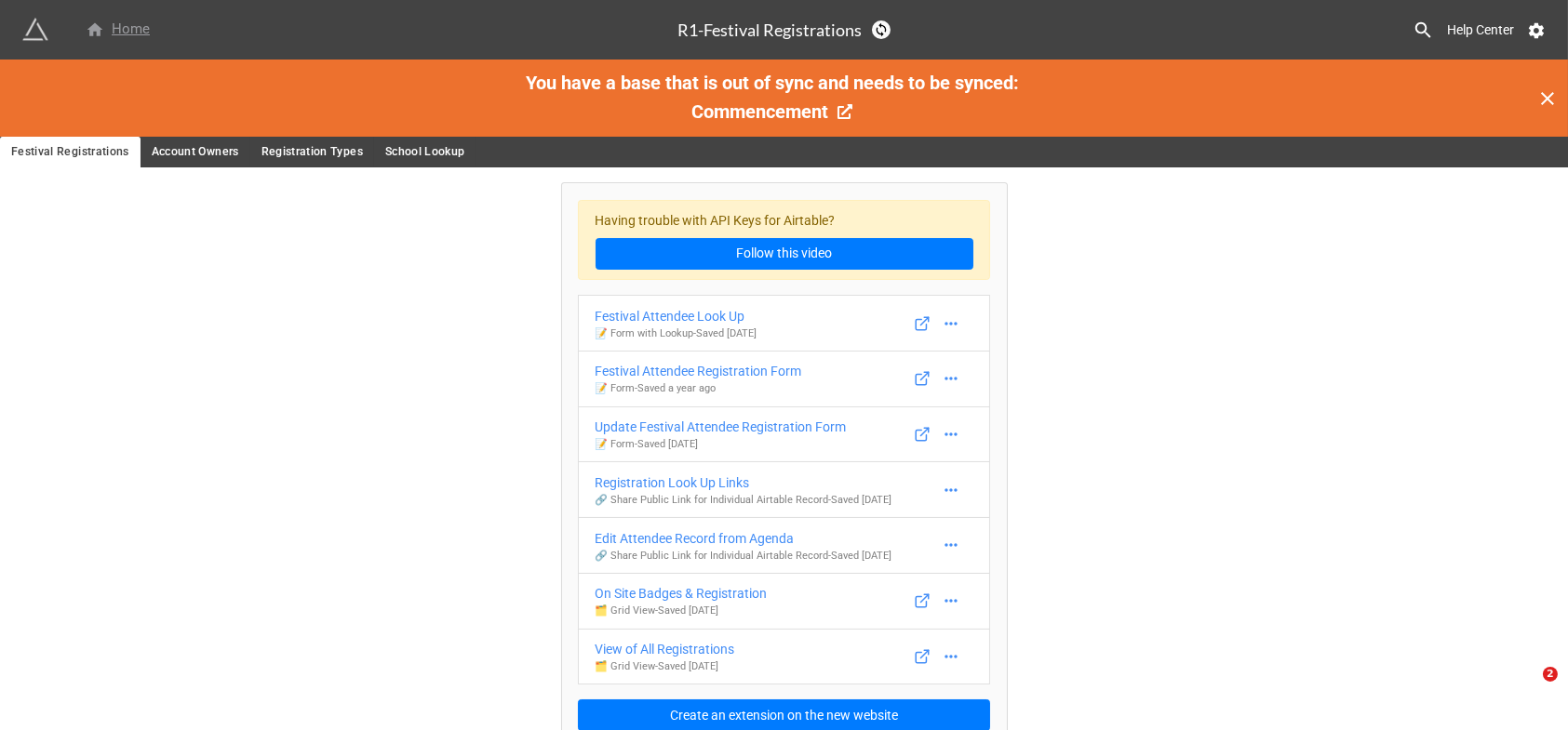
click at [129, 22] on div "Home" at bounding box center [118, 29] width 64 height 22
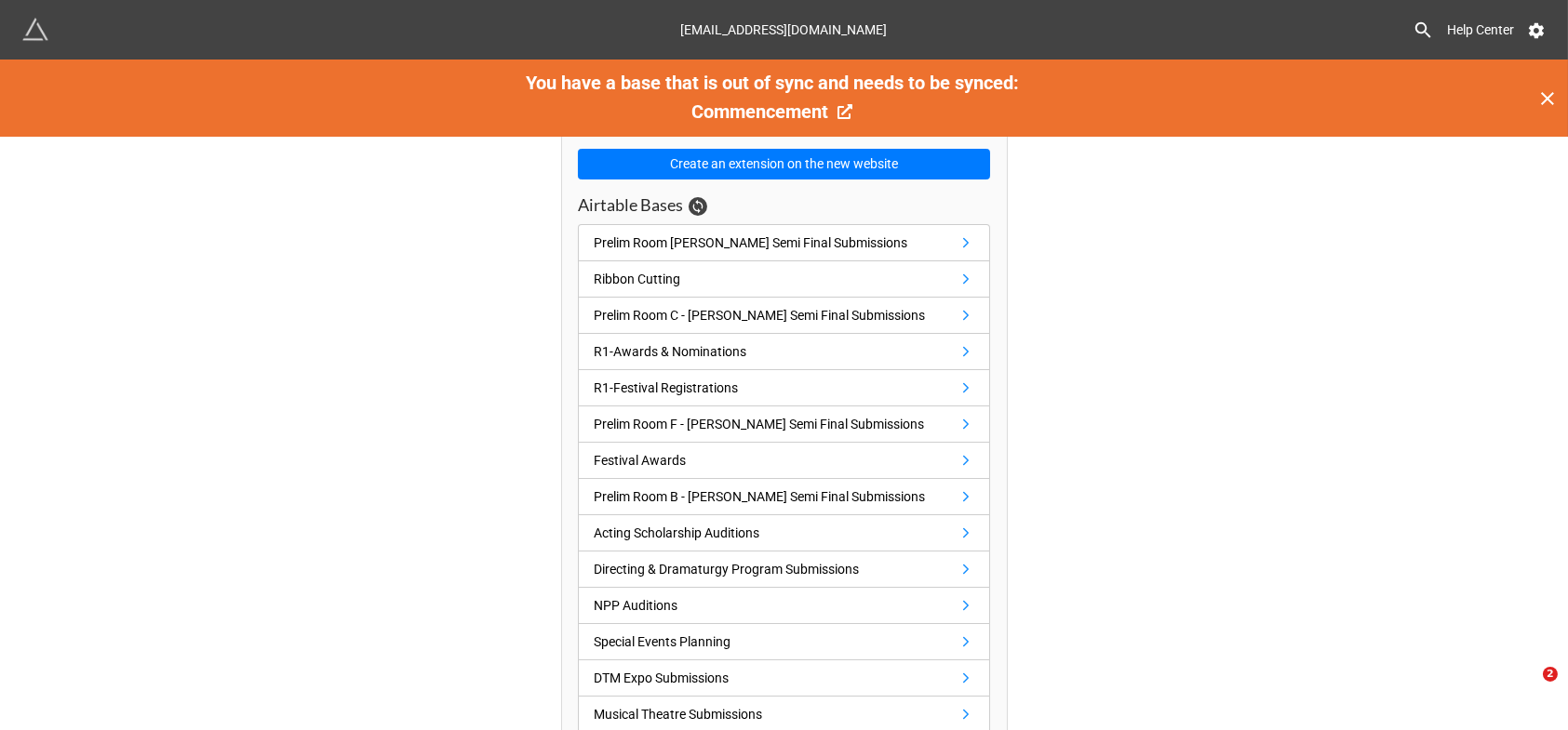
scroll to position [155, 0]
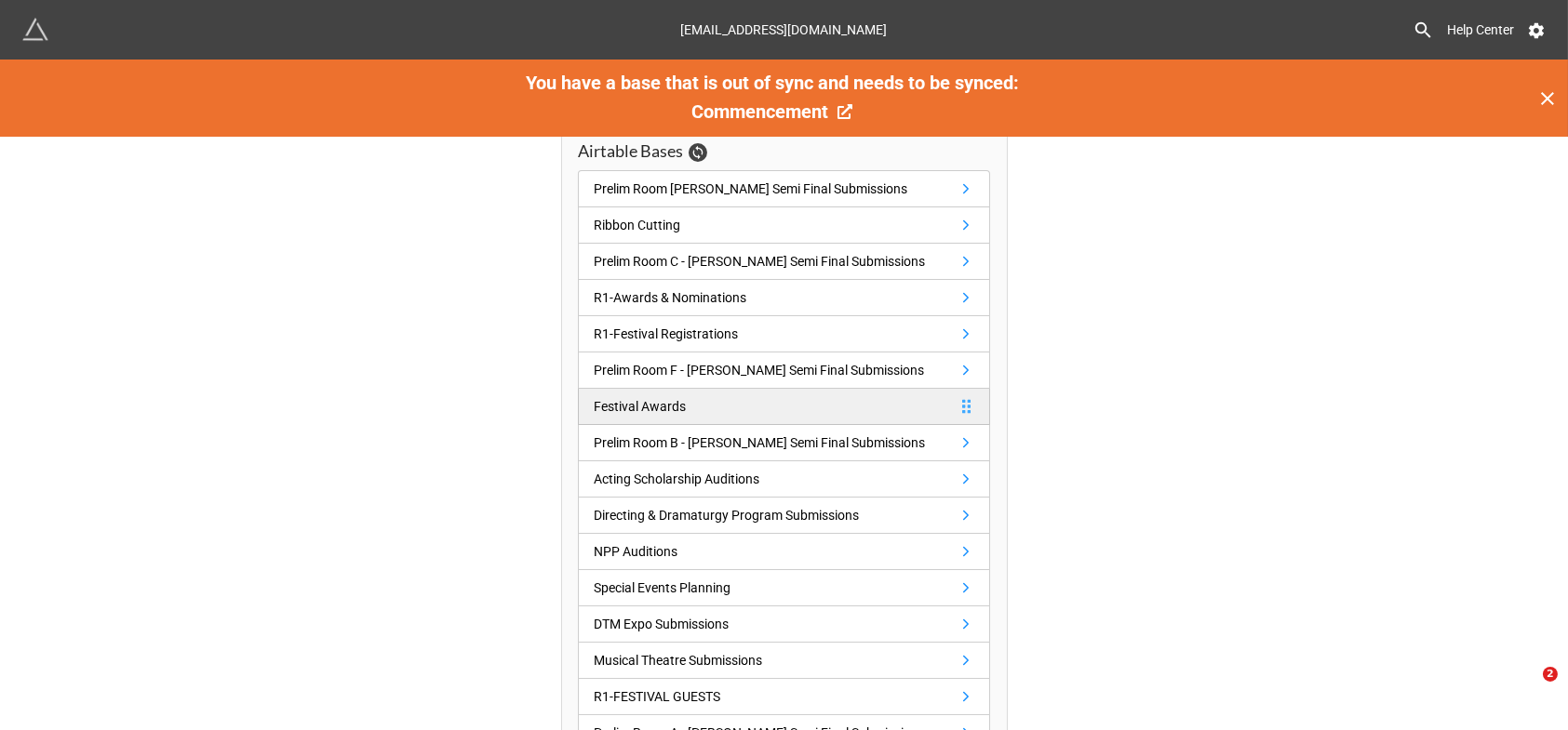
click at [644, 405] on div "Festival Awards" at bounding box center [639, 406] width 92 height 20
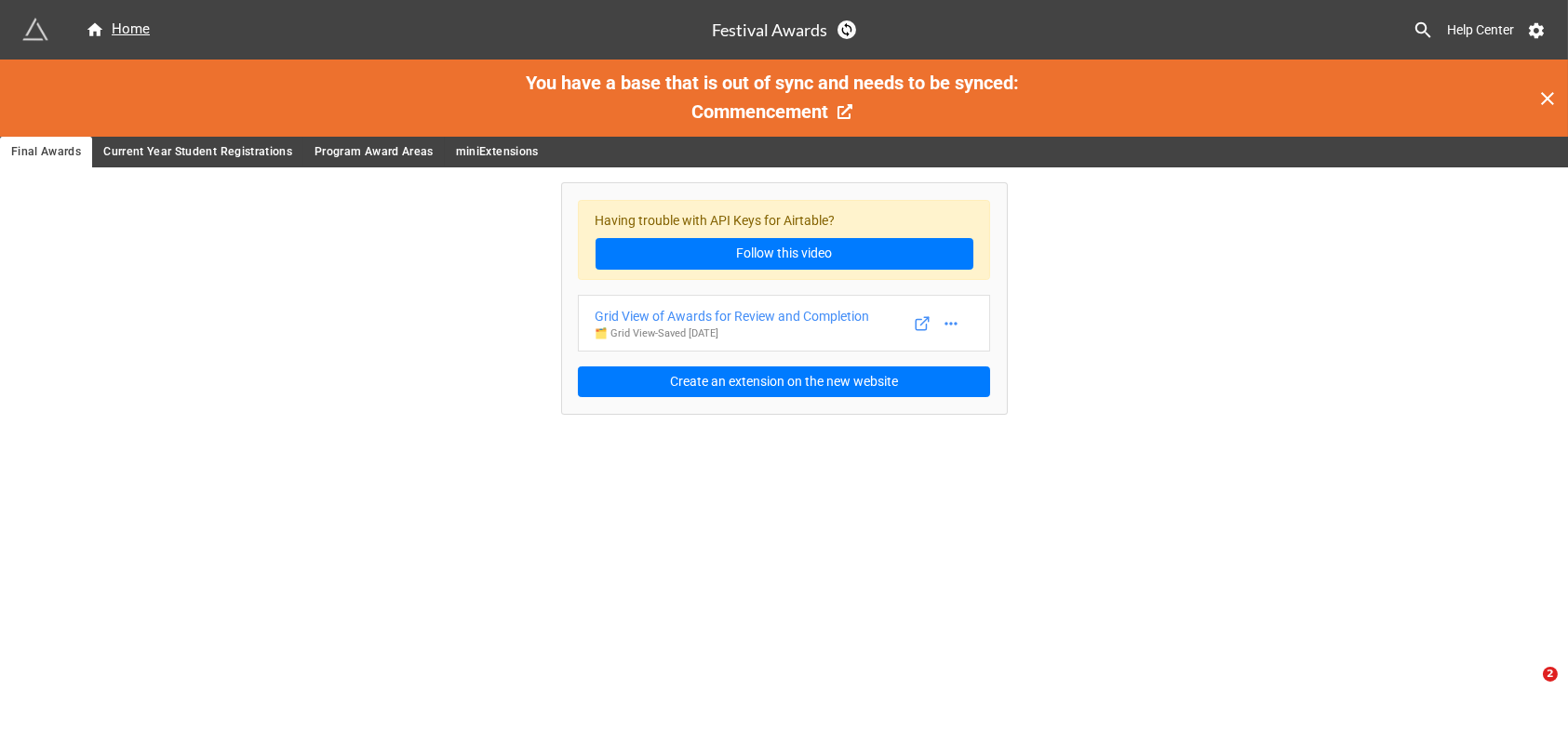
click at [478, 144] on span "miniExtensions" at bounding box center [496, 152] width 83 height 19
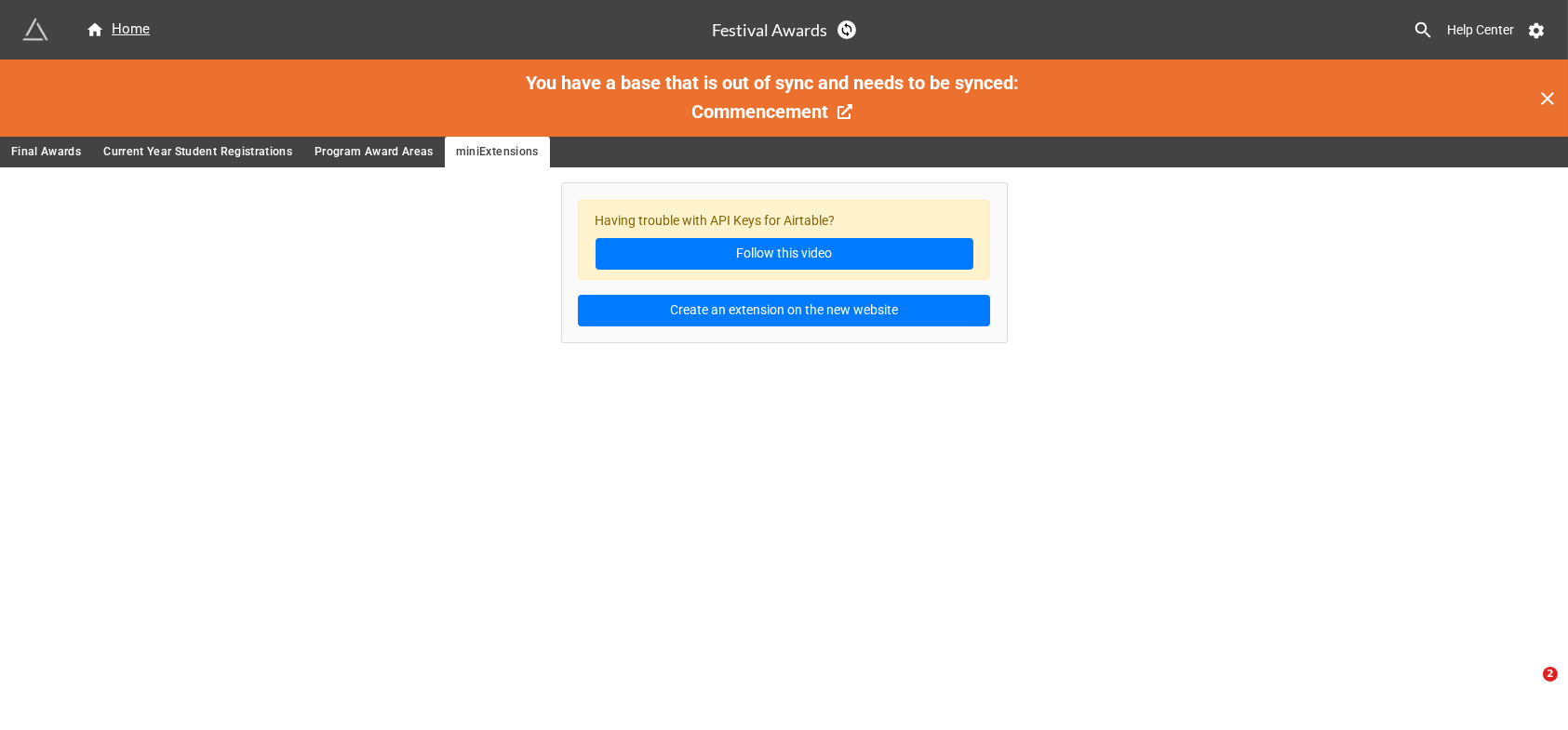
click at [373, 149] on span "Program Award Areas" at bounding box center [374, 152] width 119 height 19
click at [221, 153] on span "Current Year Student Registrations" at bounding box center [198, 152] width 189 height 19
click at [50, 157] on span "Final Awards" at bounding box center [46, 152] width 70 height 19
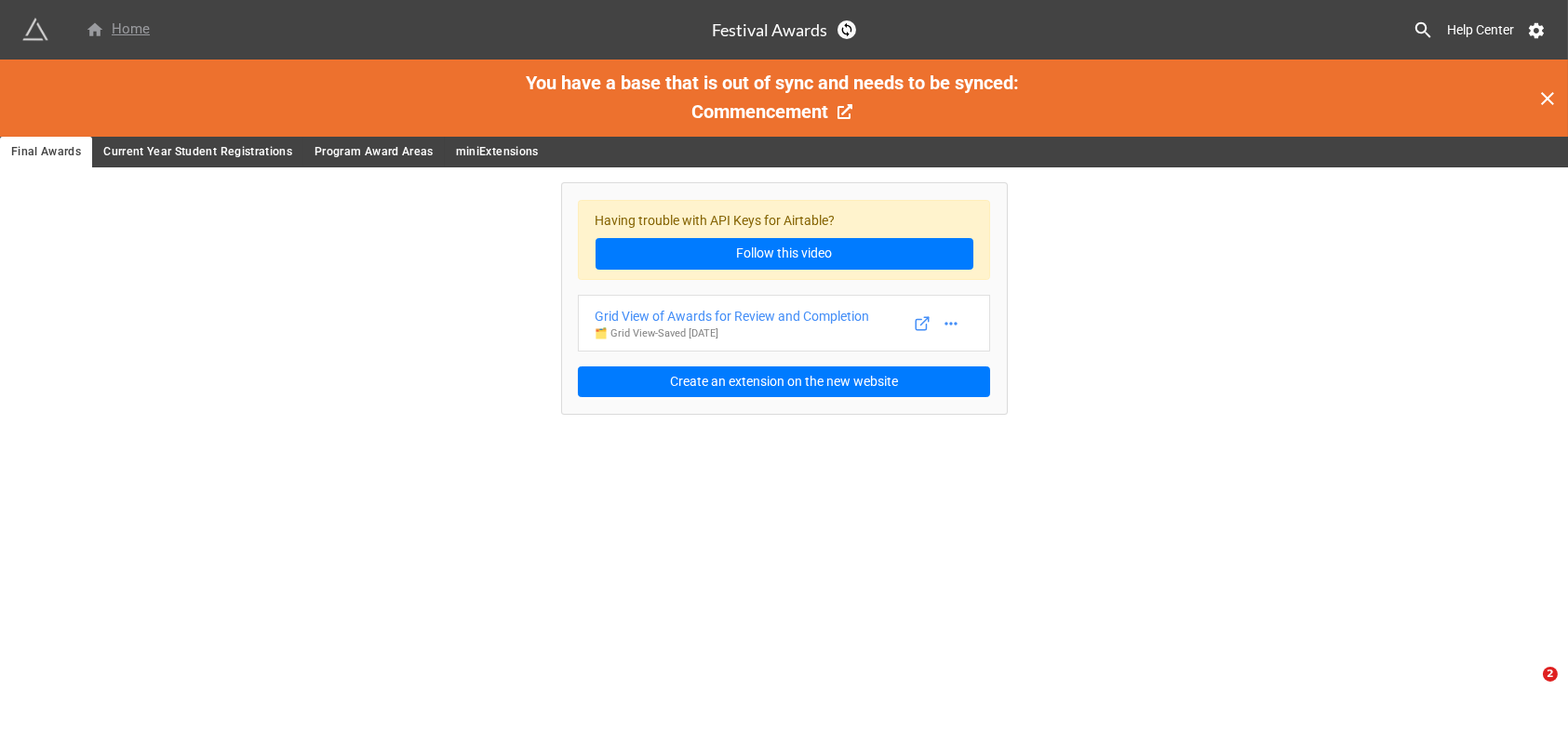
click at [119, 26] on div "Home" at bounding box center [118, 29] width 64 height 22
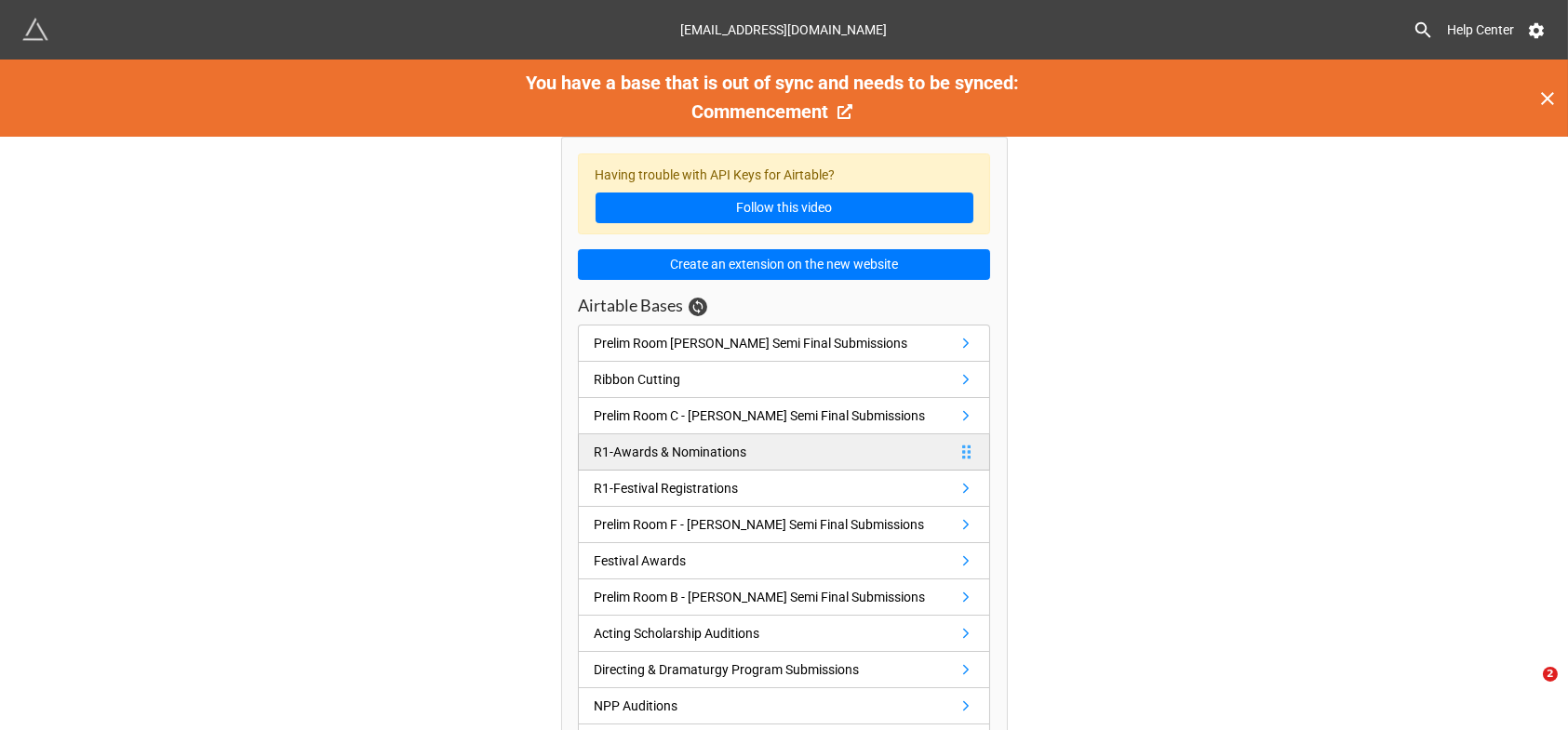
scroll to position [155, 0]
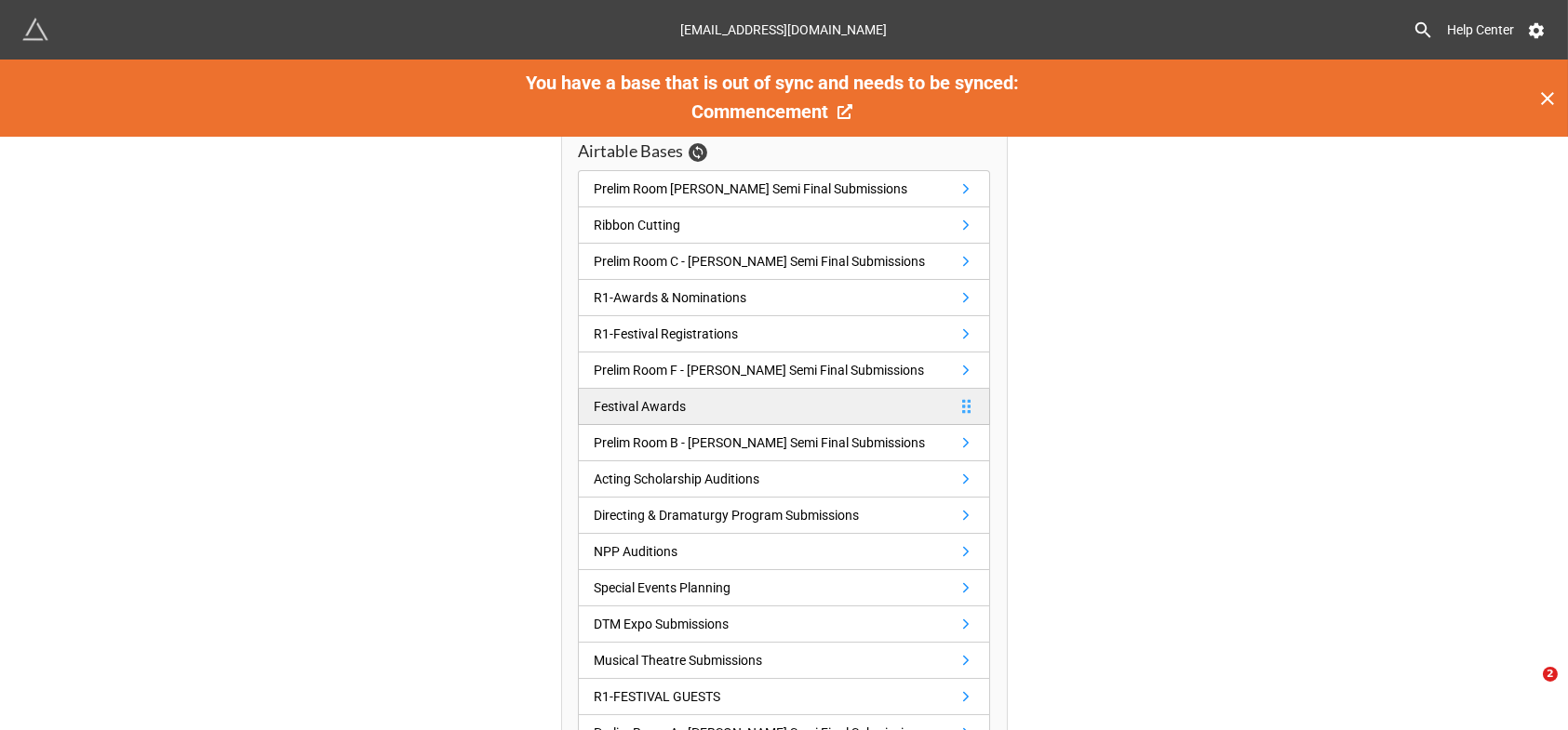
click at [675, 401] on div "Festival Awards" at bounding box center [639, 406] width 92 height 20
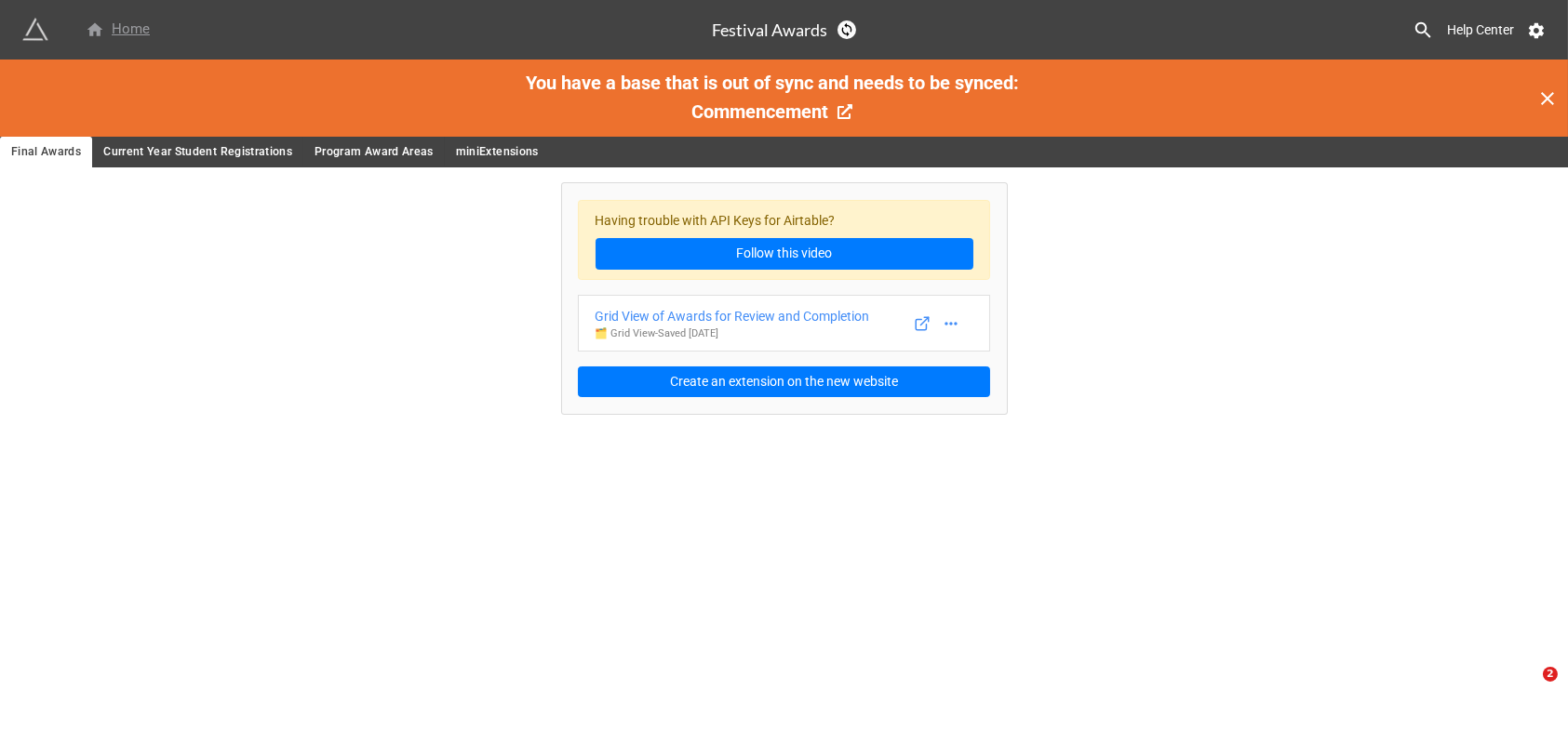
click at [125, 30] on div "Home" at bounding box center [118, 29] width 64 height 22
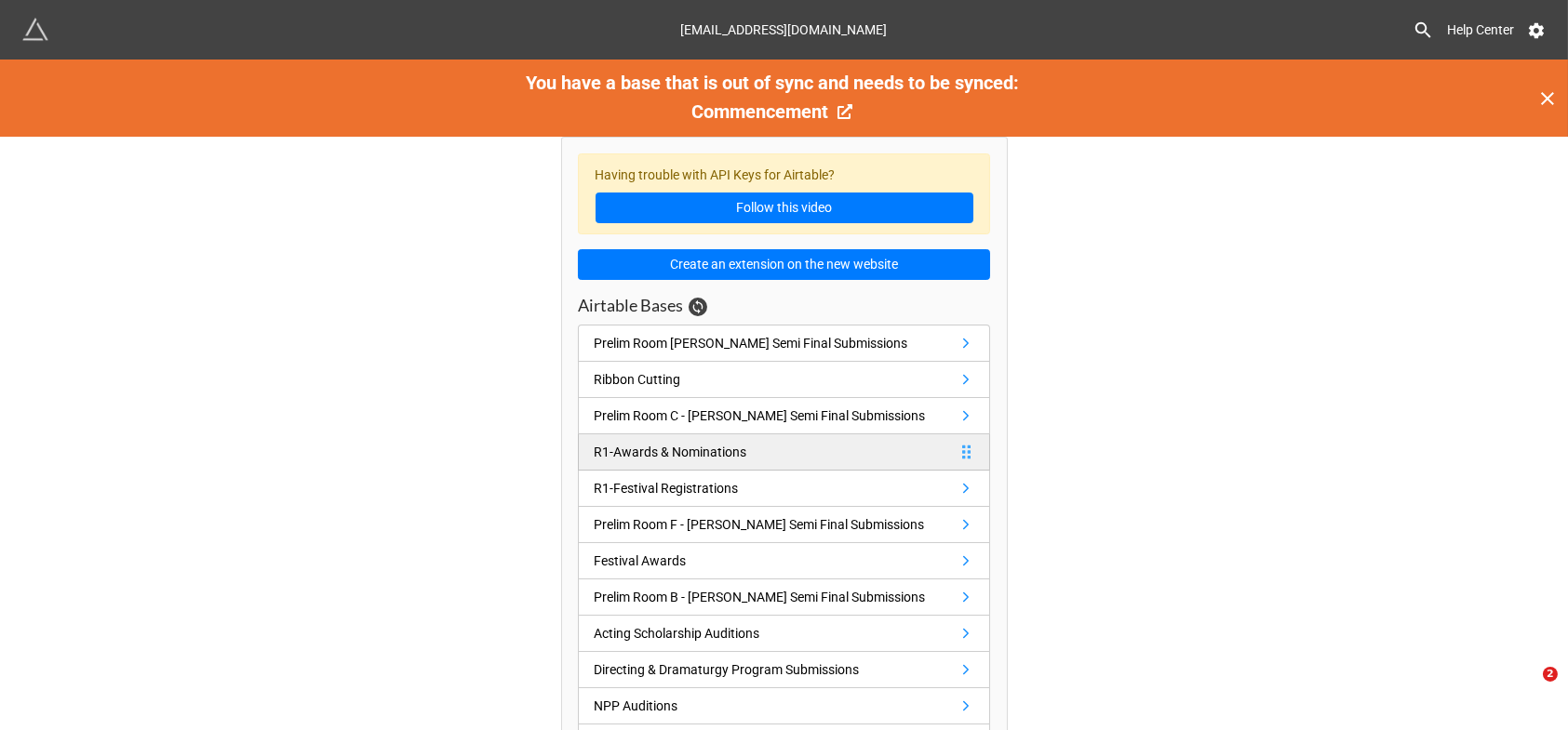
scroll to position [155, 0]
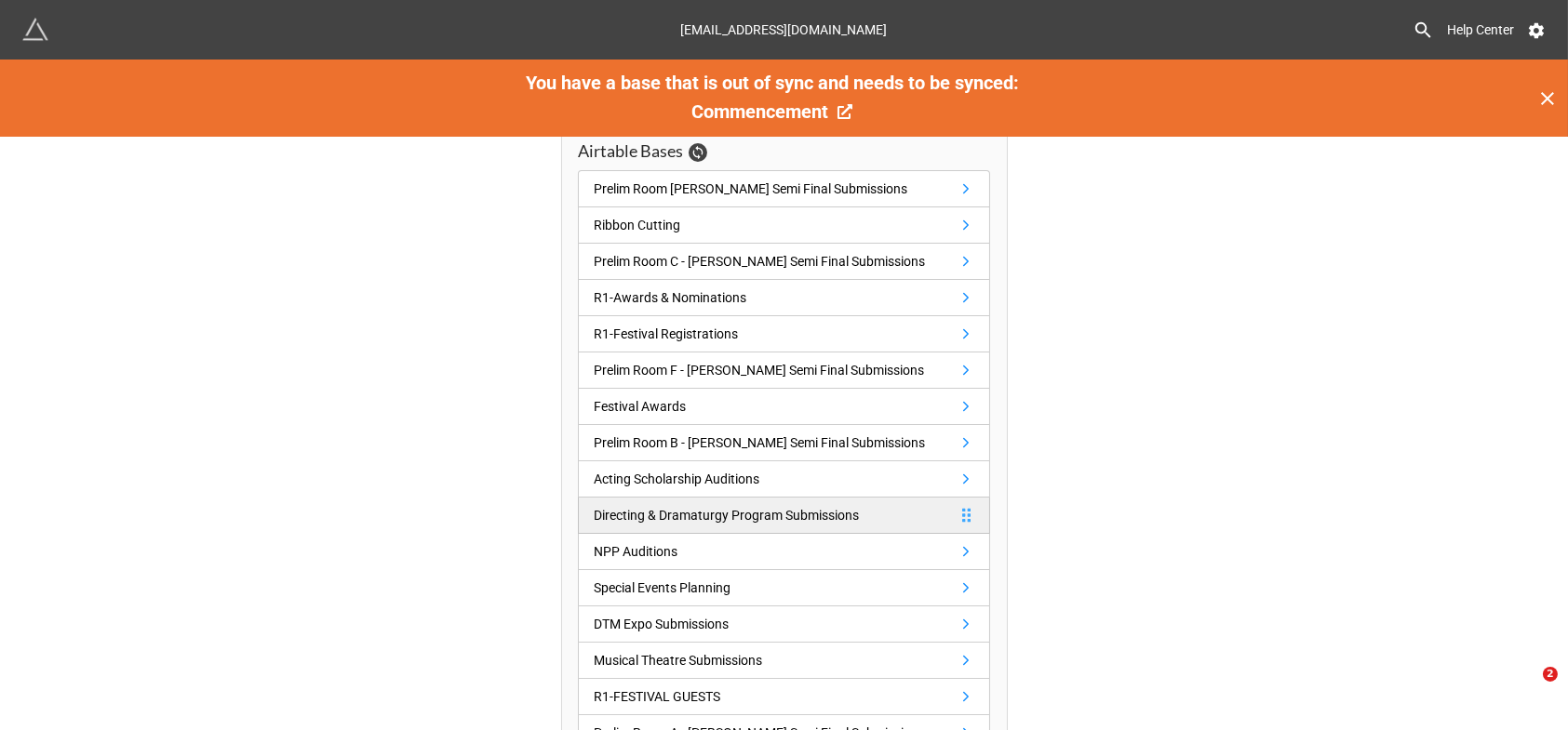
click at [724, 513] on div "Directing & Dramaturgy Program Submissions" at bounding box center [726, 515] width 265 height 20
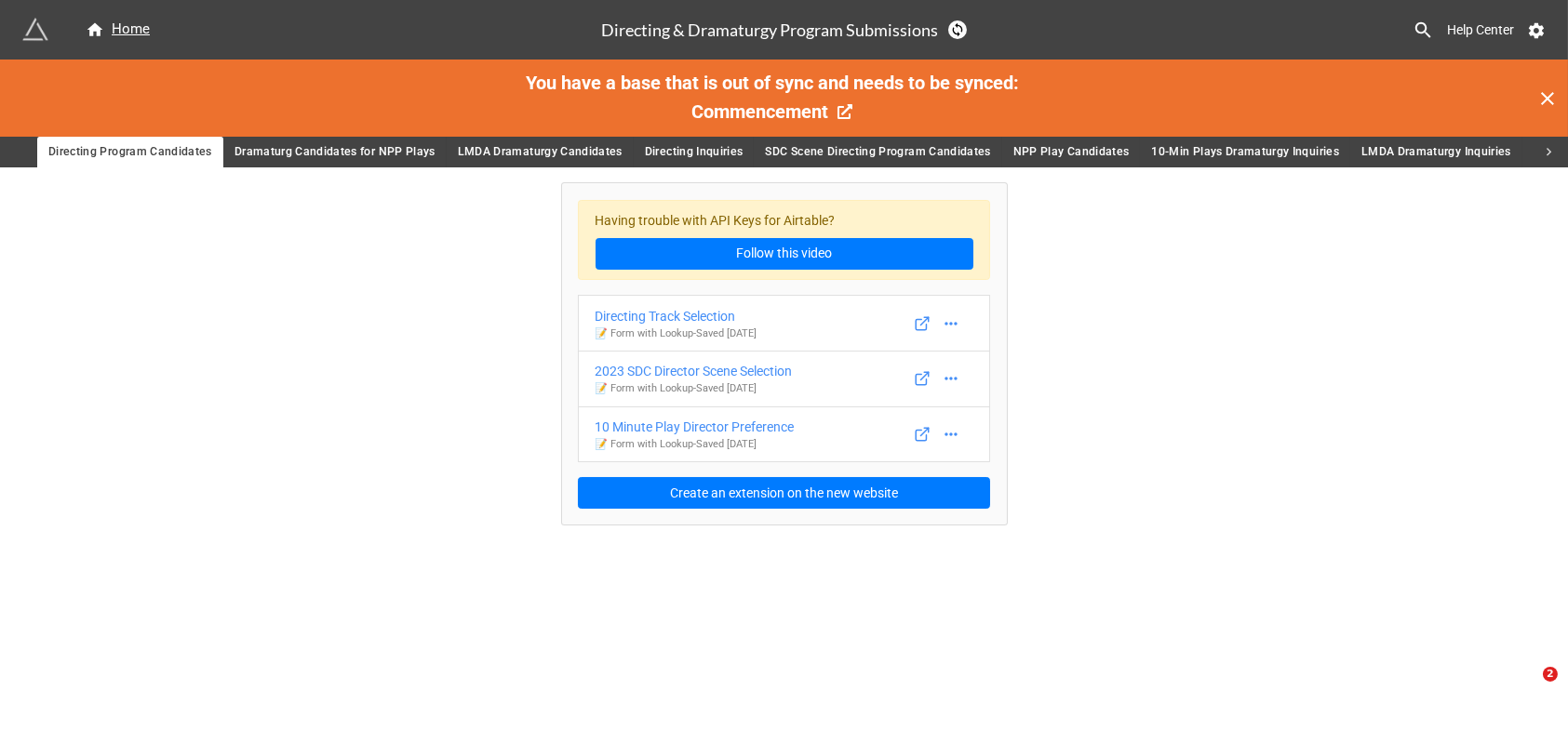
click at [336, 148] on span "Dramaturg Candidates for NPP Plays" at bounding box center [335, 152] width 201 height 19
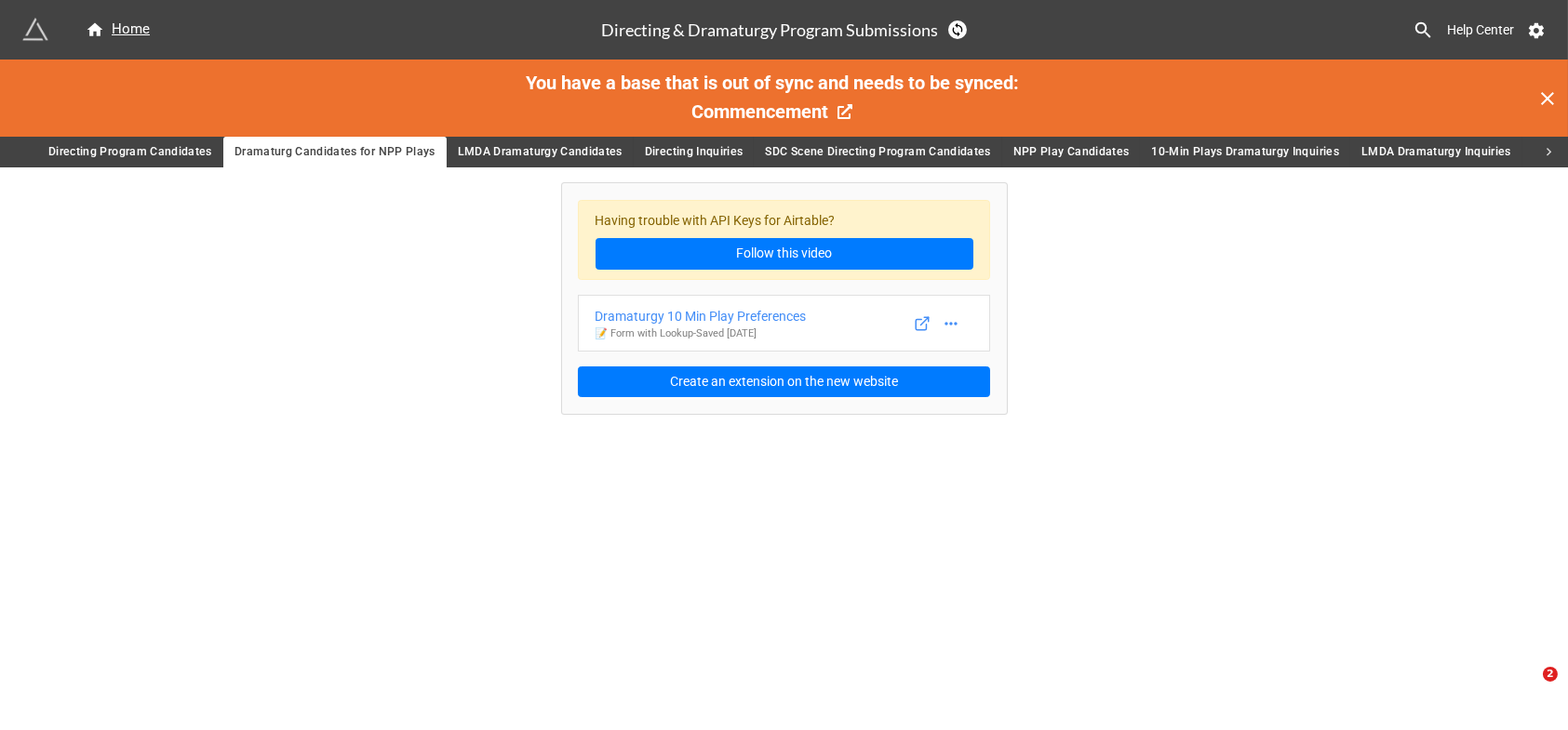
click at [106, 153] on span "Directing Program Candidates" at bounding box center [130, 152] width 164 height 19
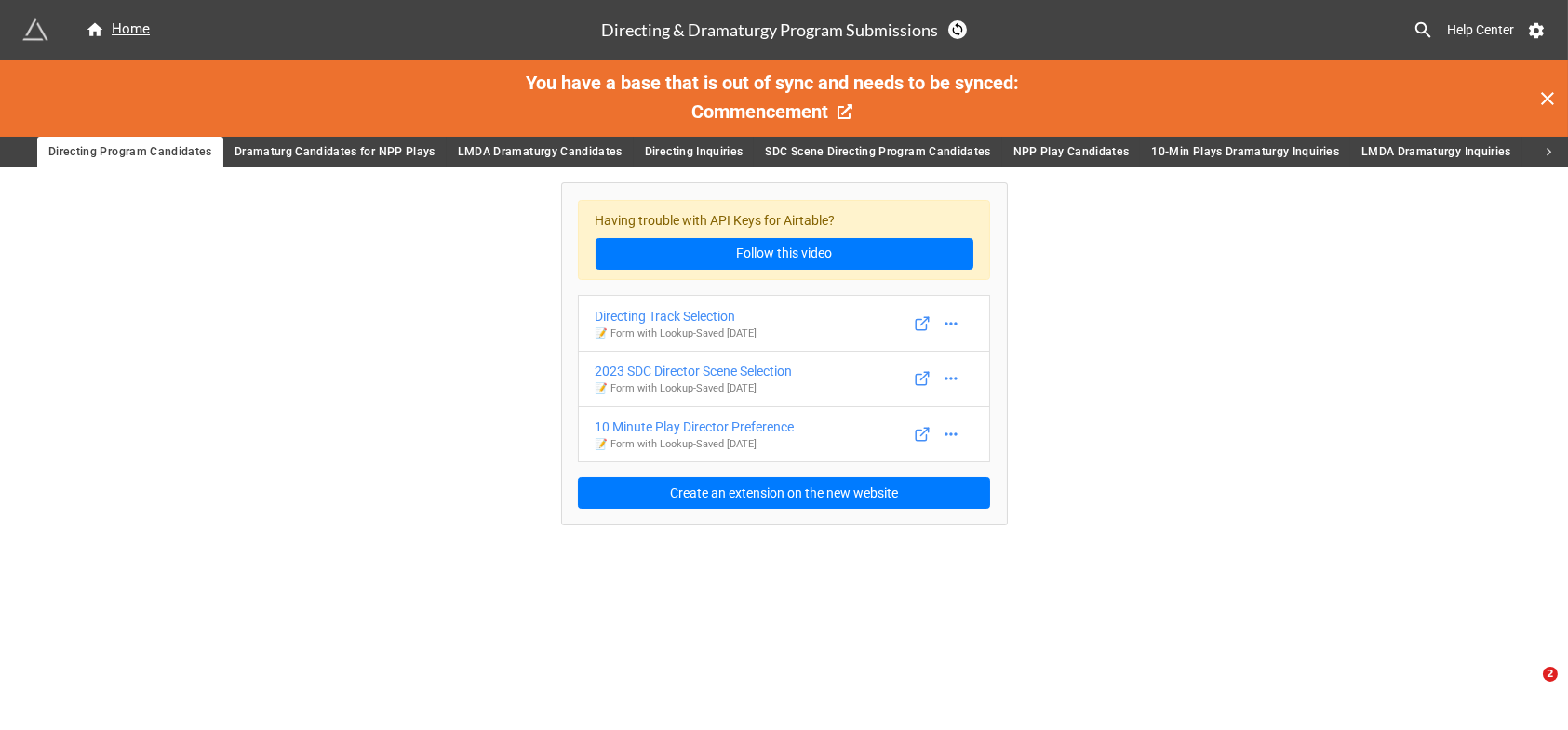
click at [529, 151] on span "LMDA Dramaturgy Candidates" at bounding box center [539, 152] width 164 height 19
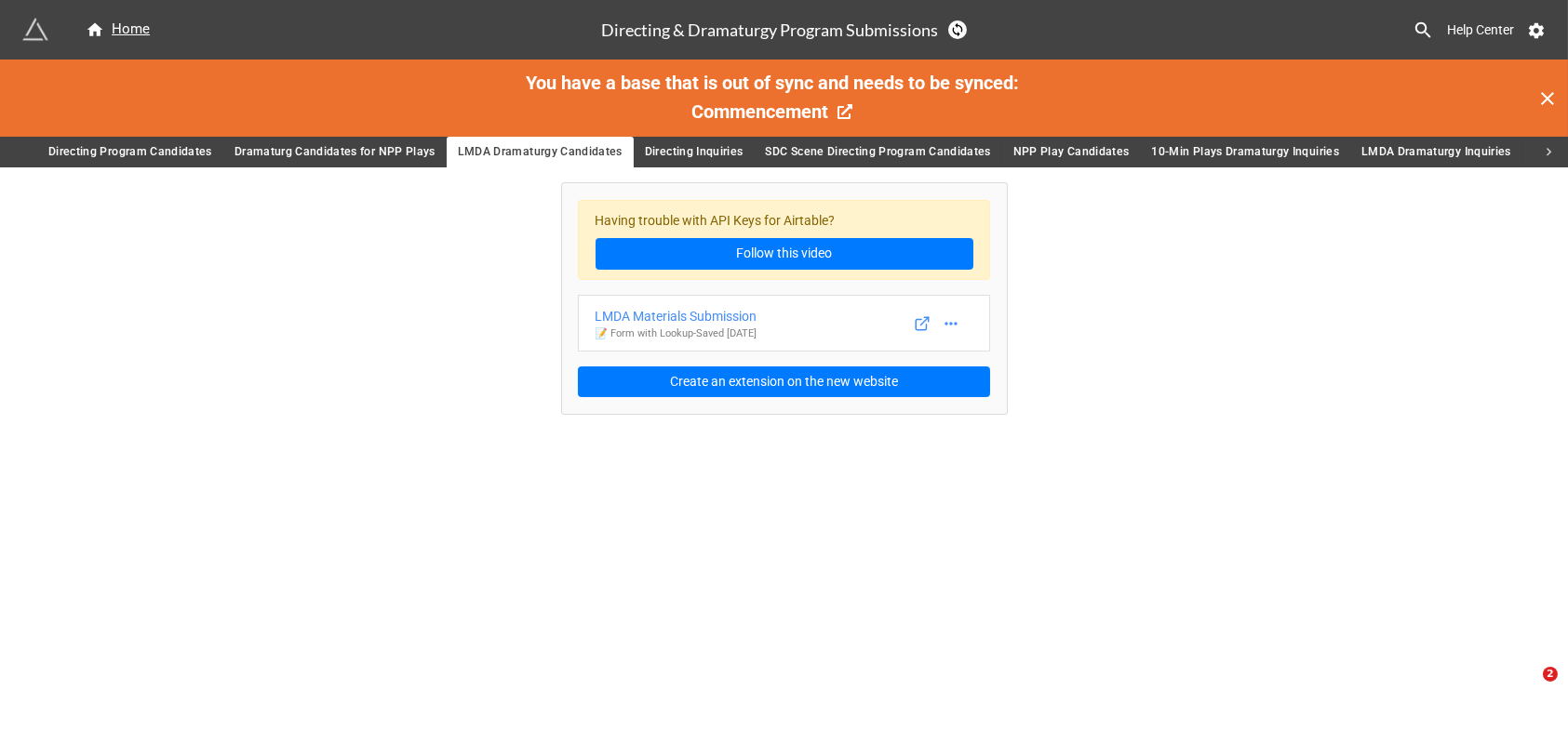
click at [693, 158] on span "Directing Inquiries" at bounding box center [694, 152] width 98 height 19
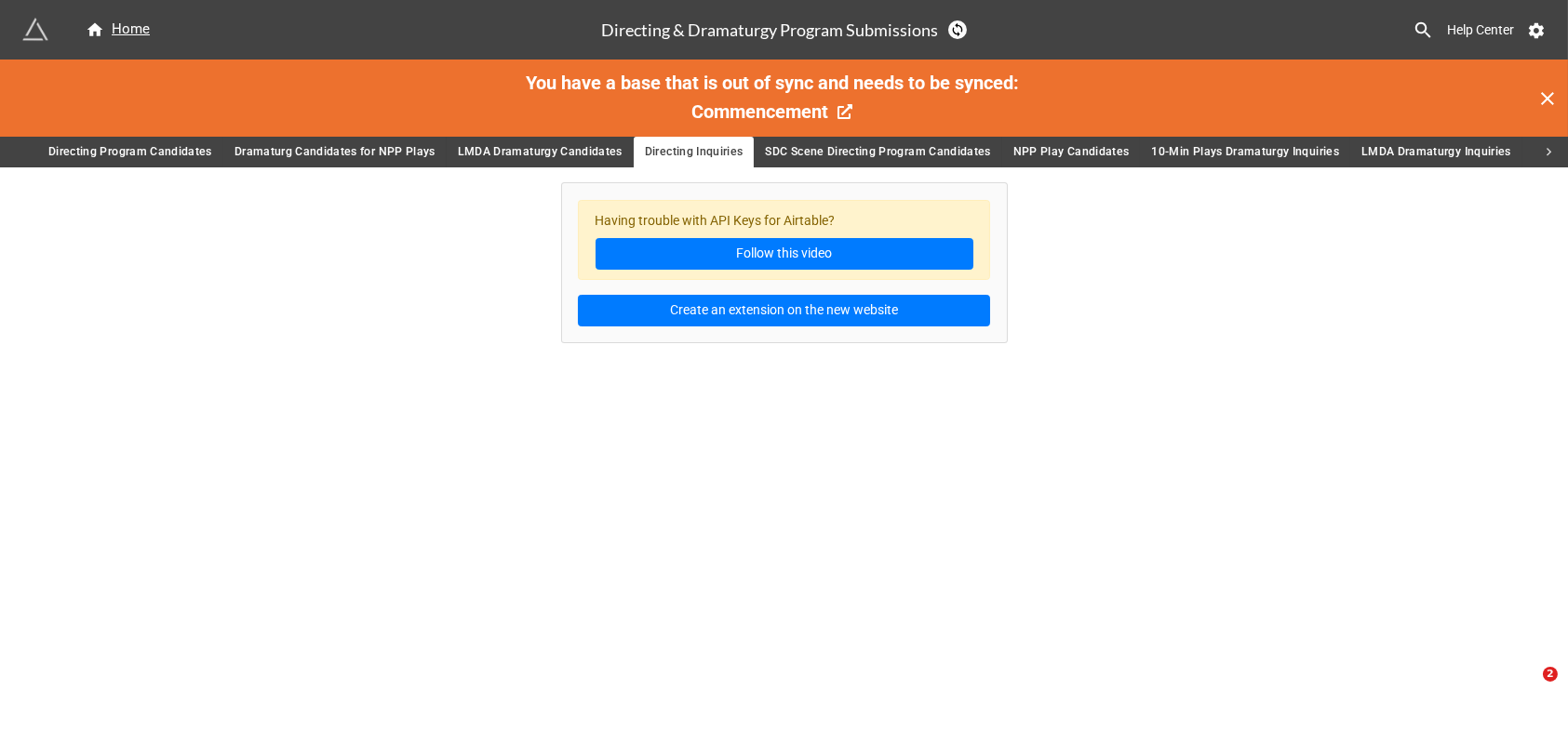
click at [852, 146] on span "SDC Scene Directing Program Candidates" at bounding box center [877, 152] width 225 height 19
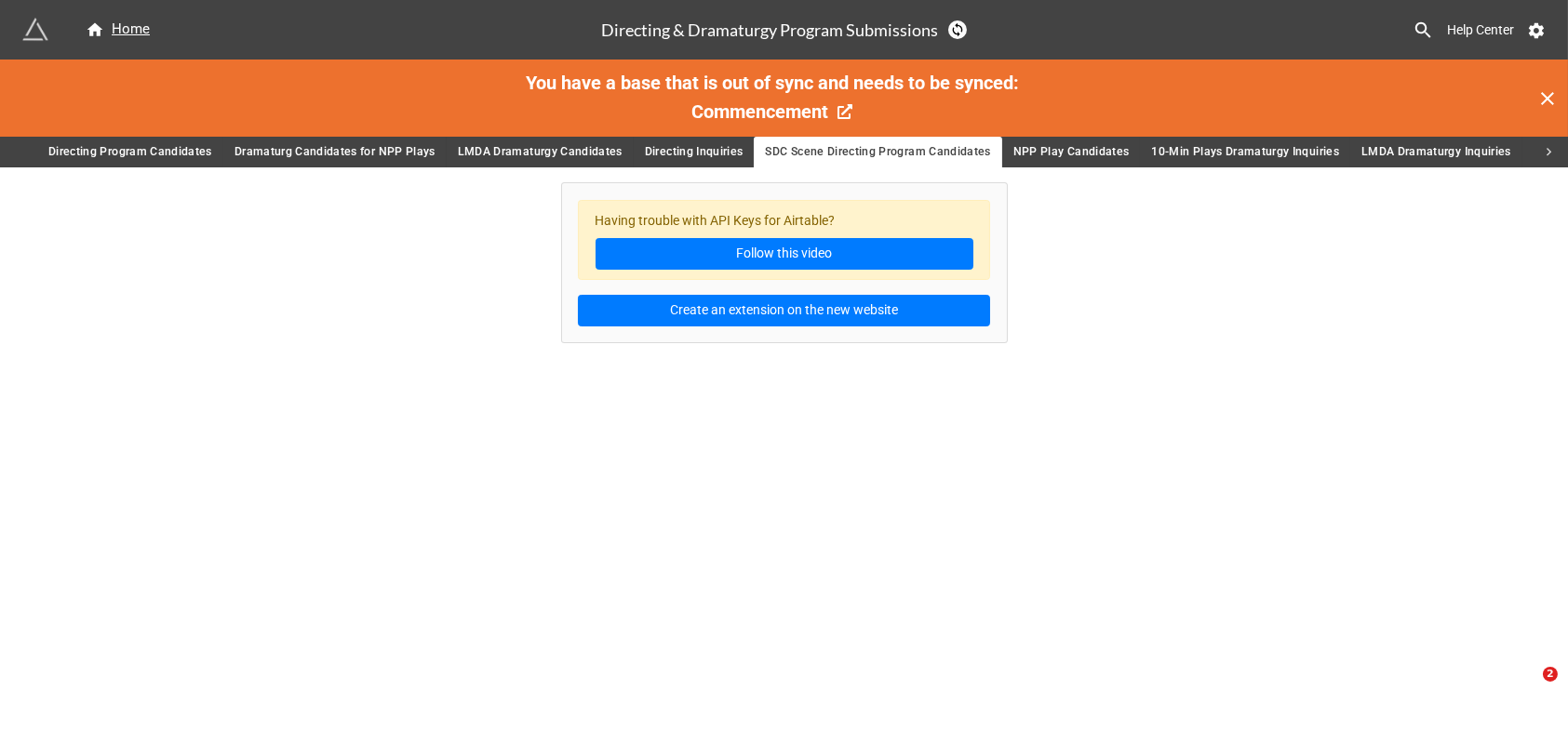
click at [1043, 148] on span "NPP Play Candidates" at bounding box center [1072, 152] width 117 height 19
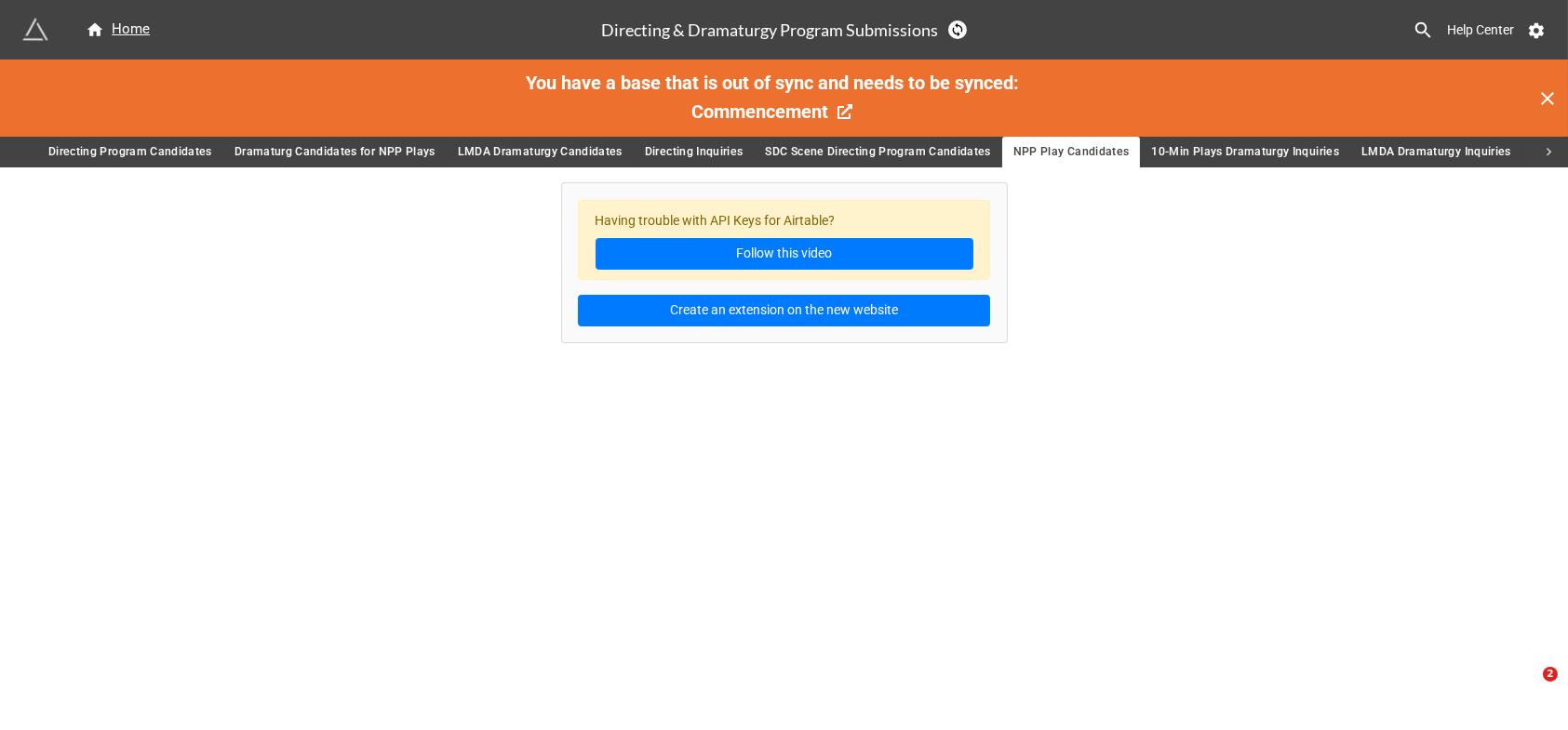
click at [1180, 148] on span "10-Min Plays Dramaturgy Inquiries" at bounding box center [1245, 152] width 188 height 19
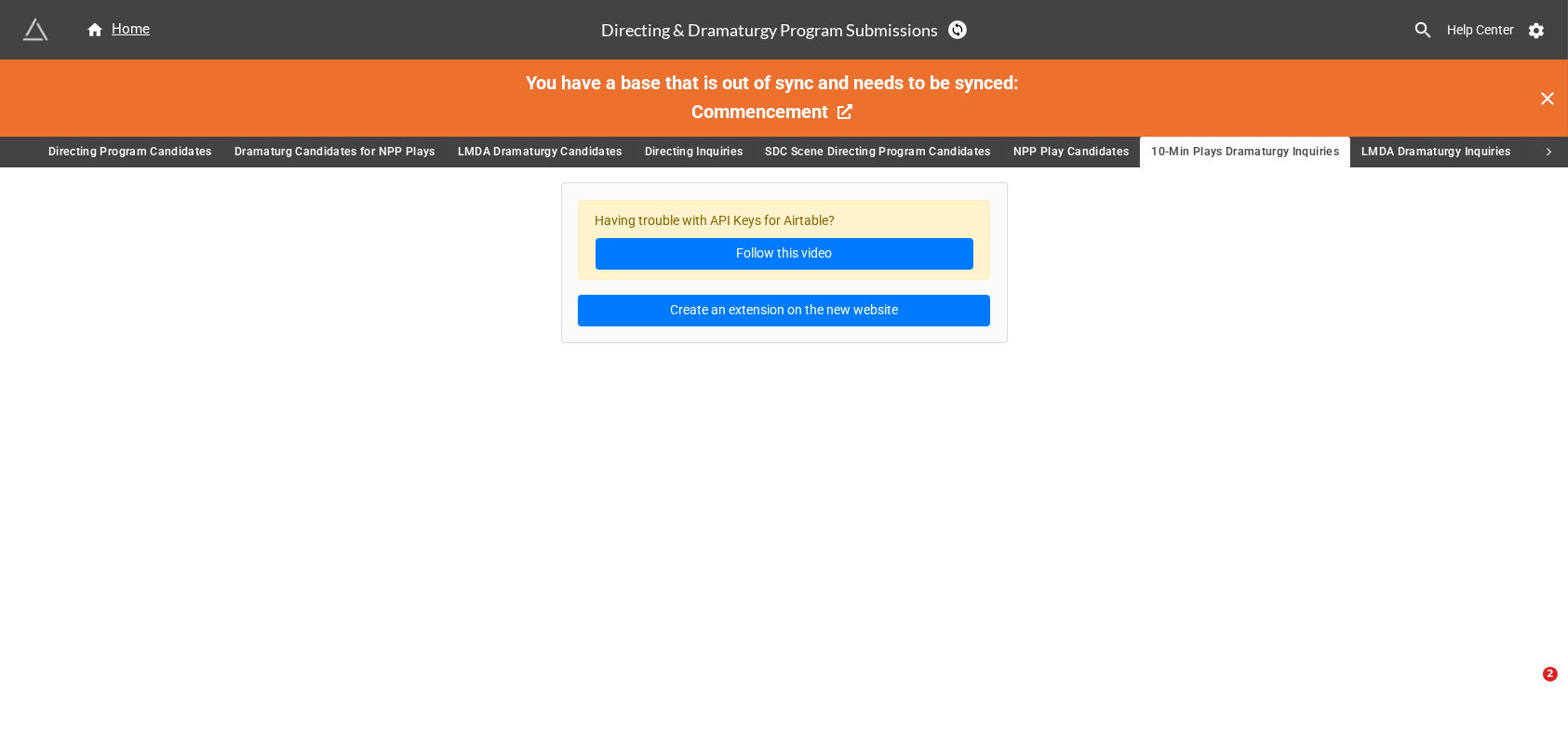
click at [1436, 148] on span "LMDA Dramaturgy Inquiries" at bounding box center [1437, 152] width 150 height 19
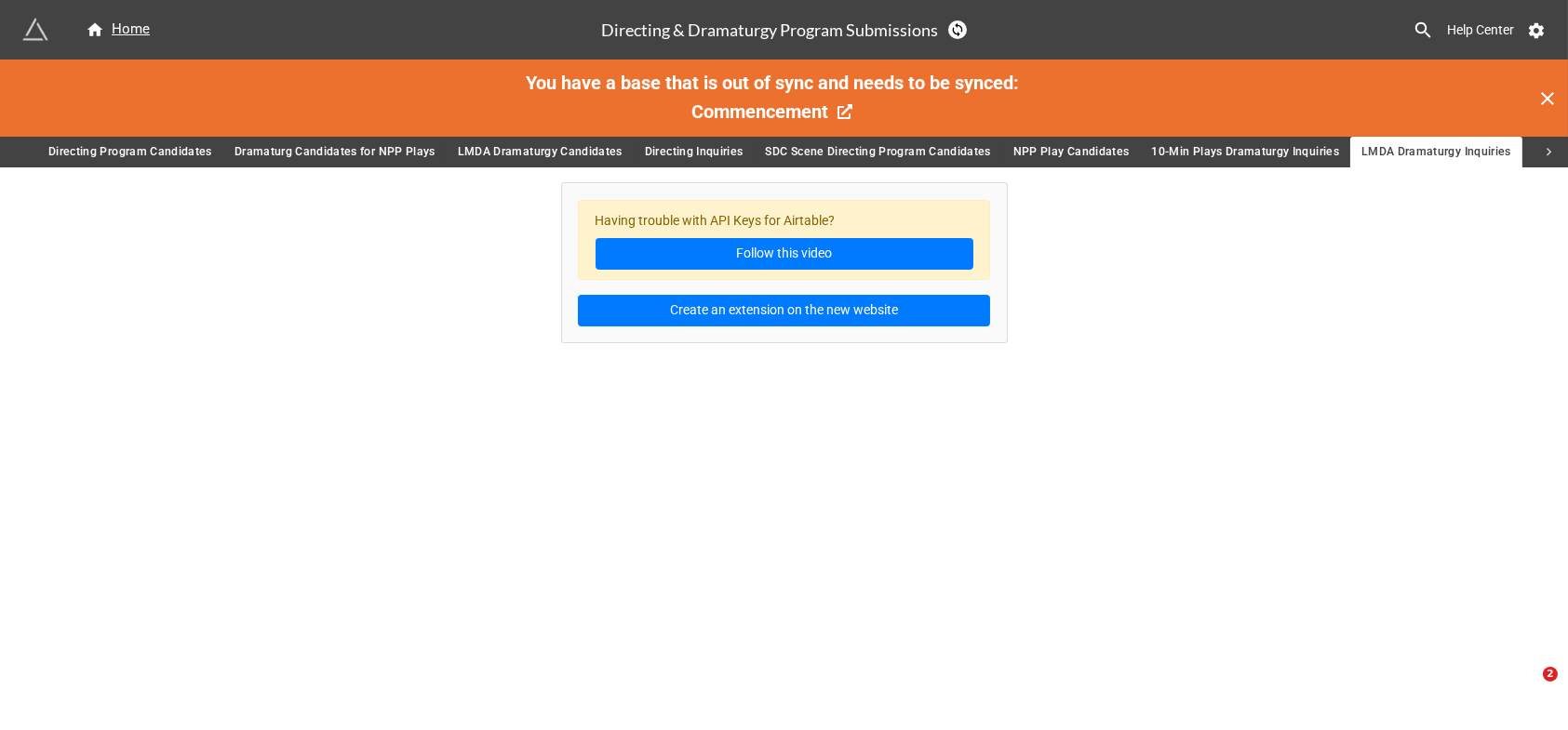
click at [1548, 151] on icon at bounding box center [1549, 152] width 17 height 17
click at [1496, 151] on span "School Lookup" at bounding box center [1491, 152] width 80 height 19
click at [294, 144] on span "Dramaturg Candidates for NPP Plays" at bounding box center [253, 152] width 201 height 19
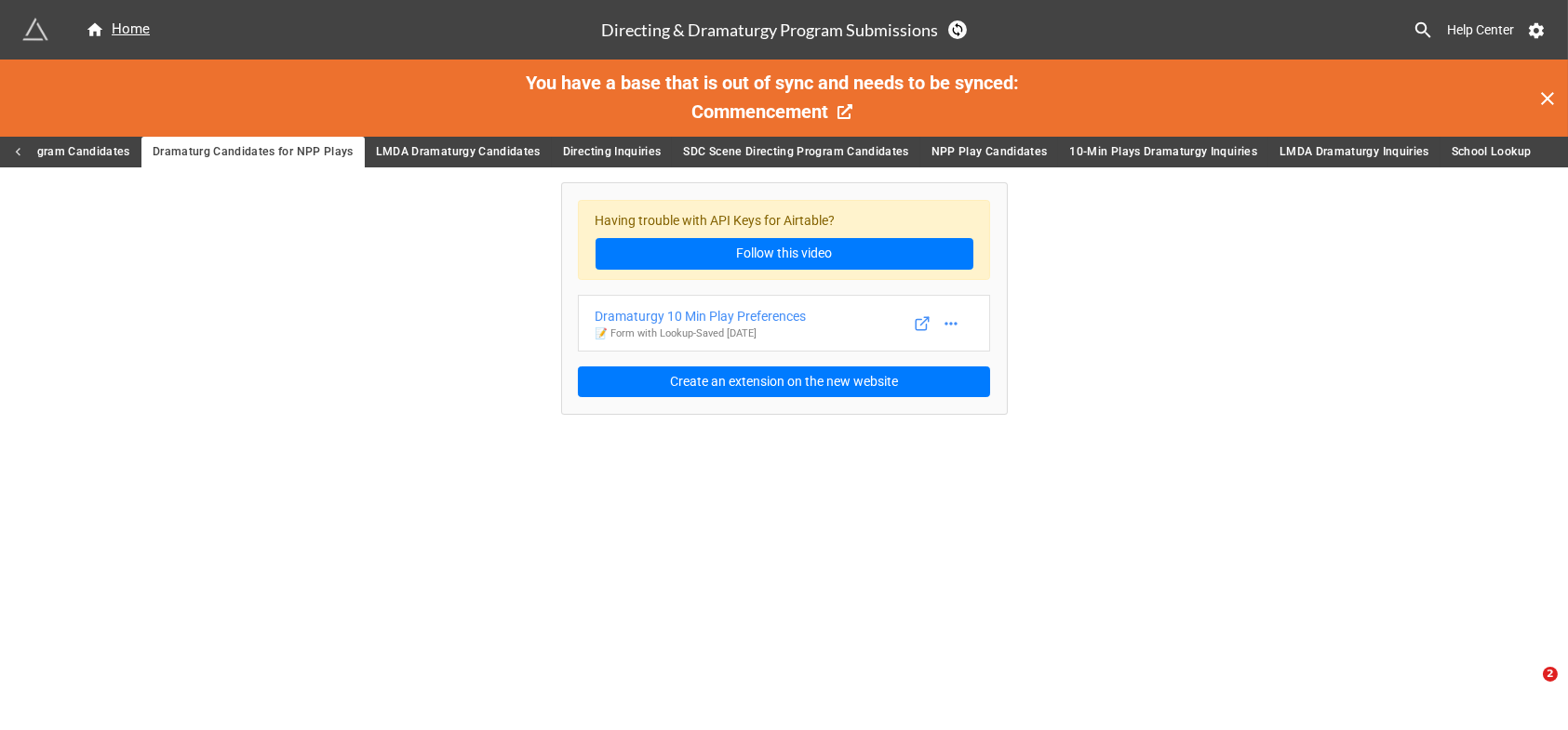
click at [441, 148] on span "LMDA Dramaturgy Candidates" at bounding box center [457, 152] width 164 height 19
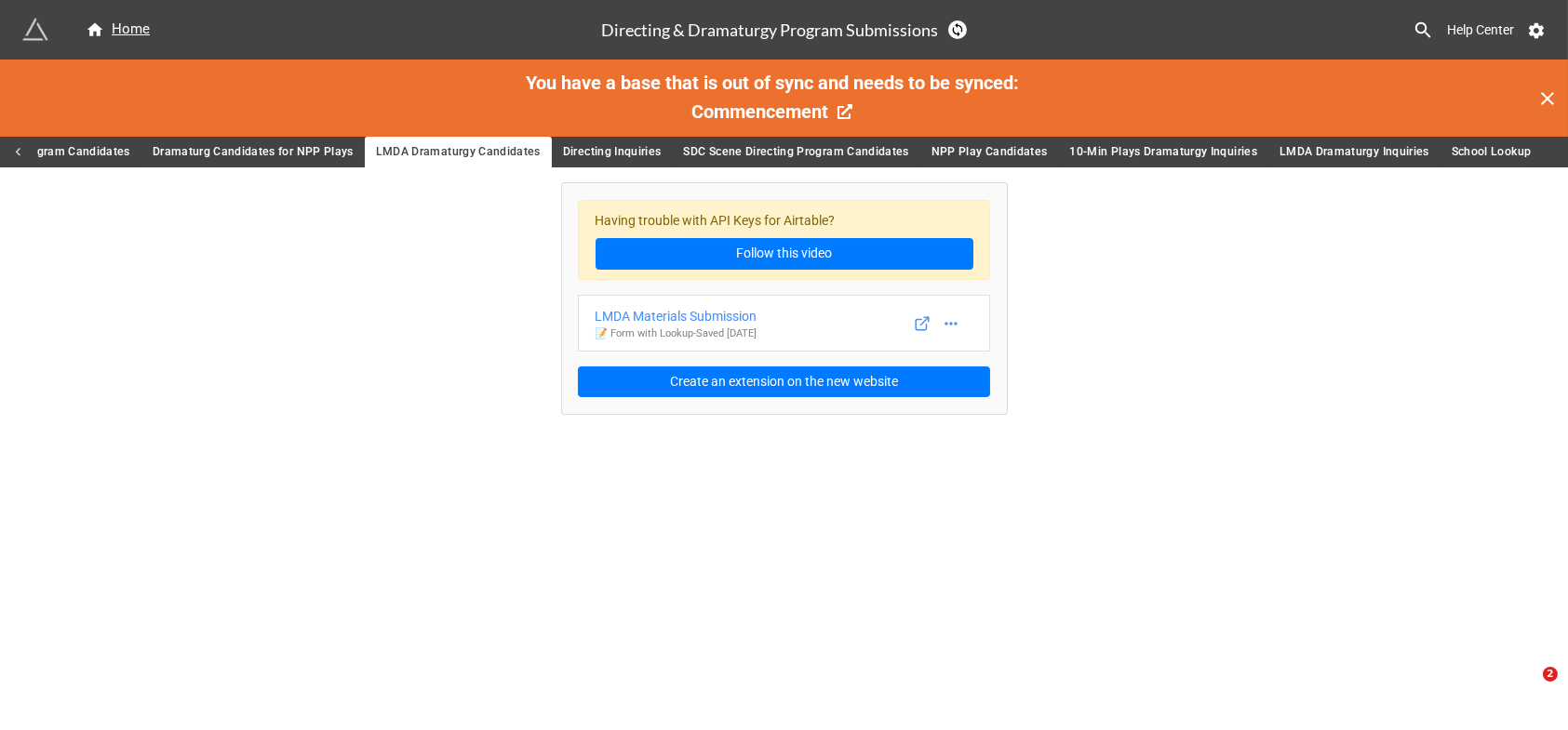
click at [289, 151] on span "Dramaturg Candidates for NPP Plays" at bounding box center [253, 152] width 201 height 19
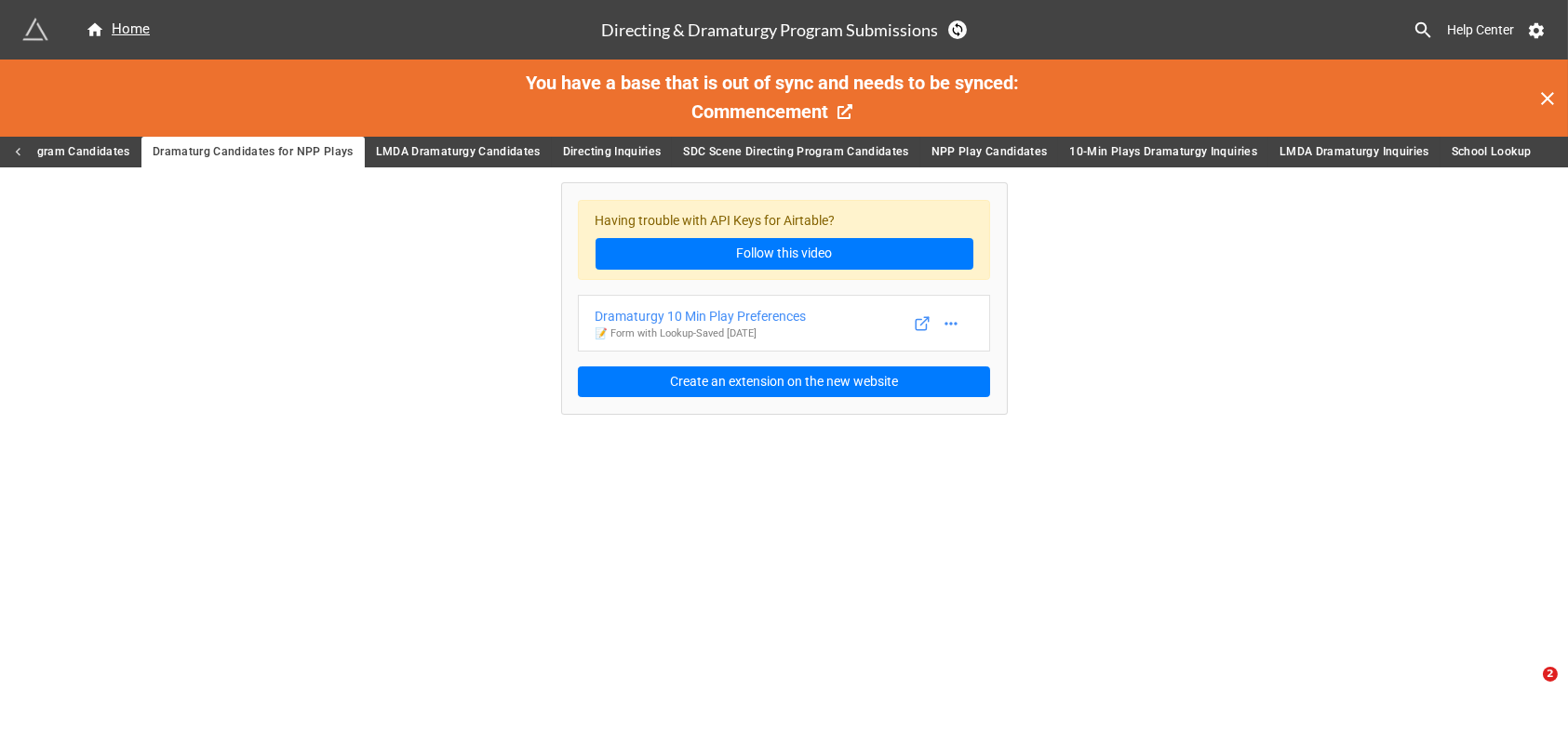
click at [74, 149] on span "Directing Program Candidates" at bounding box center [49, 152] width 164 height 19
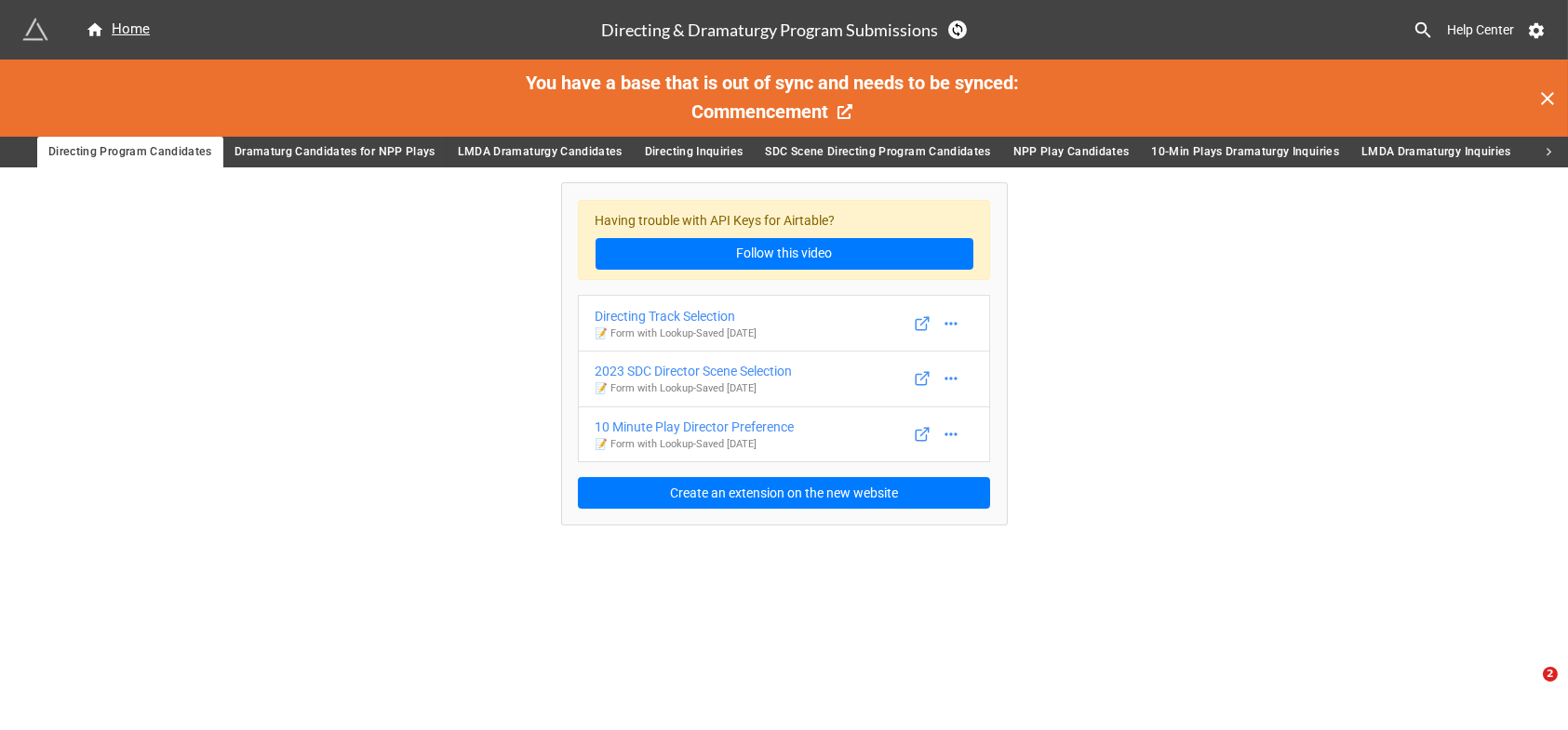
click at [297, 316] on div "Having trouble with API Keys for Airtable? Follow this video Directing Track Se…" at bounding box center [784, 347] width 1568 height 358
click at [337, 146] on span "Dramaturg Candidates for NPP Plays" at bounding box center [335, 152] width 201 height 19
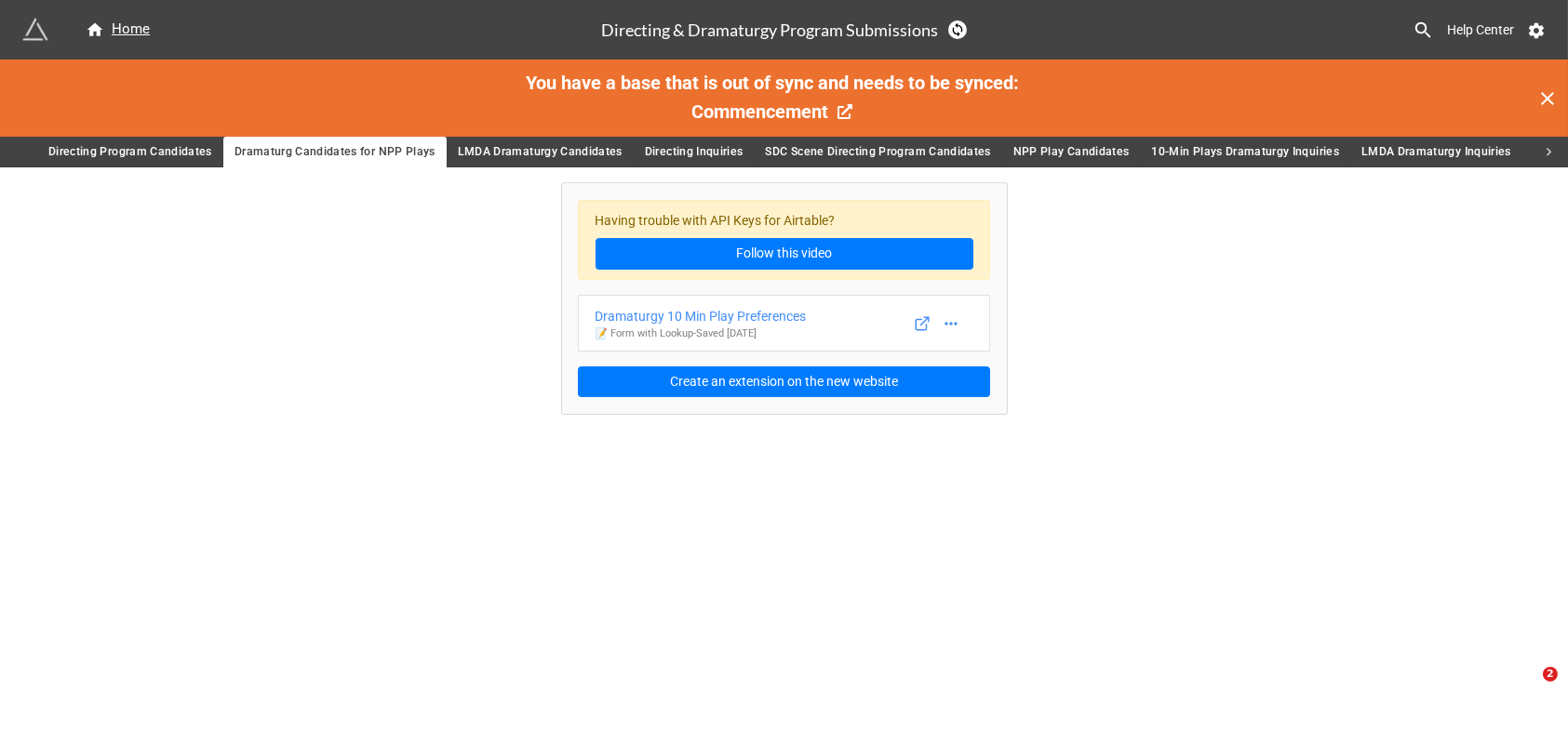
click at [517, 152] on span "LMDA Dramaturgy Candidates" at bounding box center [539, 152] width 164 height 19
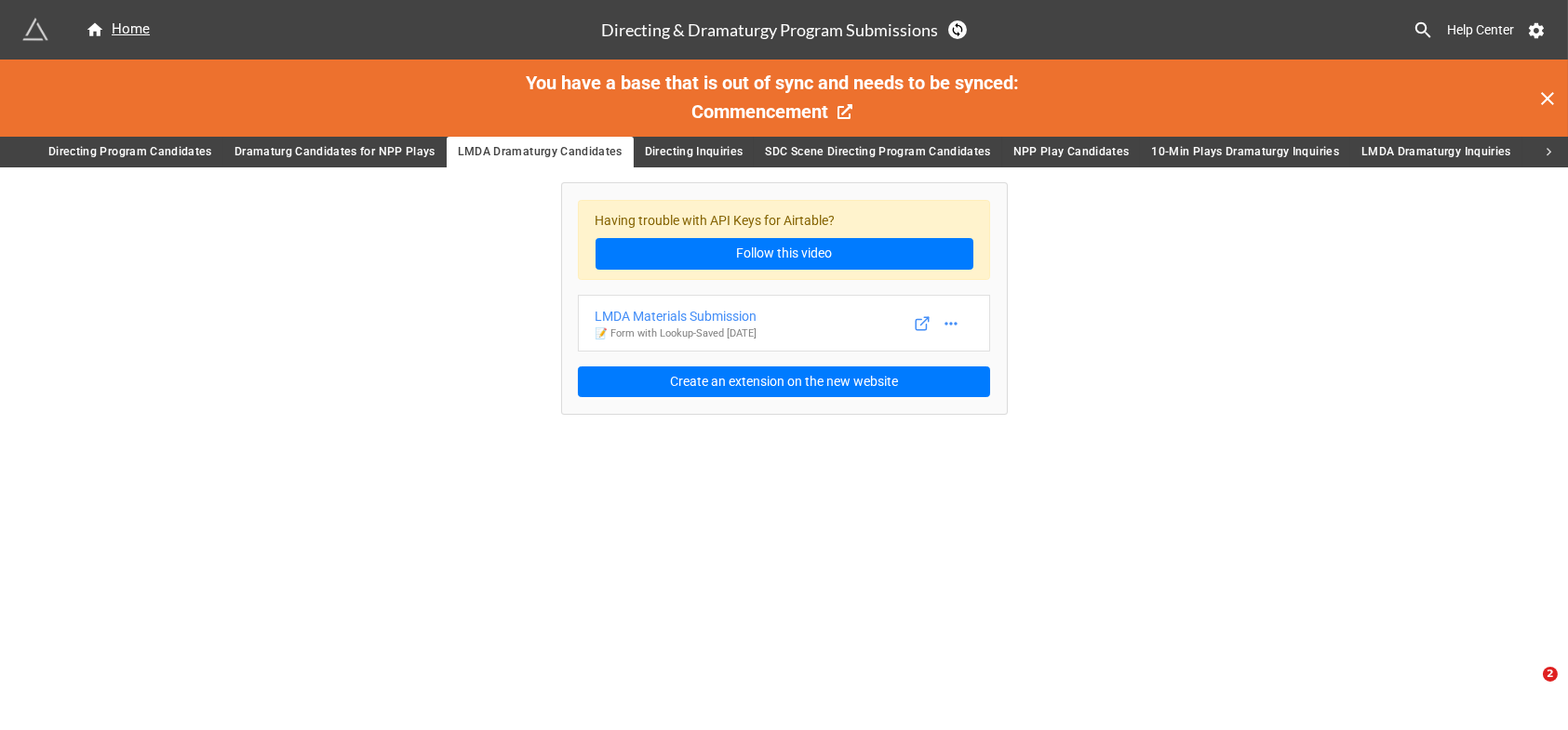
drag, startPoint x: 307, startPoint y: 149, endPoint x: 268, endPoint y: 150, distance: 39.0
click at [307, 149] on span "Dramaturg Candidates for NPP Plays" at bounding box center [335, 152] width 201 height 19
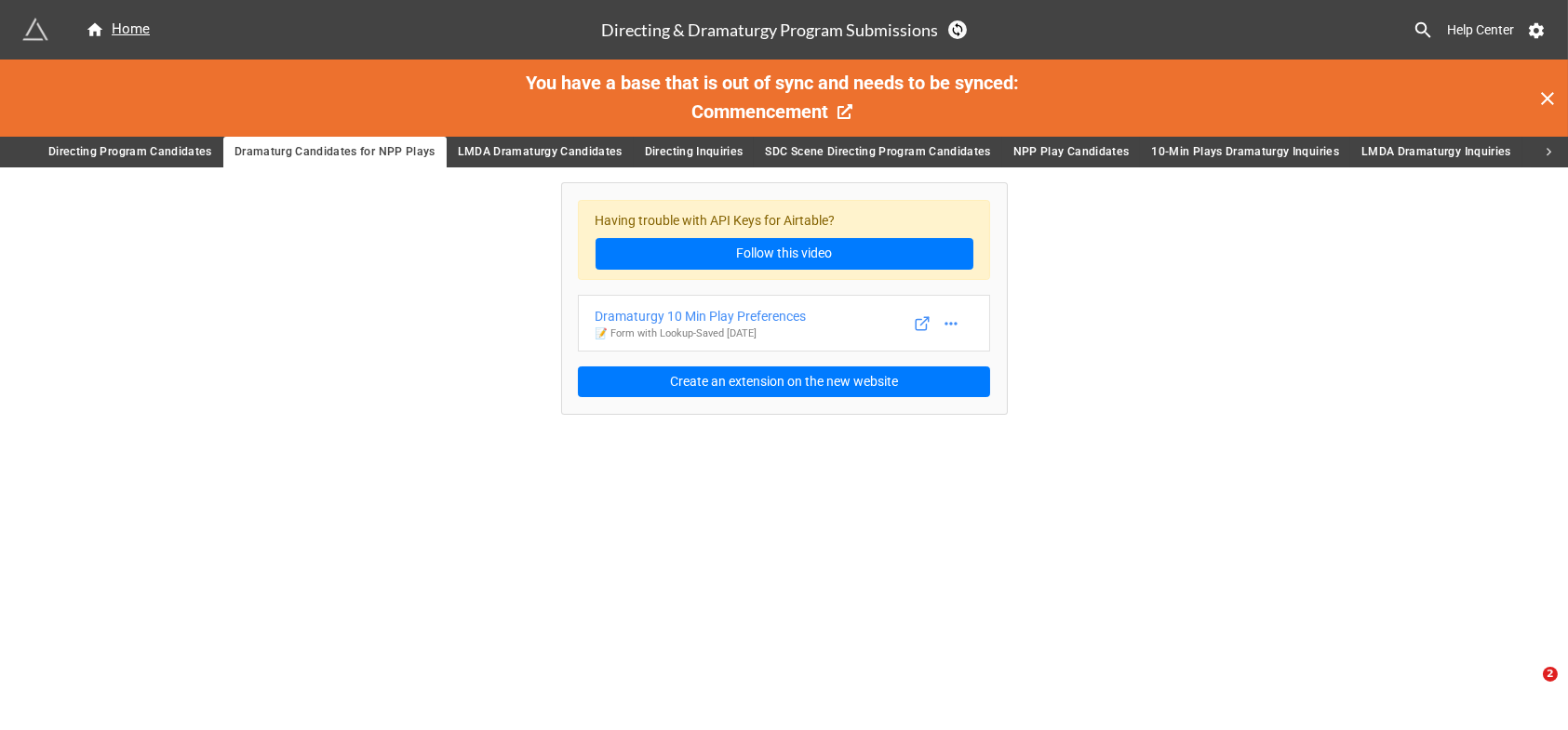
click at [159, 149] on span "Directing Program Candidates" at bounding box center [130, 152] width 164 height 19
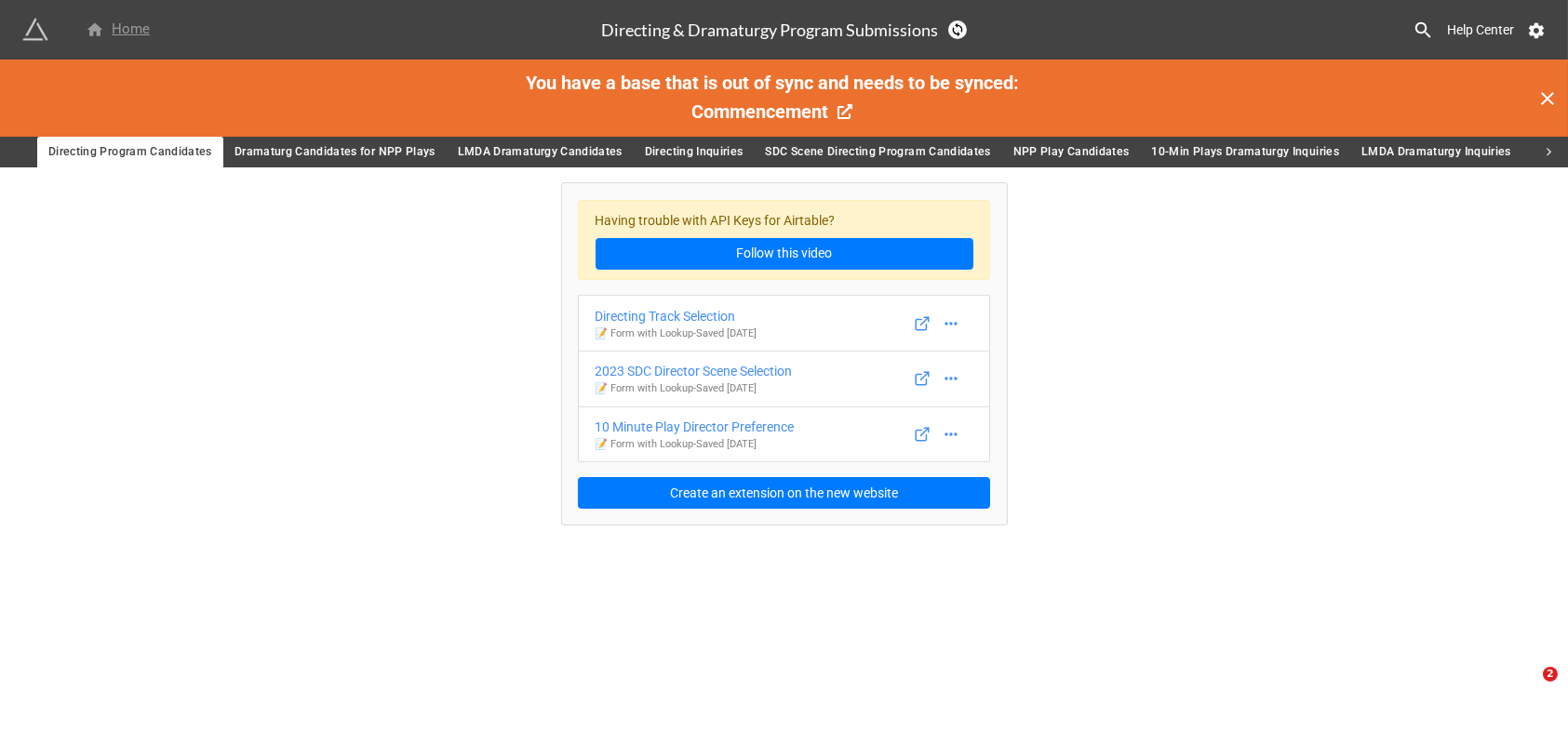
click at [118, 27] on div "Home" at bounding box center [118, 29] width 64 height 22
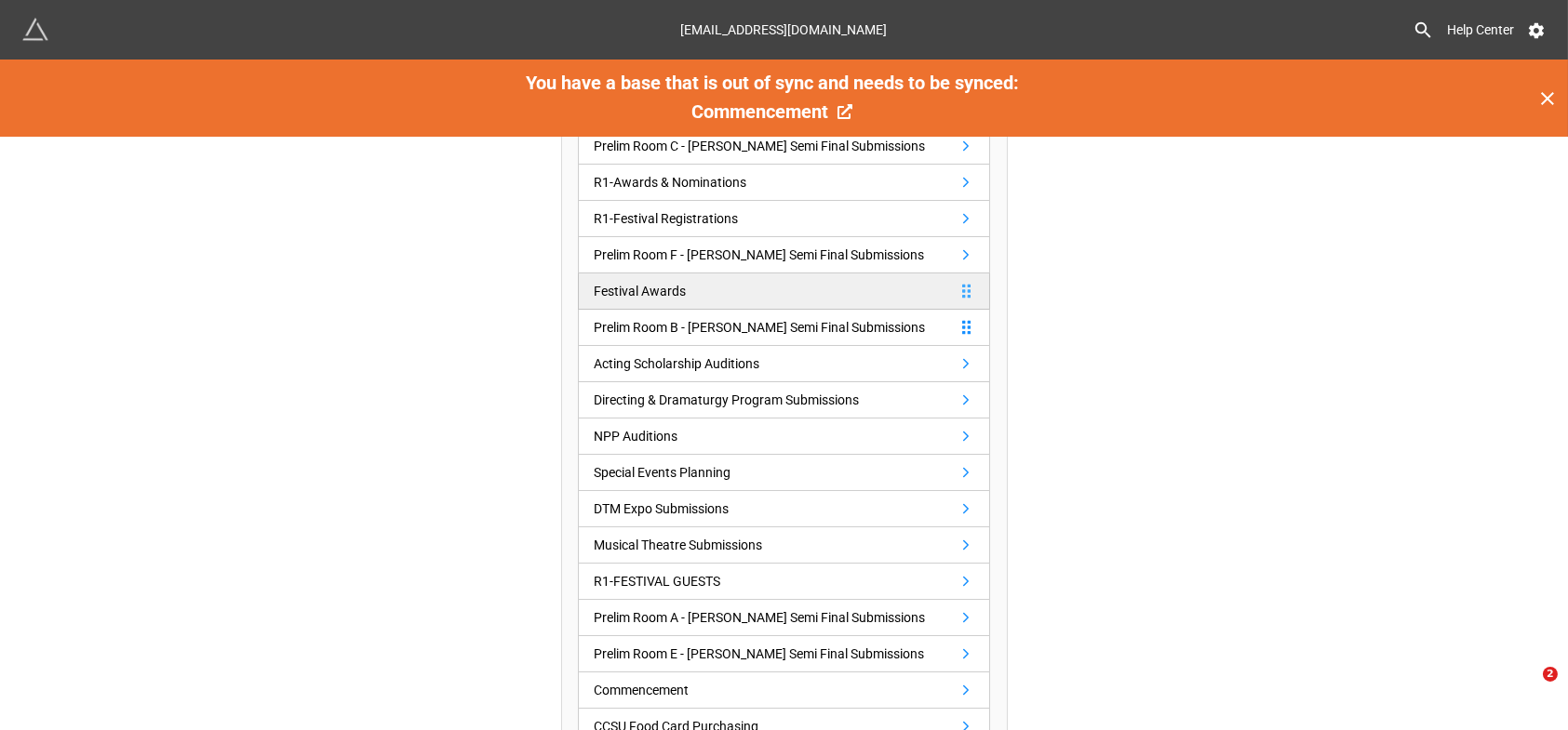
scroll to position [310, 0]
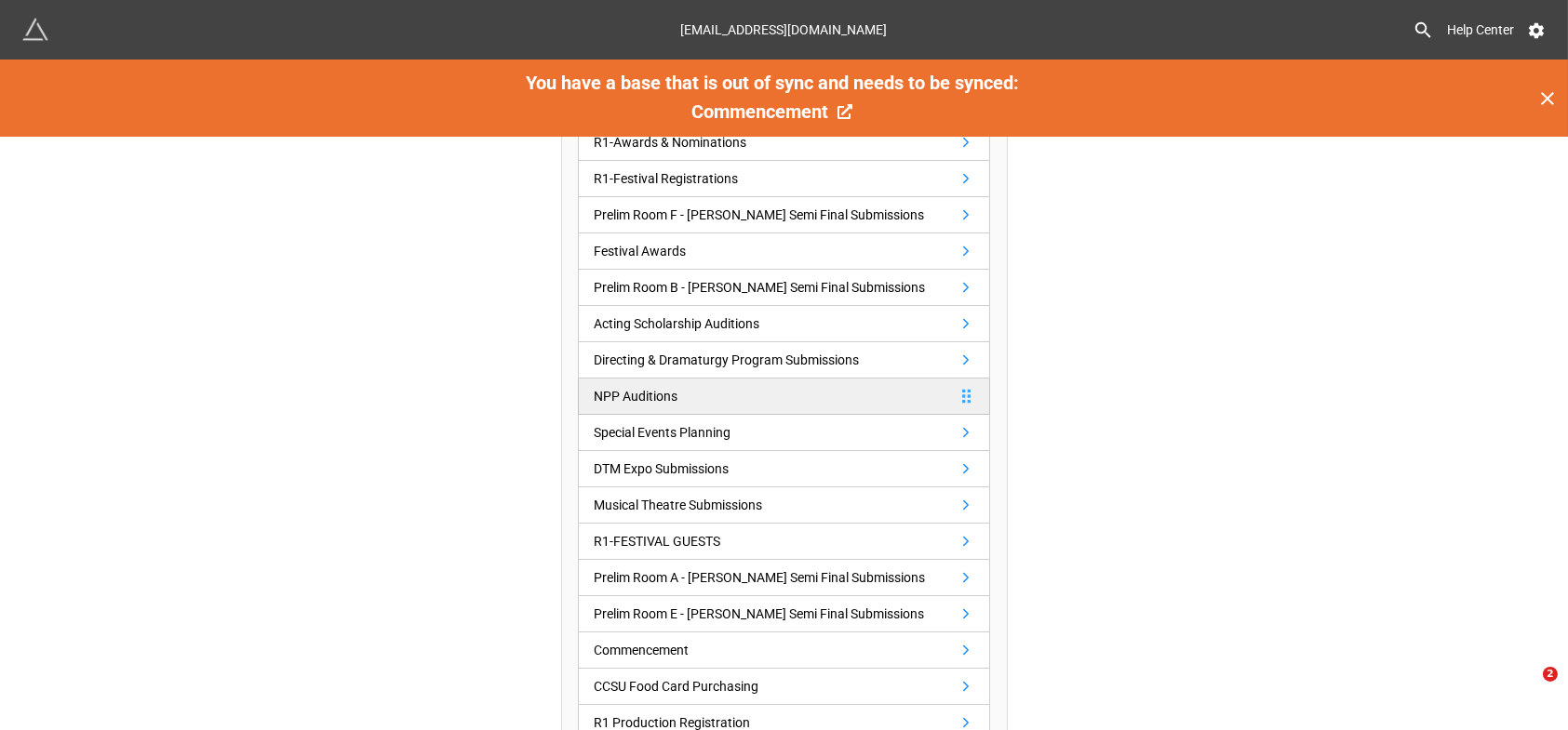
click at [650, 391] on div "NPP Auditions" at bounding box center [636, 396] width 84 height 20
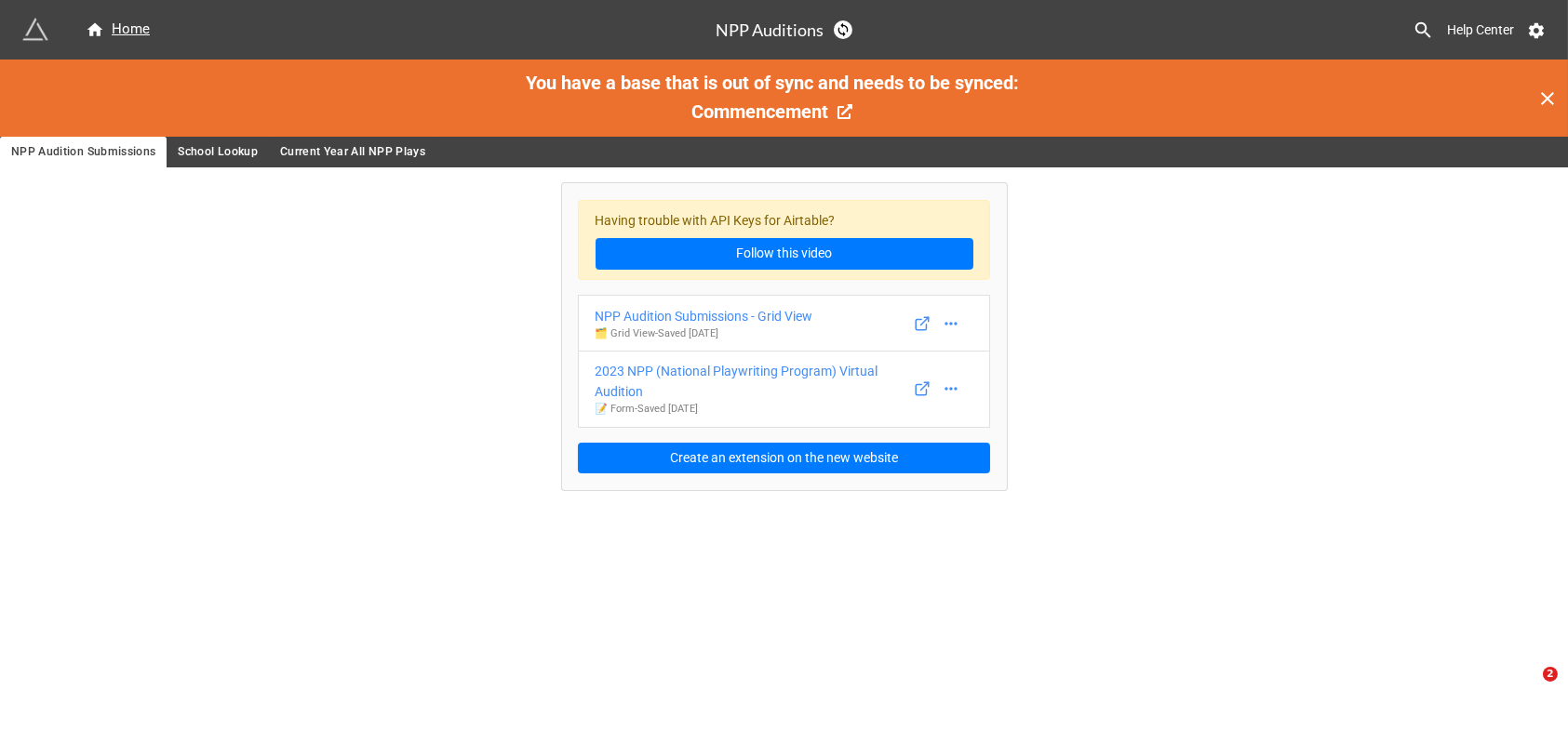
click at [222, 147] on span "School Lookup" at bounding box center [218, 152] width 80 height 19
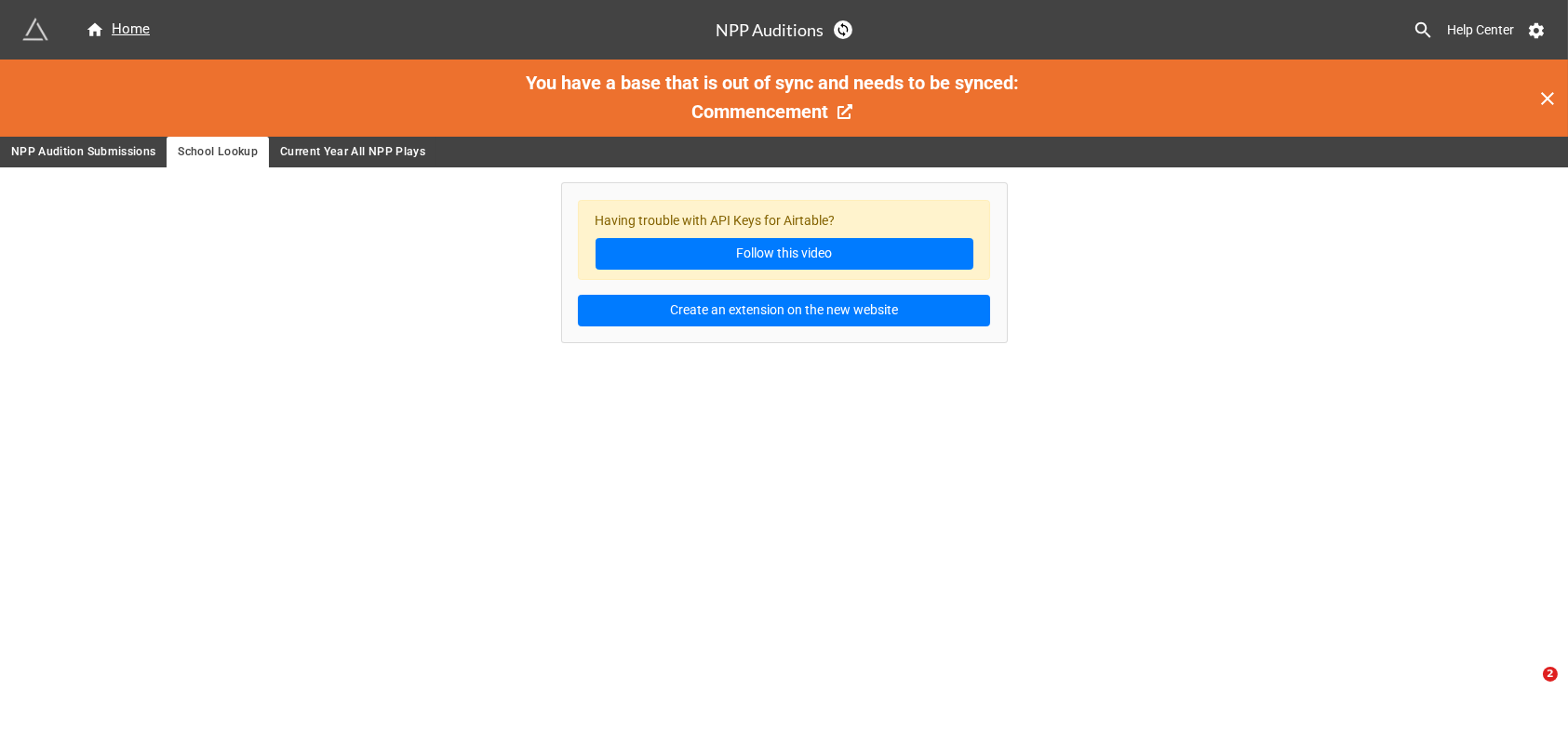
click at [332, 153] on span "Current Year All NPP Plays" at bounding box center [352, 152] width 145 height 19
click at [84, 149] on span "NPP Audition Submissions" at bounding box center [83, 152] width 144 height 19
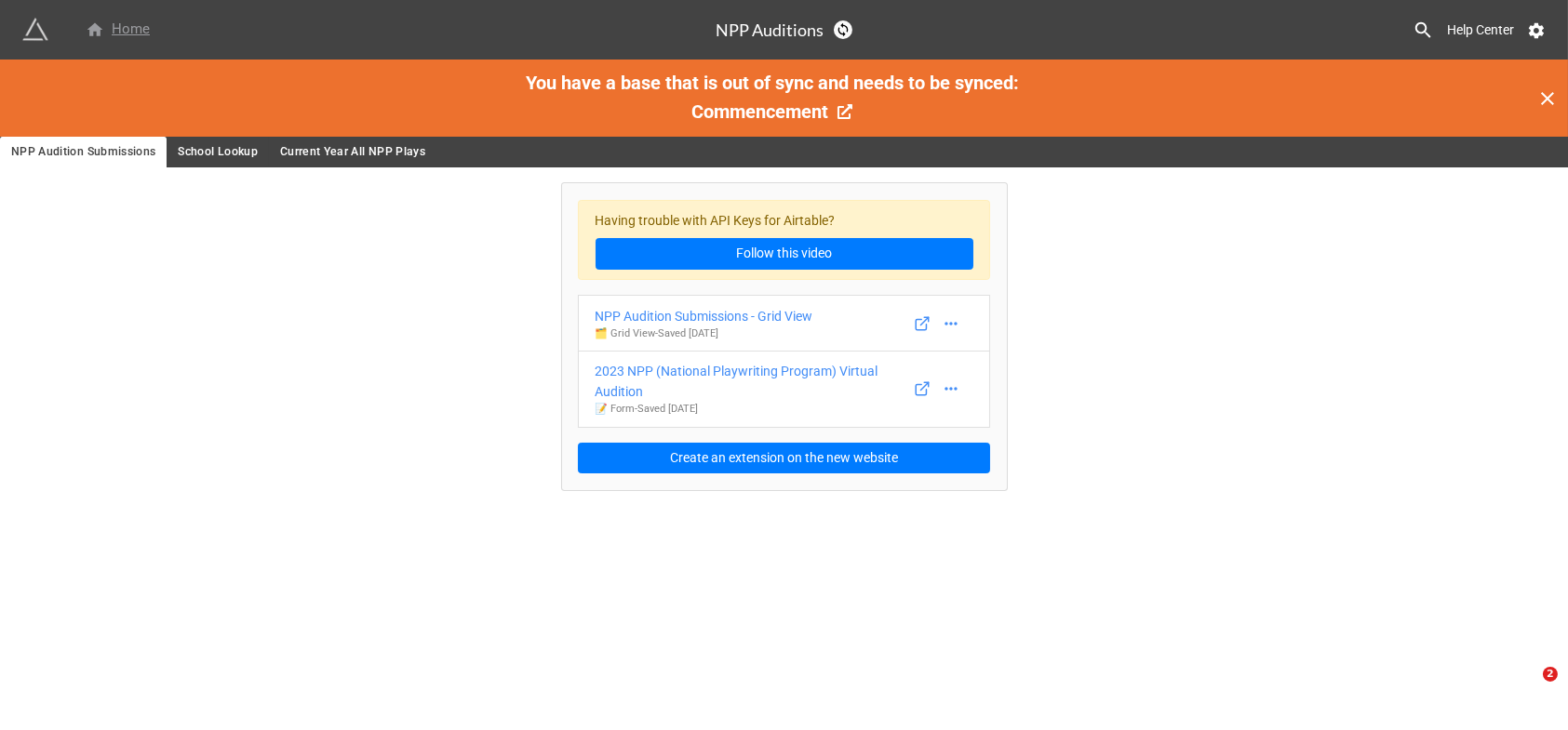
click at [128, 33] on div "Home" at bounding box center [118, 29] width 64 height 22
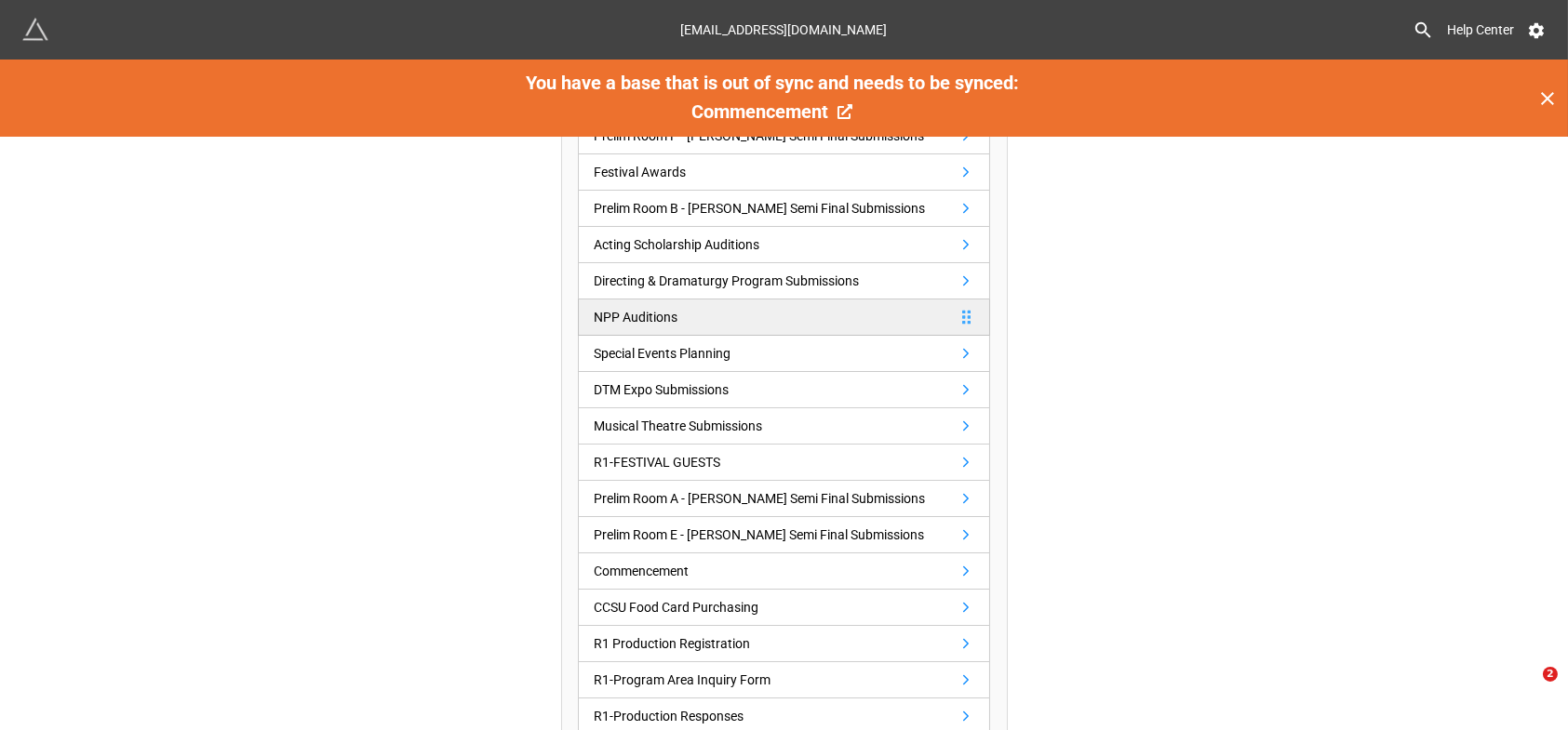
scroll to position [443, 0]
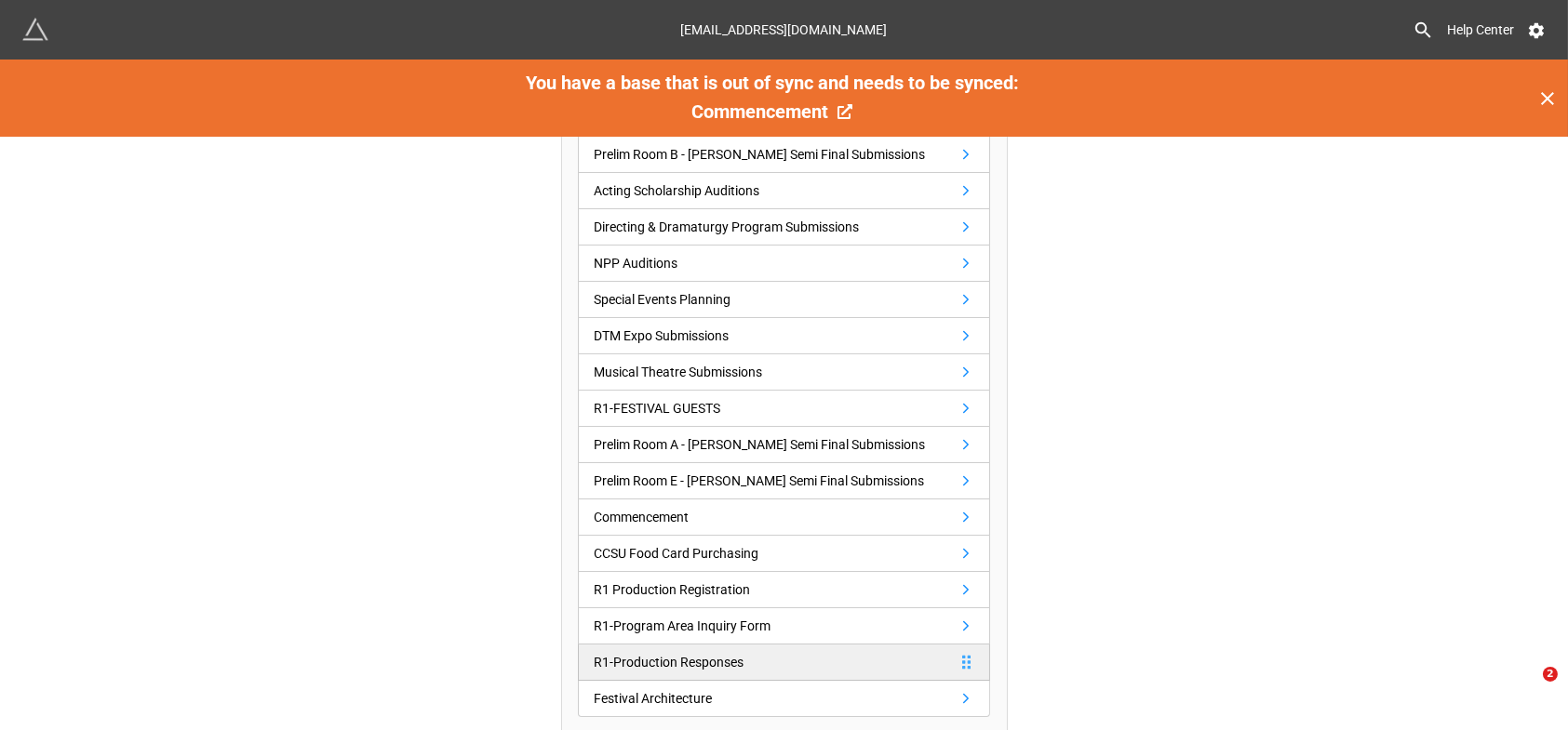
click at [689, 658] on div "R1-Production Responses" at bounding box center [669, 662] width 150 height 20
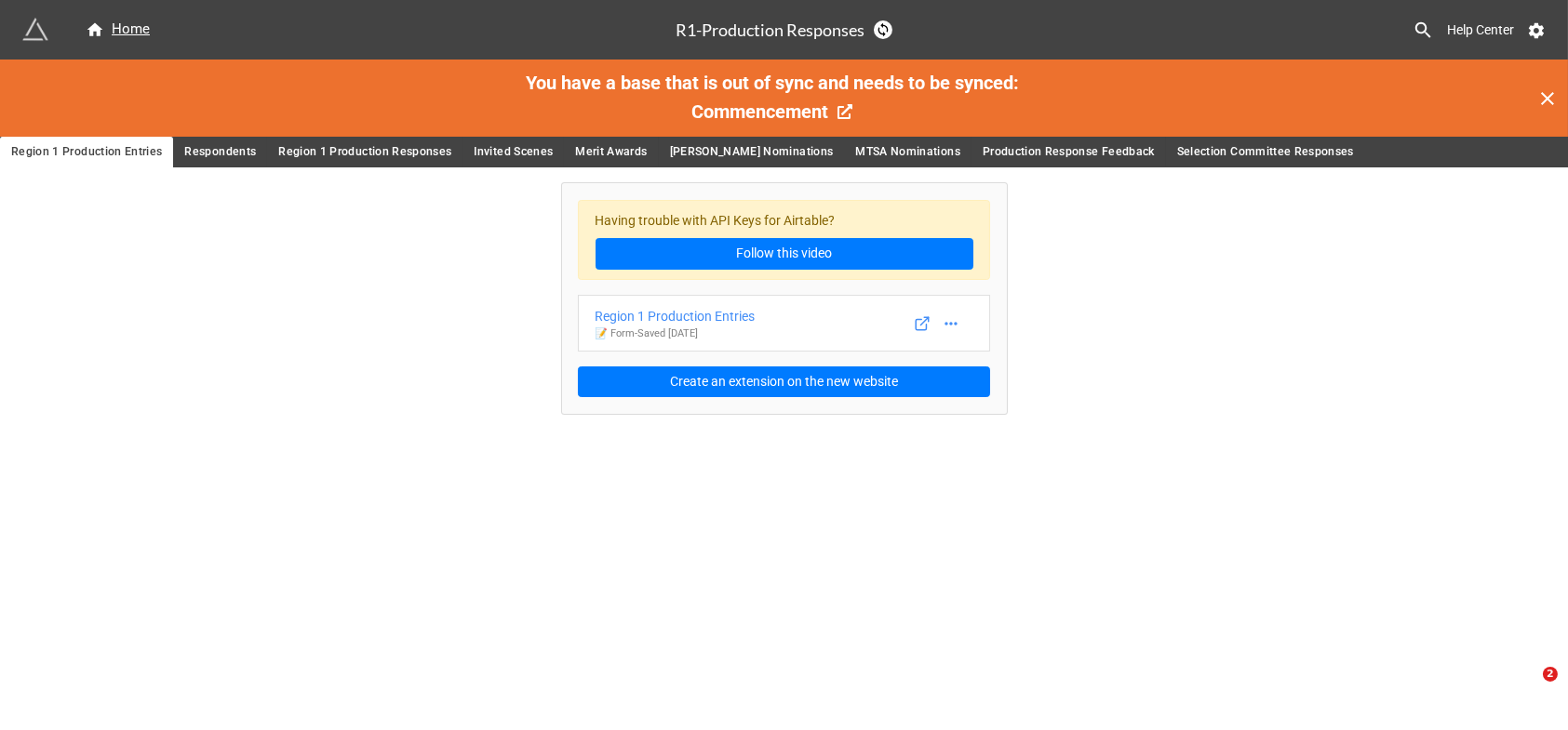
click at [223, 153] on span "Respondents" at bounding box center [220, 152] width 72 height 19
click at [323, 150] on span "Region 1 Production Responses" at bounding box center [365, 152] width 173 height 19
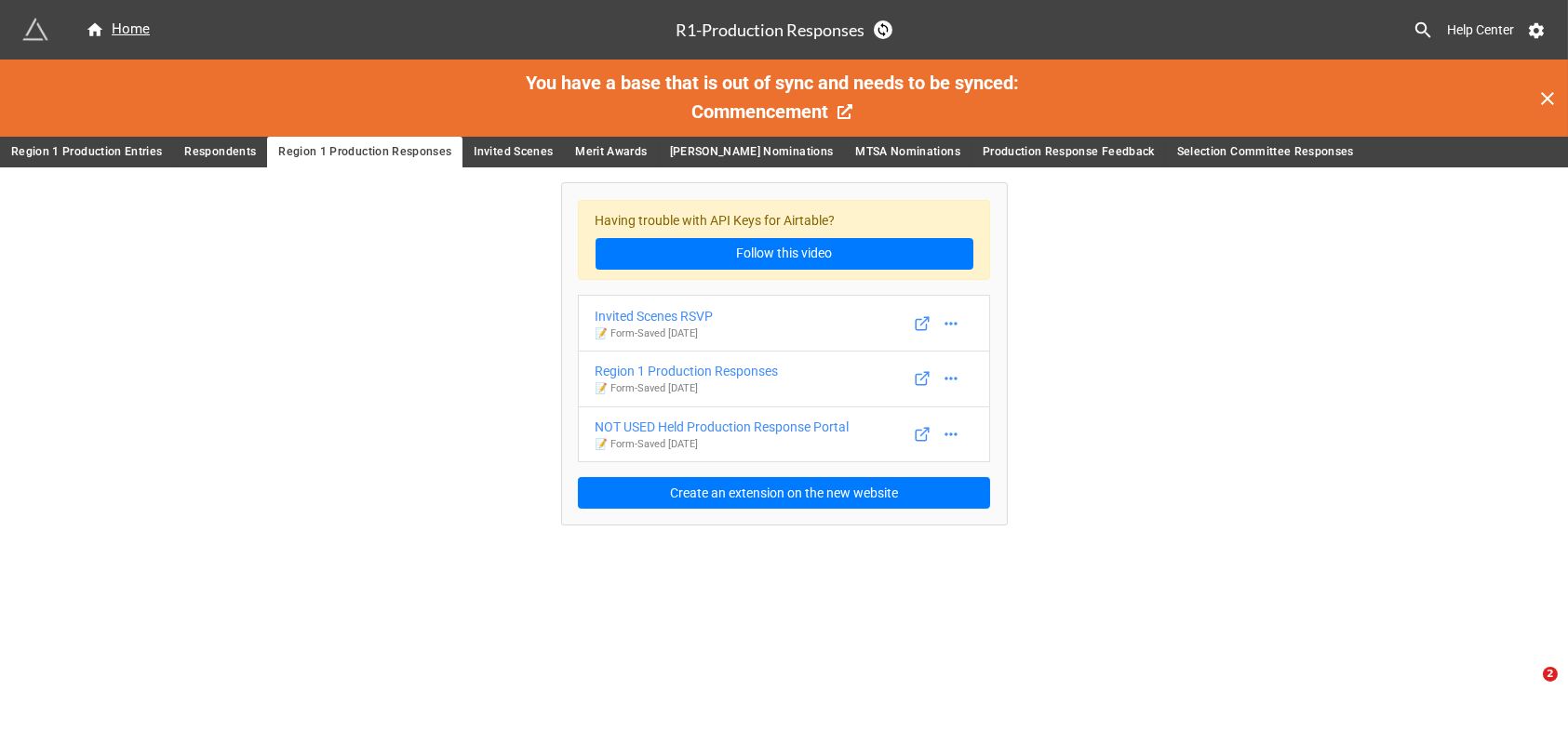
click at [509, 147] on span "Invited Scenes" at bounding box center [513, 152] width 79 height 19
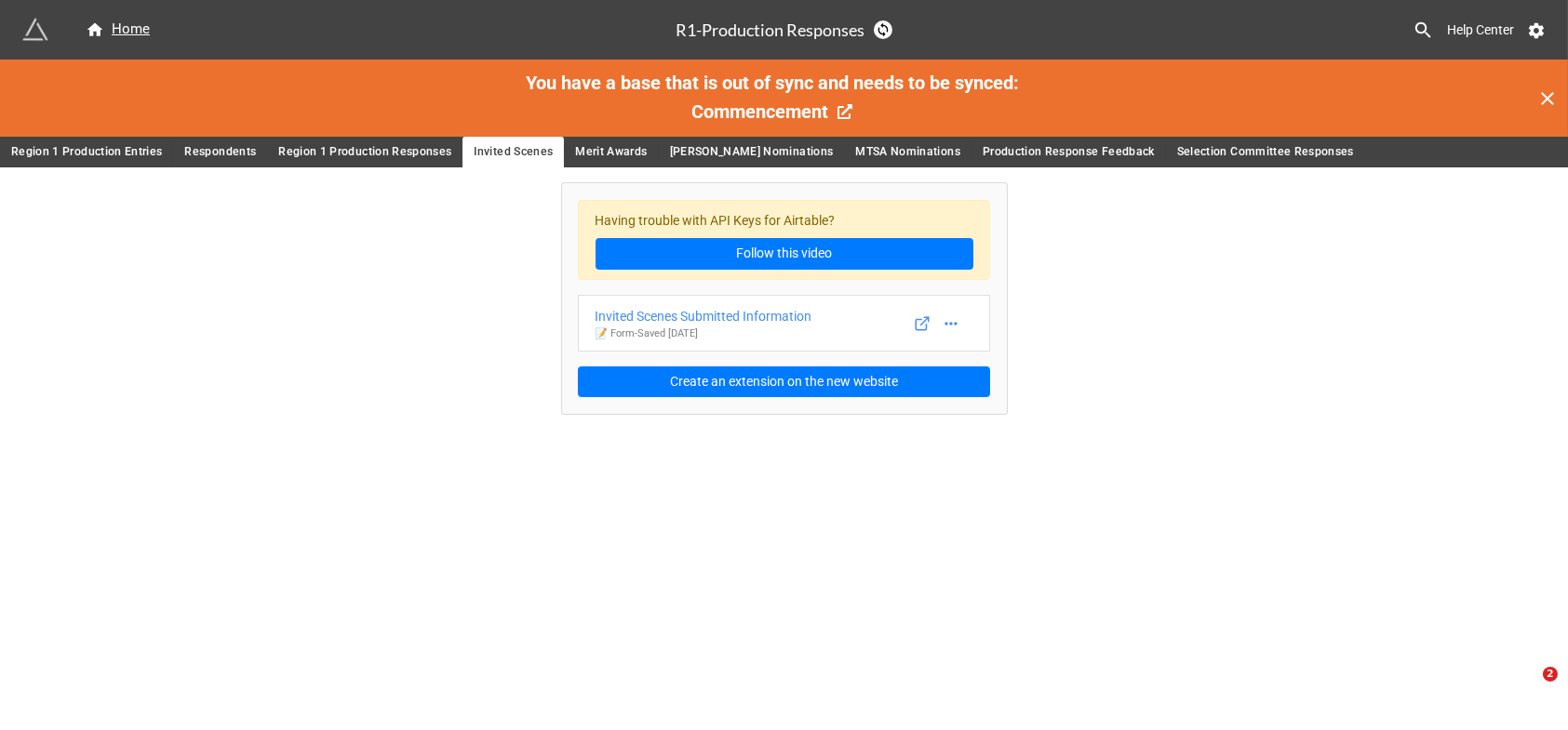
click at [604, 146] on span "Merit Awards" at bounding box center [611, 152] width 72 height 19
click at [512, 152] on span "Invited Scenes" at bounding box center [513, 152] width 79 height 19
click at [601, 151] on span "Merit Awards" at bounding box center [611, 152] width 72 height 19
click at [710, 150] on span "[PERSON_NAME] Nominations" at bounding box center [751, 152] width 164 height 19
click at [864, 146] on span "MTSA Nominations" at bounding box center [908, 152] width 105 height 19
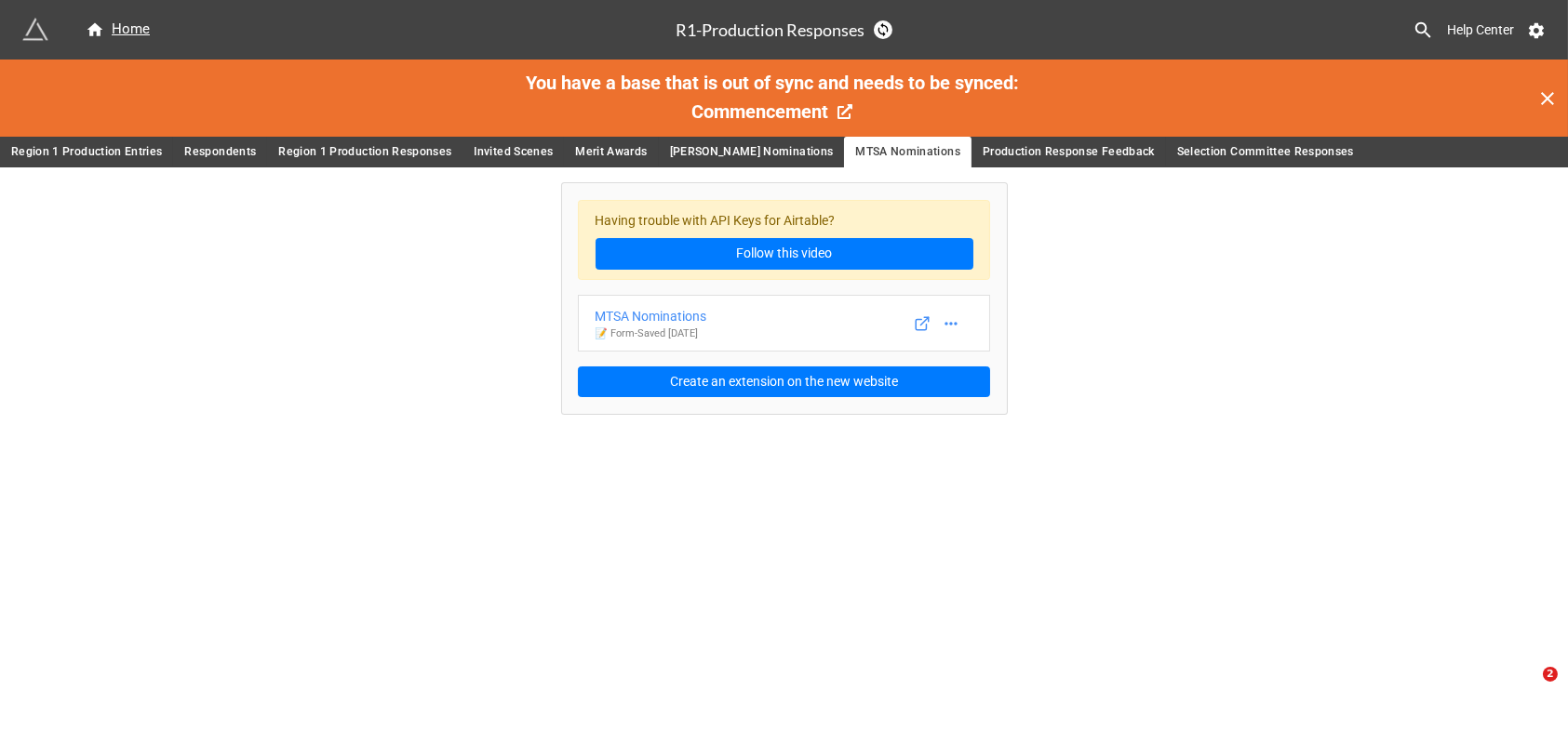
click at [1065, 153] on span "Production Response Feedback" at bounding box center [1069, 152] width 172 height 19
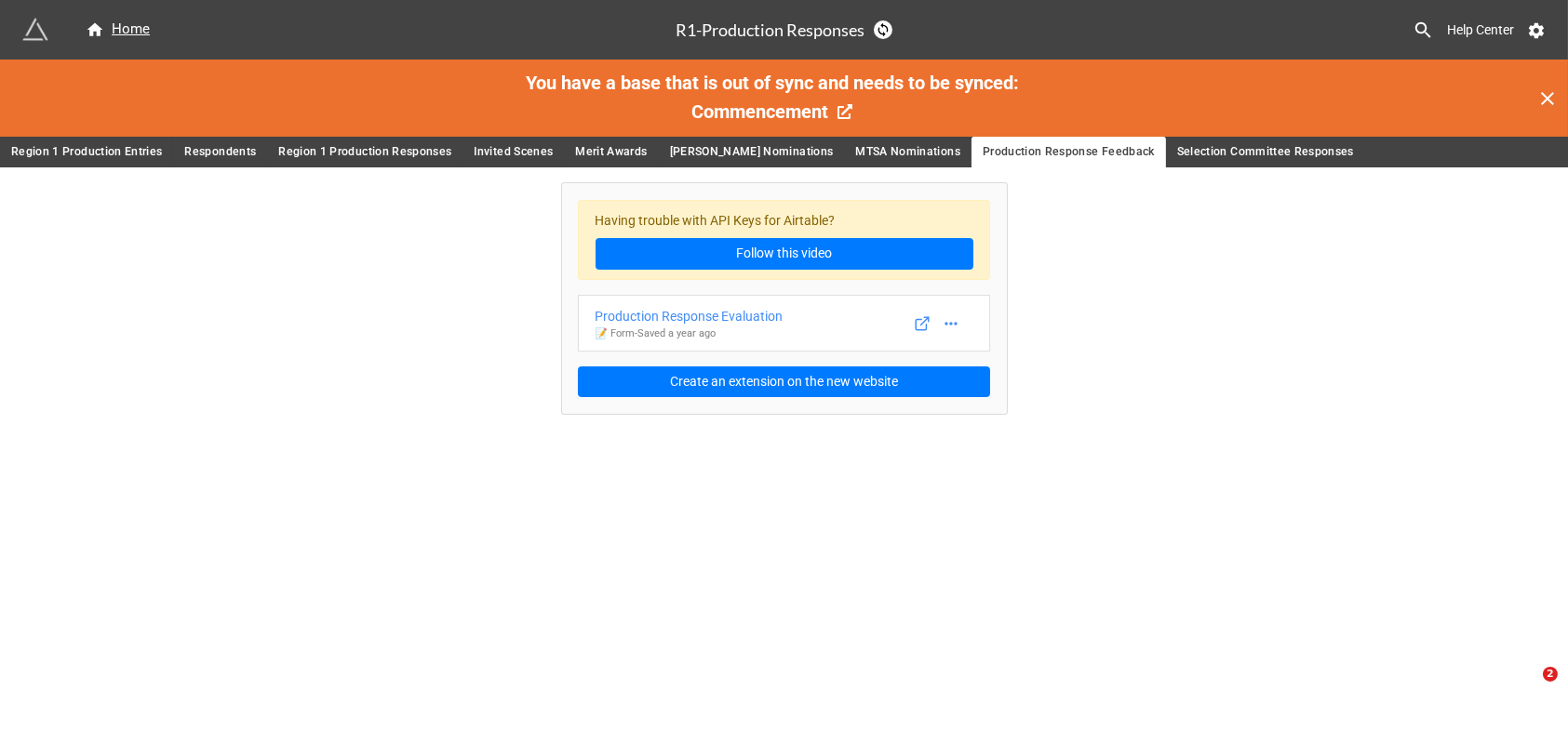
click at [1198, 152] on span "Selection Committee Responses" at bounding box center [1265, 152] width 177 height 19
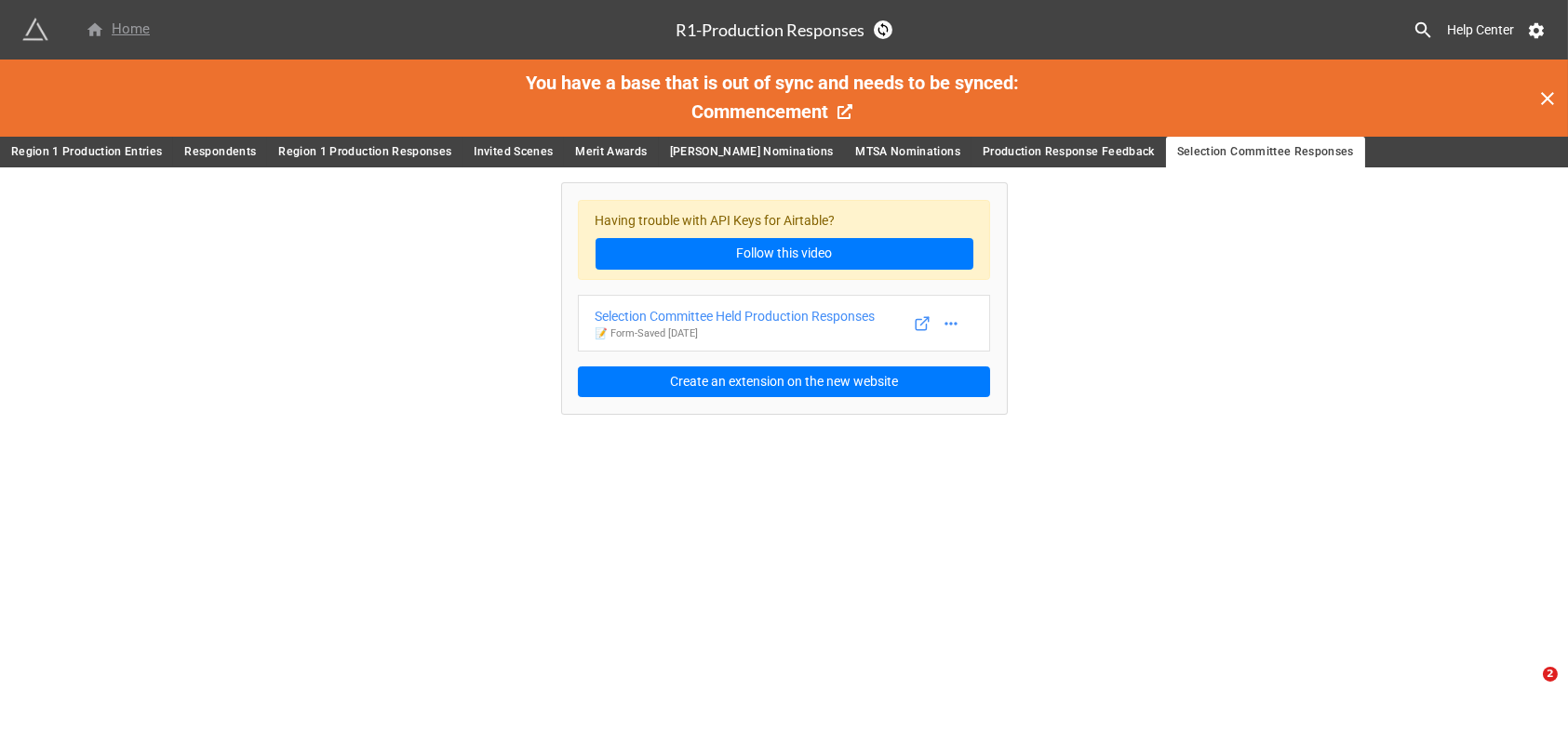
click at [126, 25] on div "Home" at bounding box center [118, 29] width 64 height 22
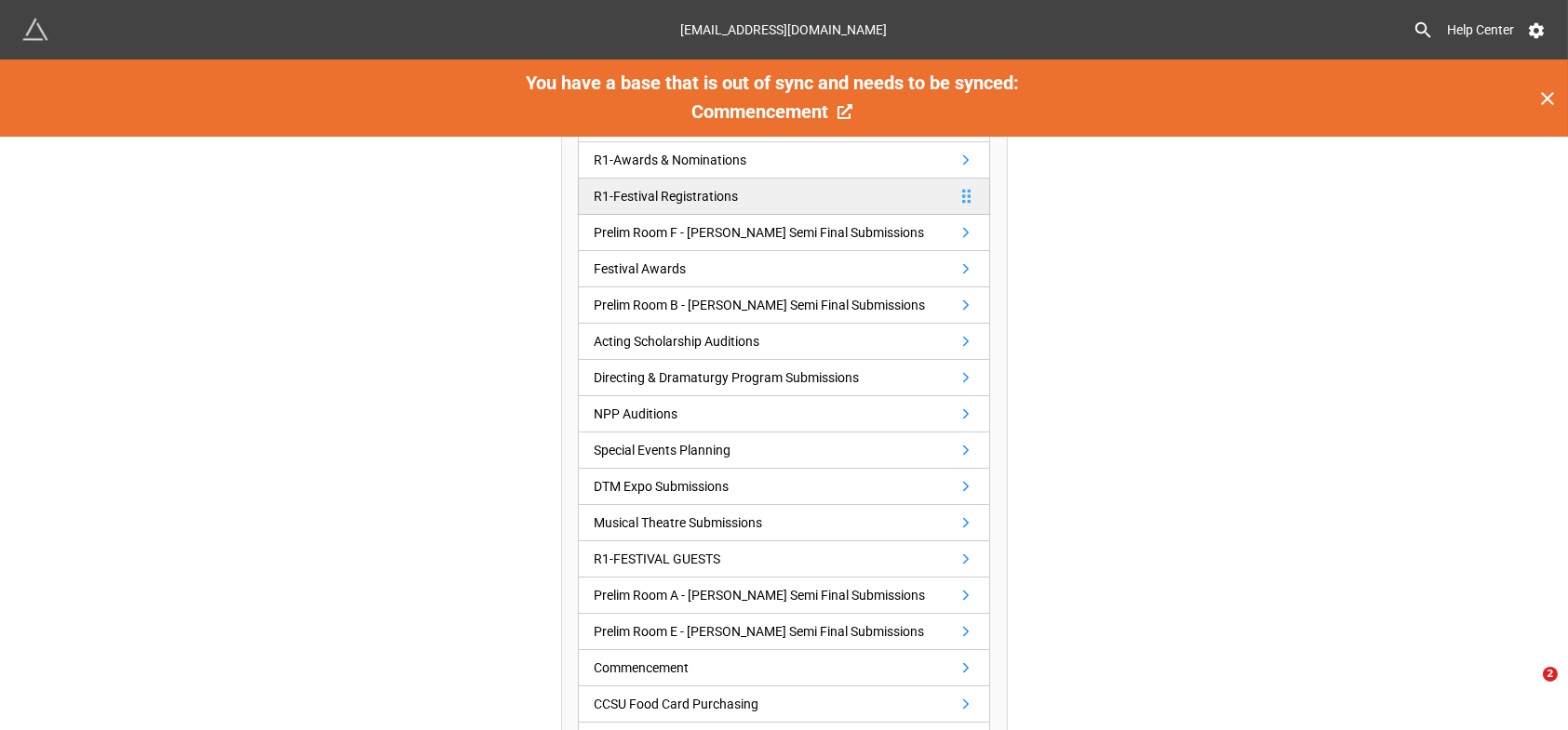
scroll to position [443, 0]
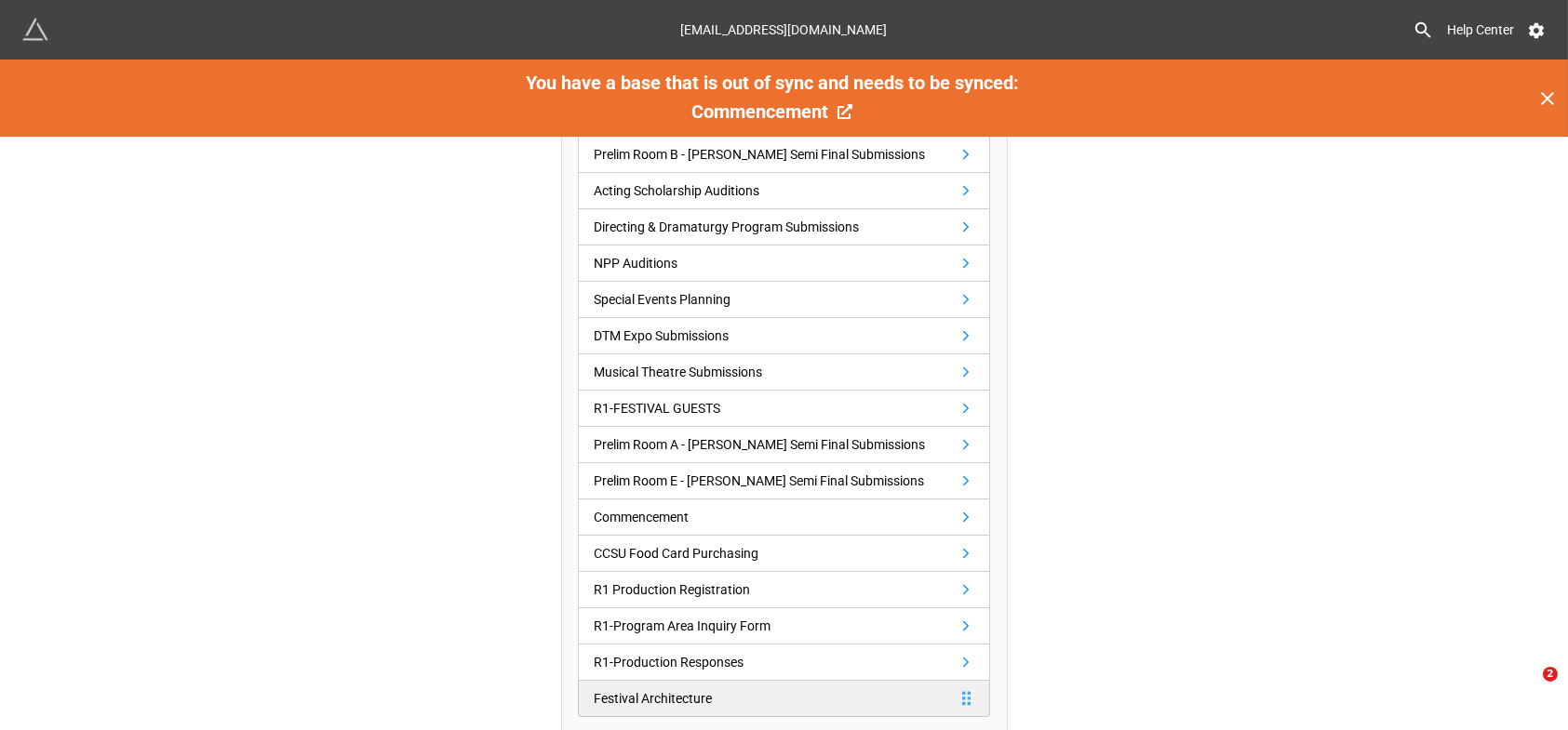
click at [700, 696] on div "Festival Architecture" at bounding box center [652, 698] width 118 height 20
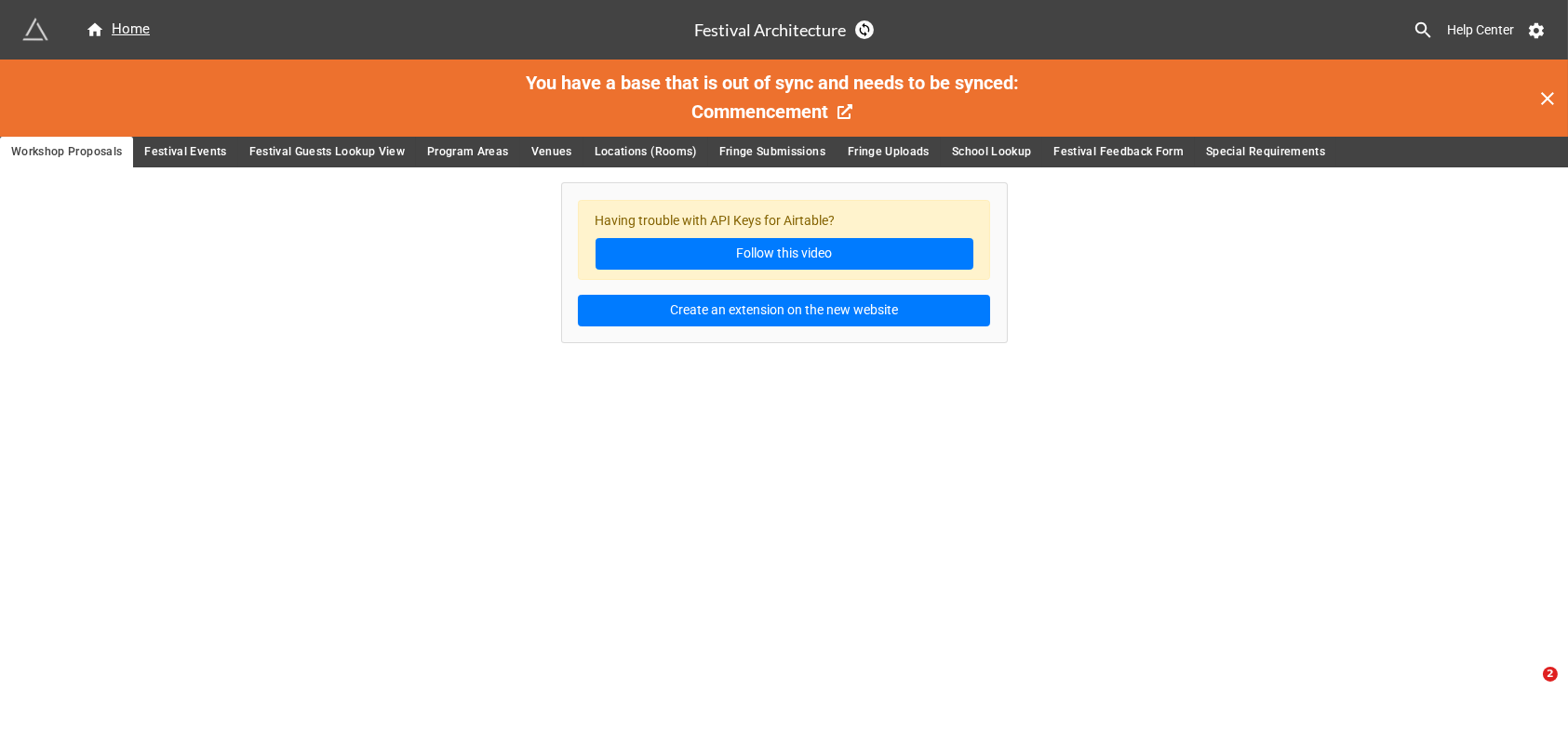
click at [170, 147] on span "Festival Events" at bounding box center [185, 152] width 82 height 19
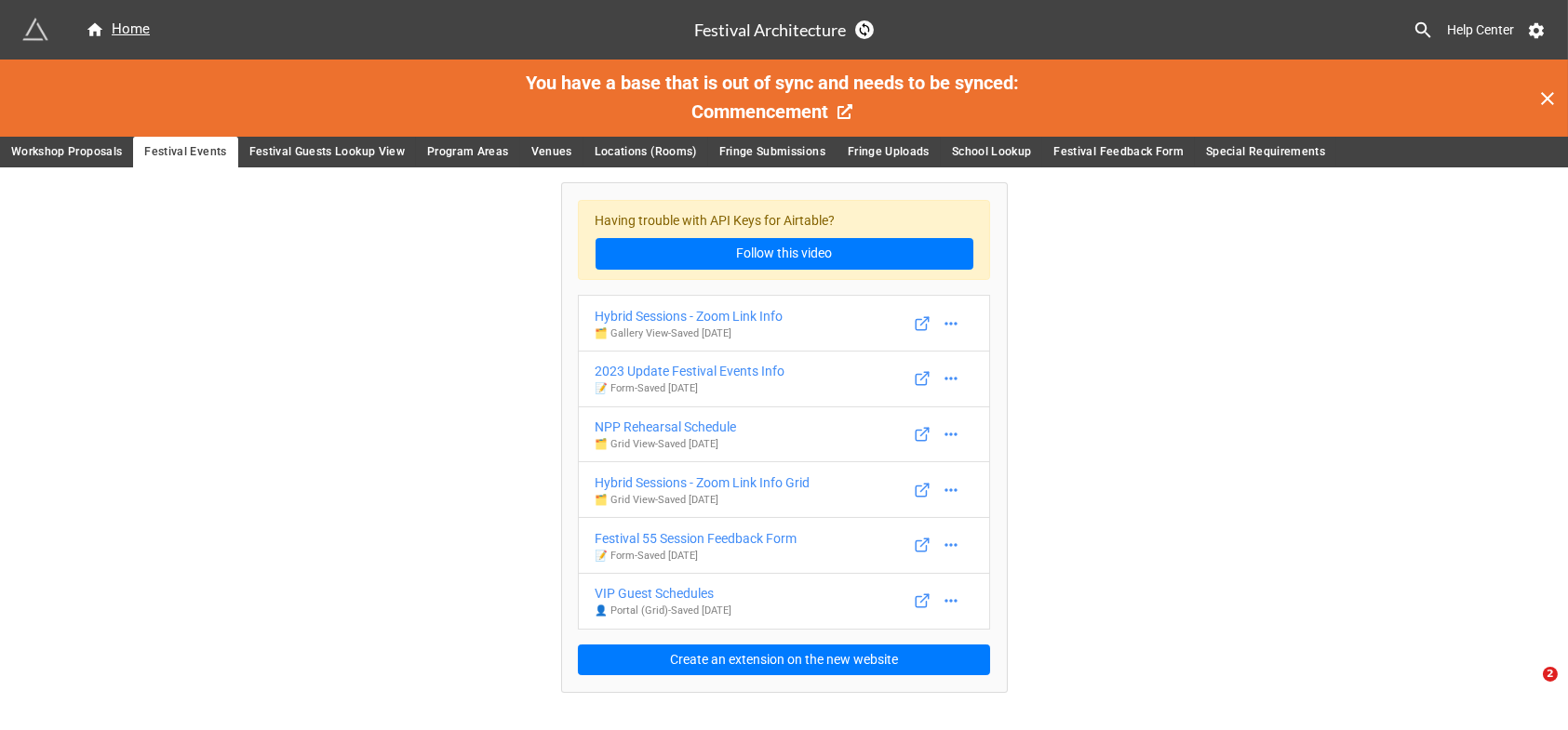
click at [307, 151] on span "Festival Guests Lookup View" at bounding box center [327, 152] width 156 height 19
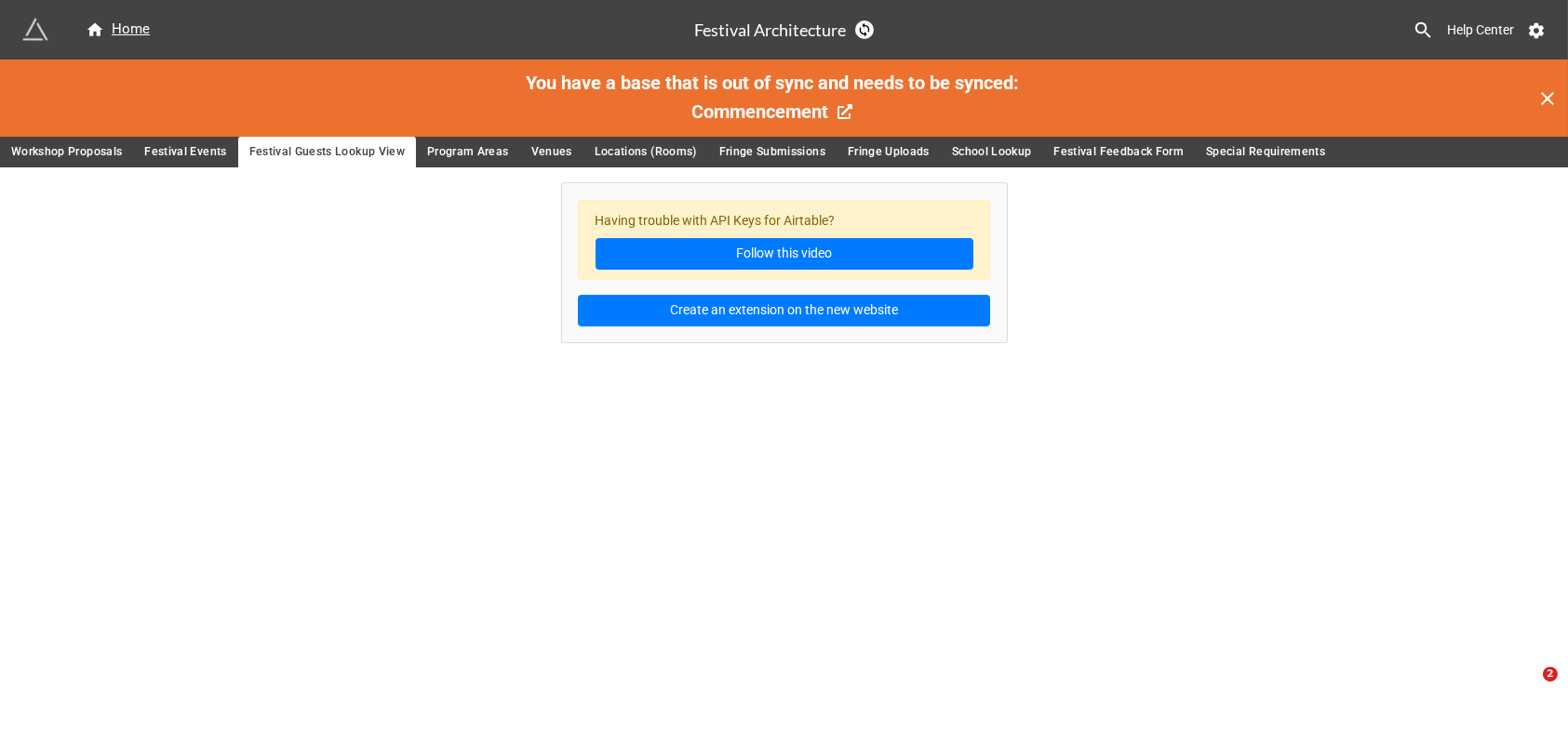
click at [470, 152] on span "Program Areas" at bounding box center [468, 152] width 82 height 19
click at [537, 152] on span "Venues" at bounding box center [552, 152] width 41 height 19
click at [632, 149] on span "Locations (Rooms)" at bounding box center [645, 152] width 102 height 19
click at [764, 155] on span "Fringe Submissions" at bounding box center [772, 152] width 106 height 19
click at [868, 154] on span "Fringe Uploads" at bounding box center [889, 152] width 82 height 19
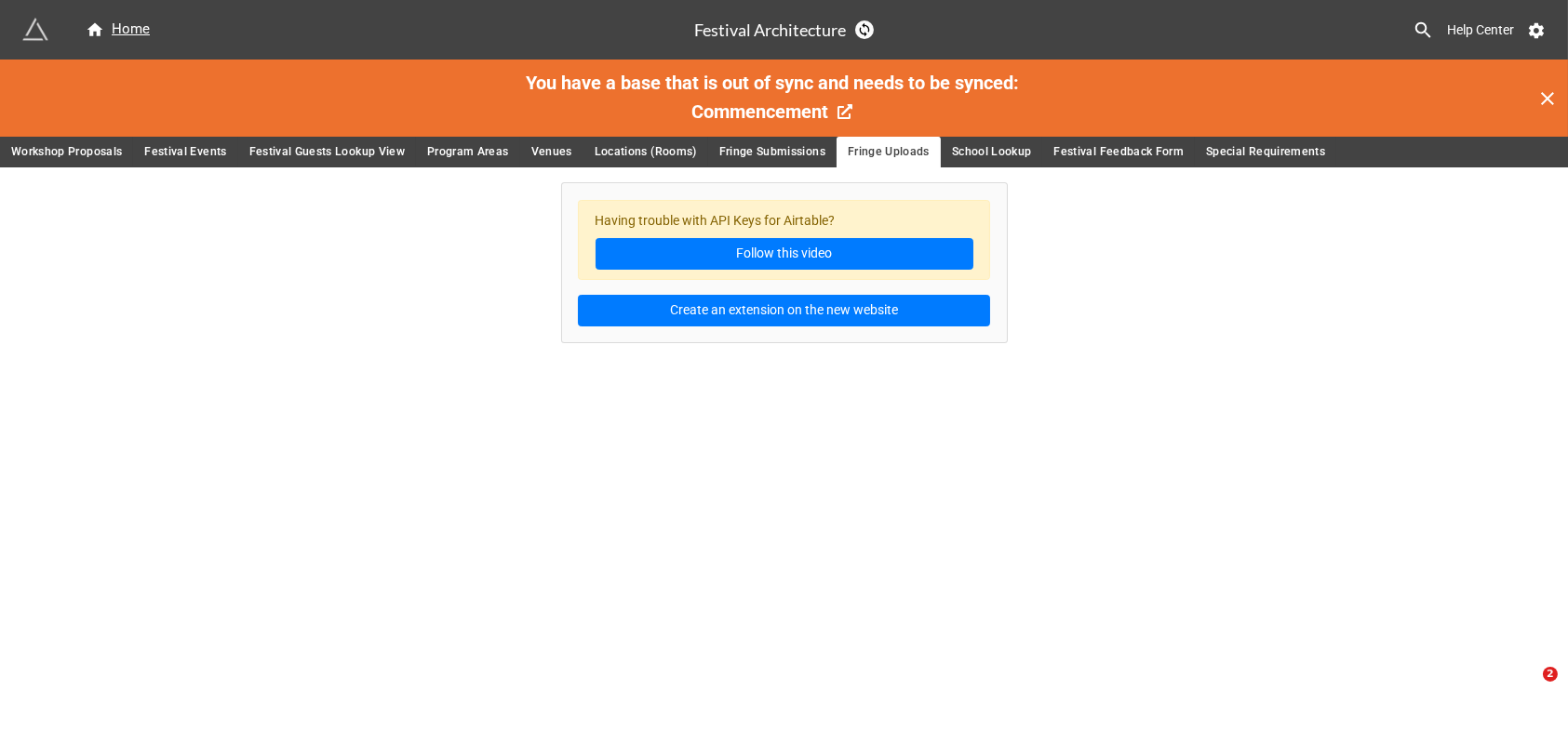
click at [983, 156] on span "School Lookup" at bounding box center [992, 152] width 80 height 19
click at [1081, 157] on span "Festival Feedback Form" at bounding box center [1118, 152] width 130 height 19
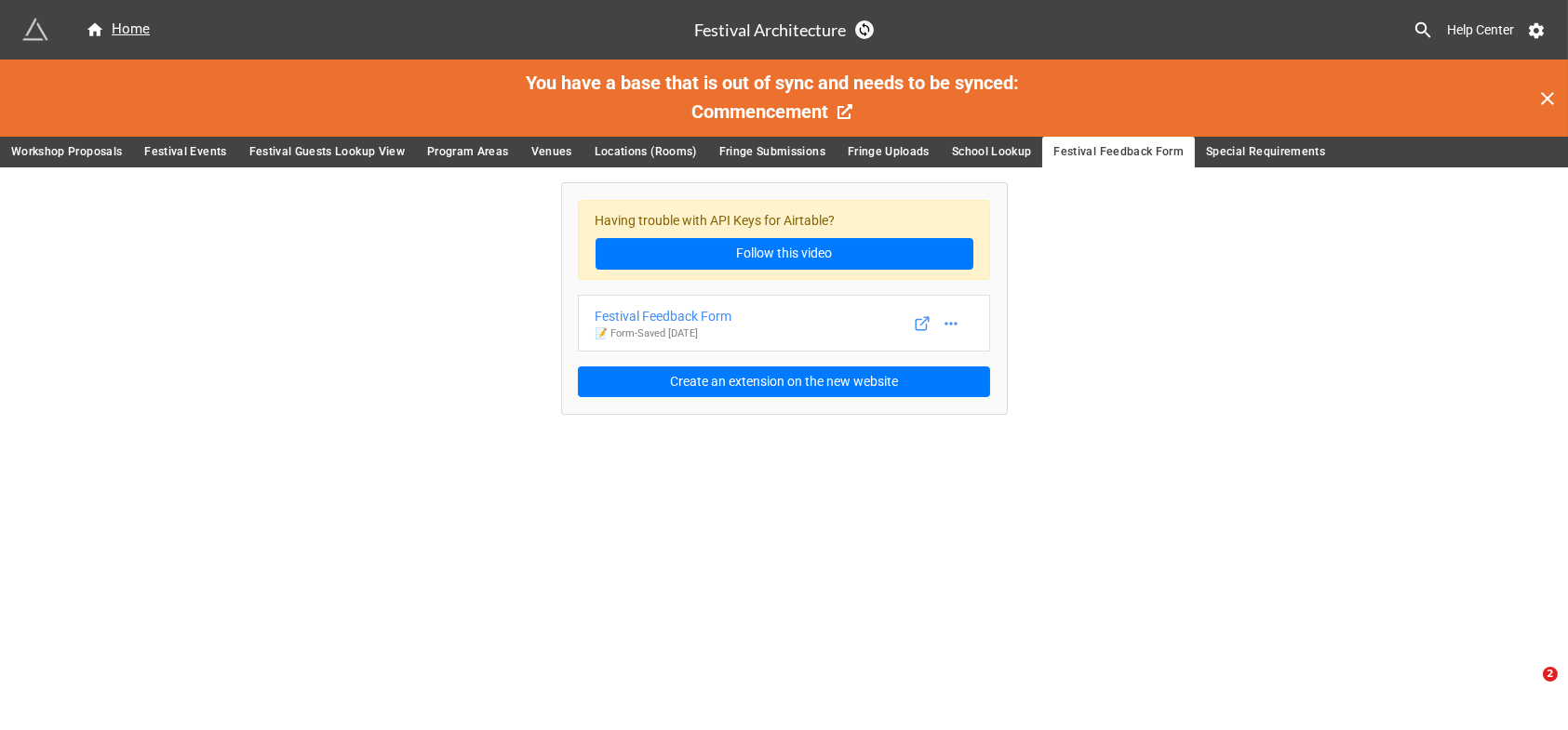
click at [1271, 143] on span "Special Requirements" at bounding box center [1265, 152] width 119 height 19
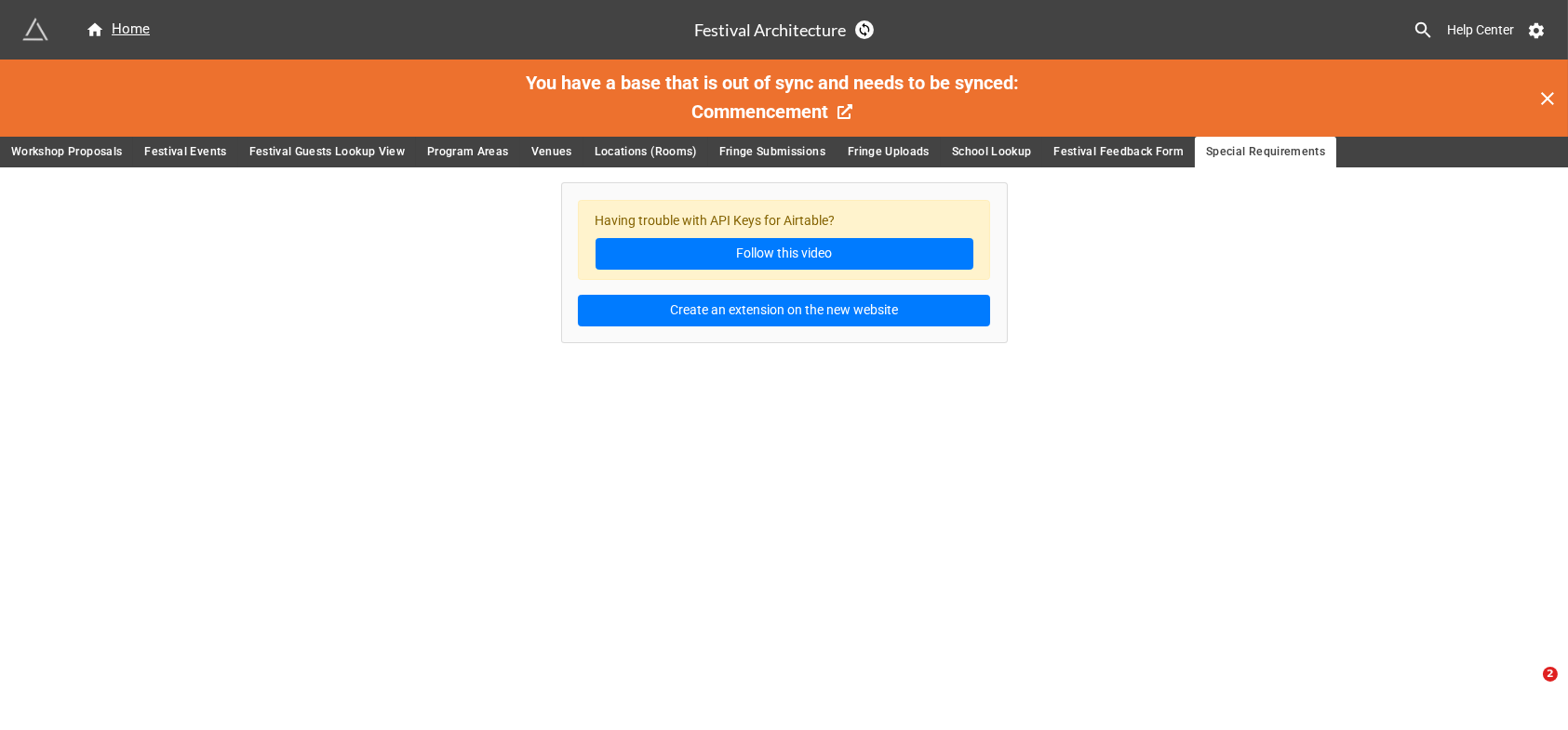
click at [53, 146] on span "Workshop Proposals" at bounding box center [66, 152] width 111 height 19
click at [127, 31] on div "Home" at bounding box center [118, 29] width 64 height 22
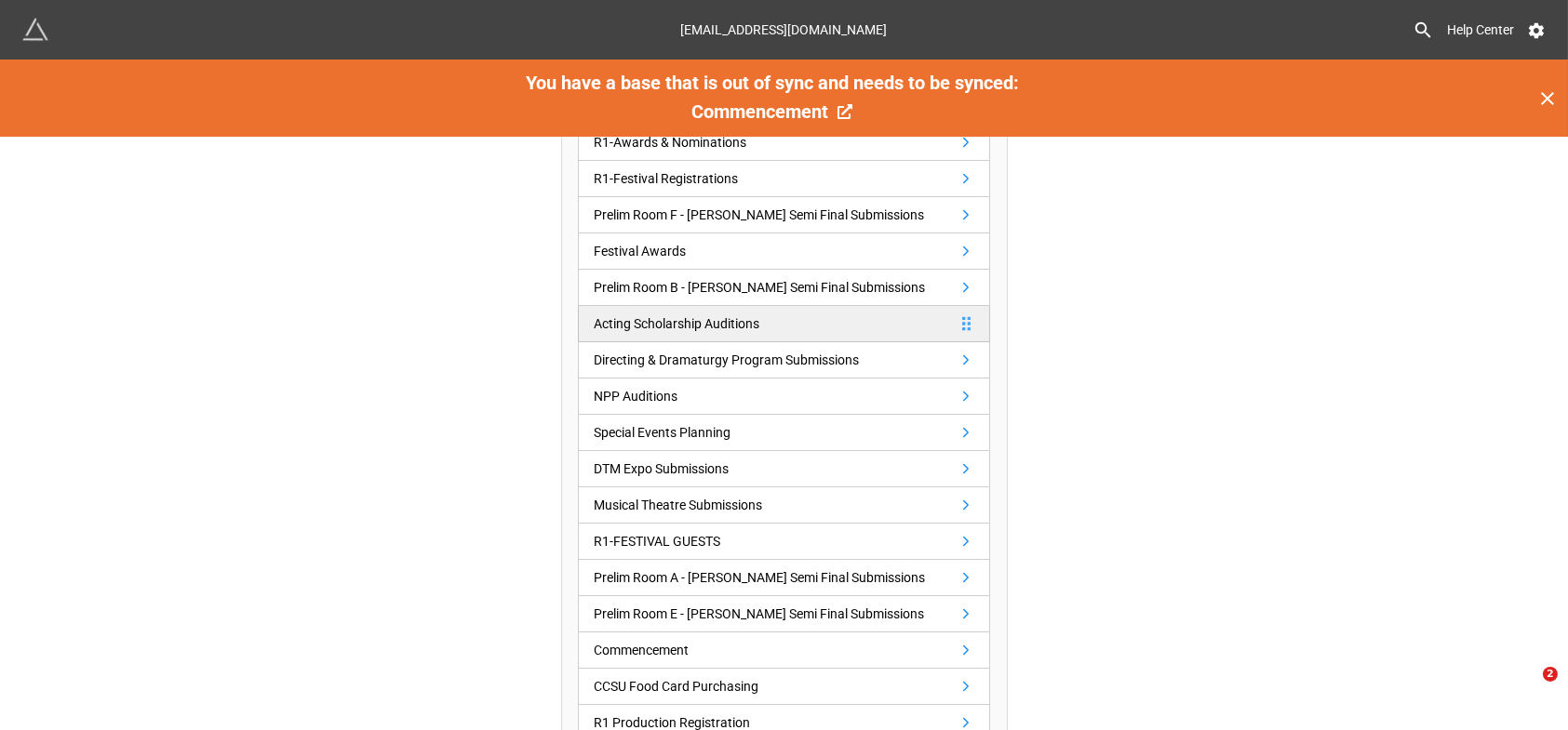
scroll to position [443, 0]
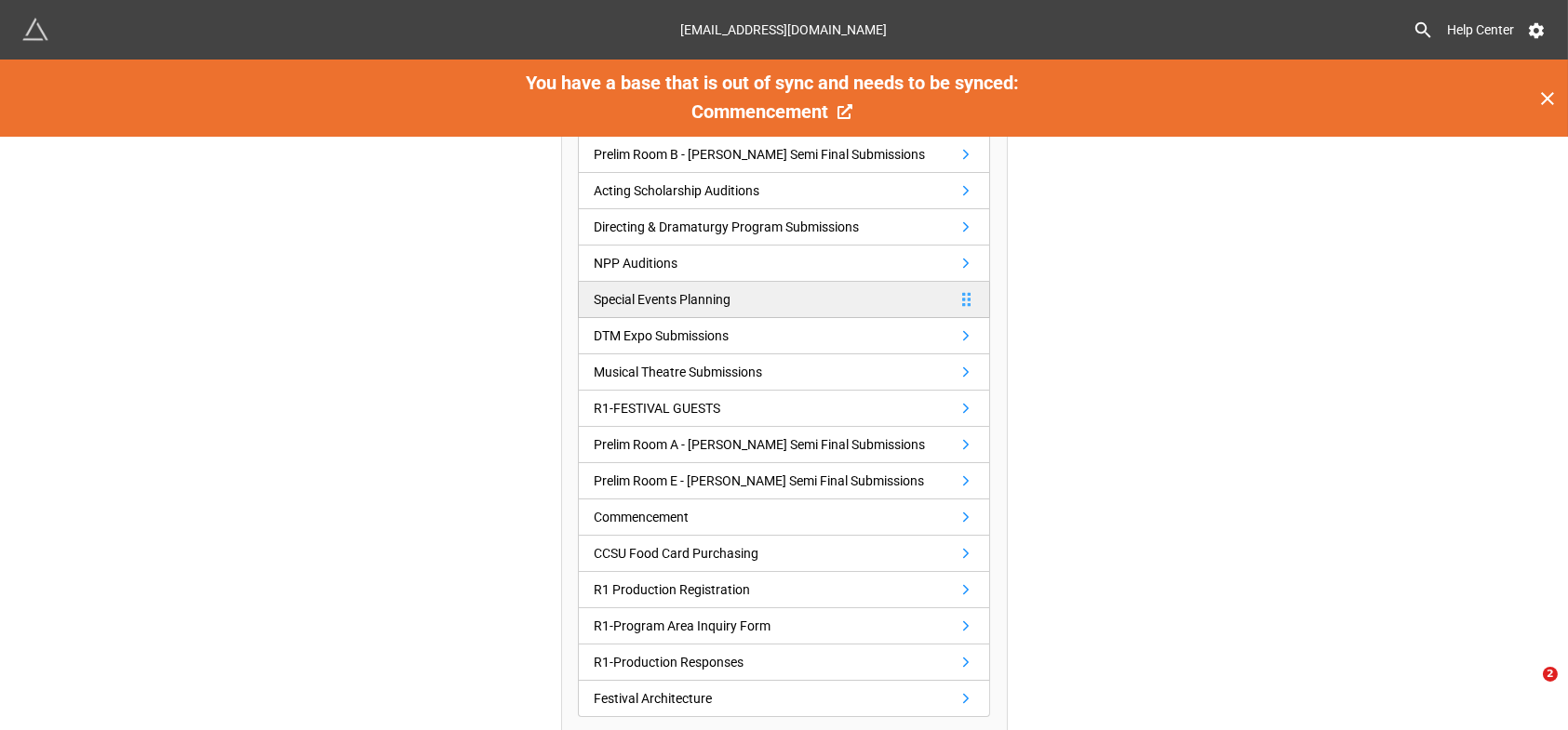
click at [836, 295] on link "Special Events Planning" at bounding box center [784, 300] width 413 height 36
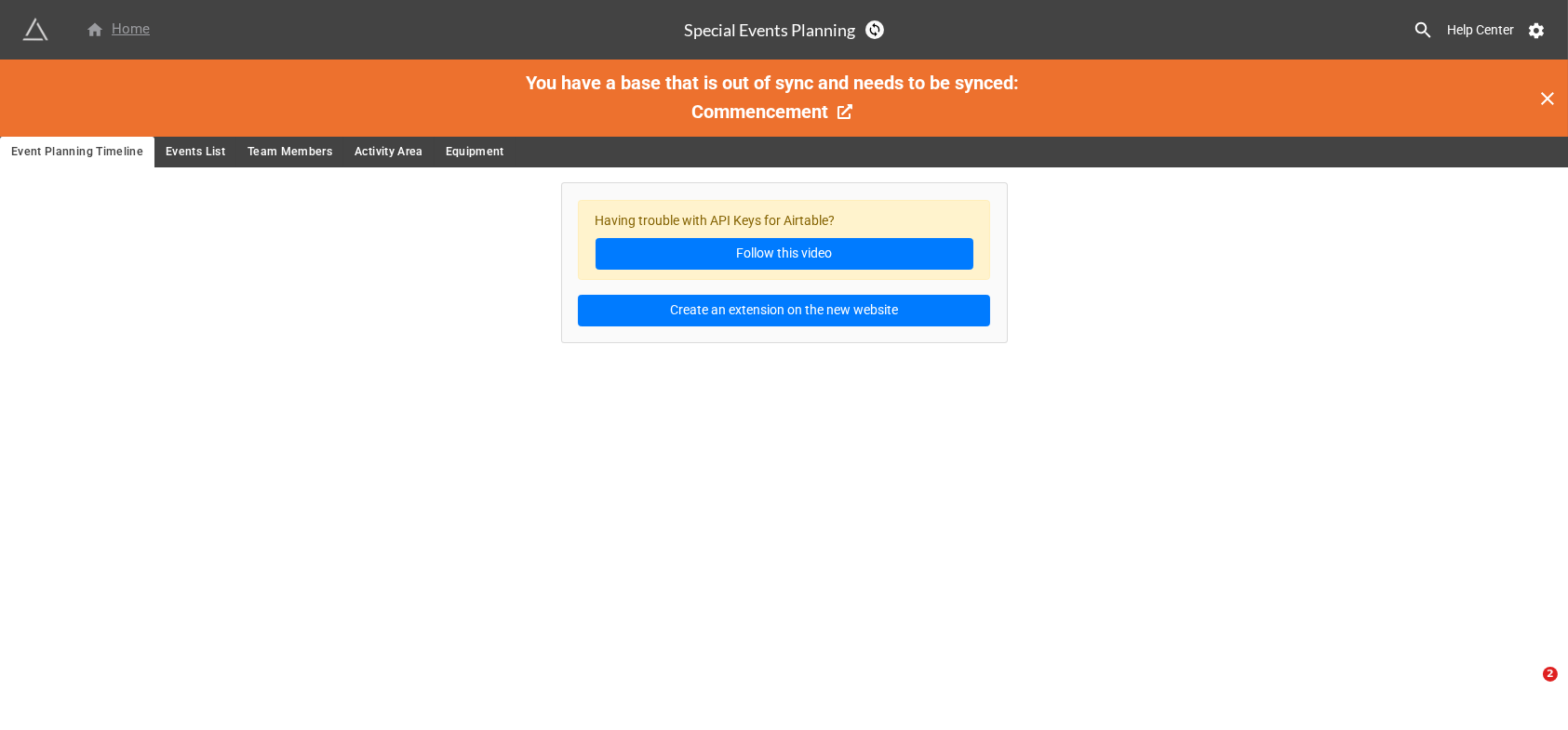
click at [126, 25] on div "Home" at bounding box center [118, 29] width 64 height 22
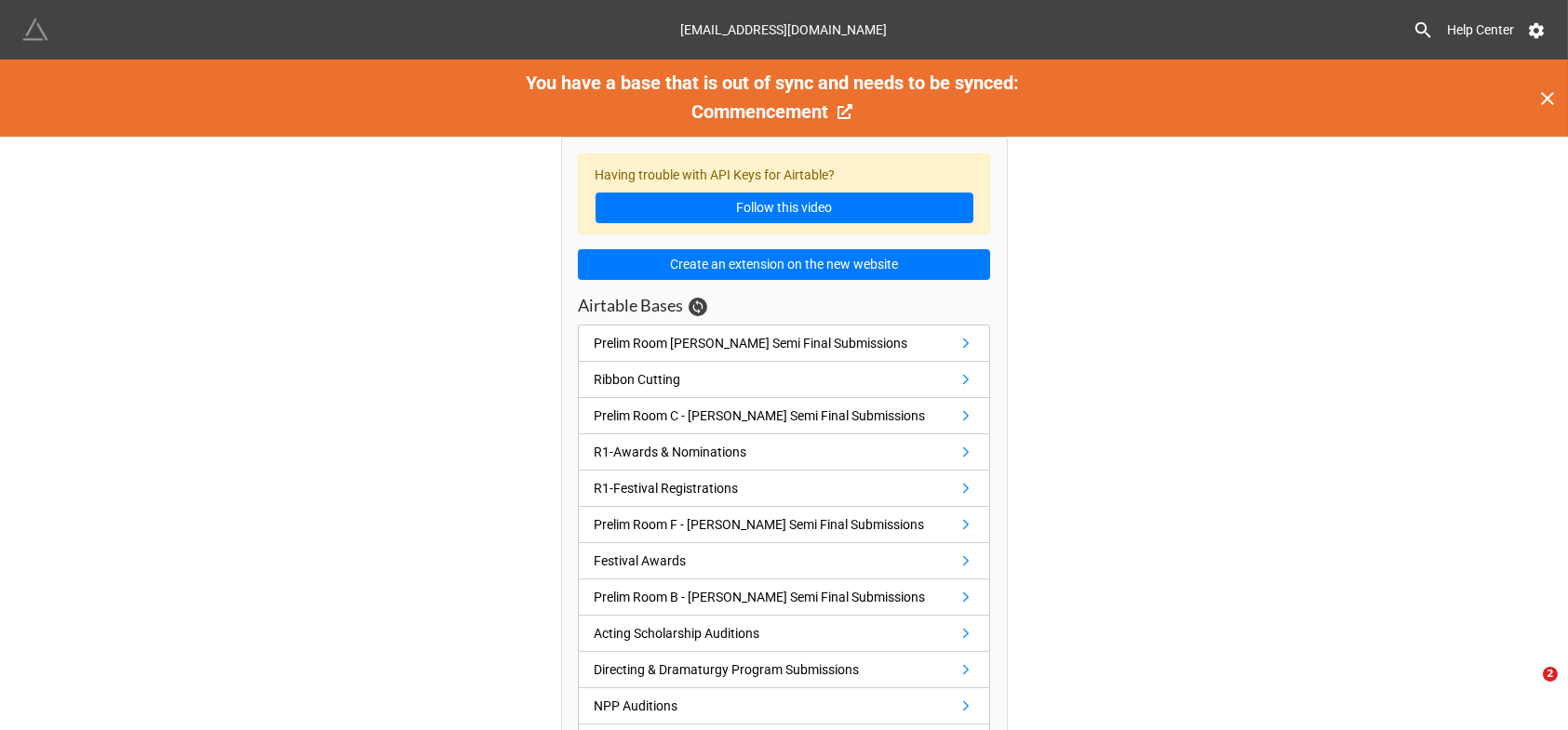
click at [41, 31] on img at bounding box center [35, 29] width 26 height 26
click at [1536, 27] on icon at bounding box center [1536, 31] width 15 height 16
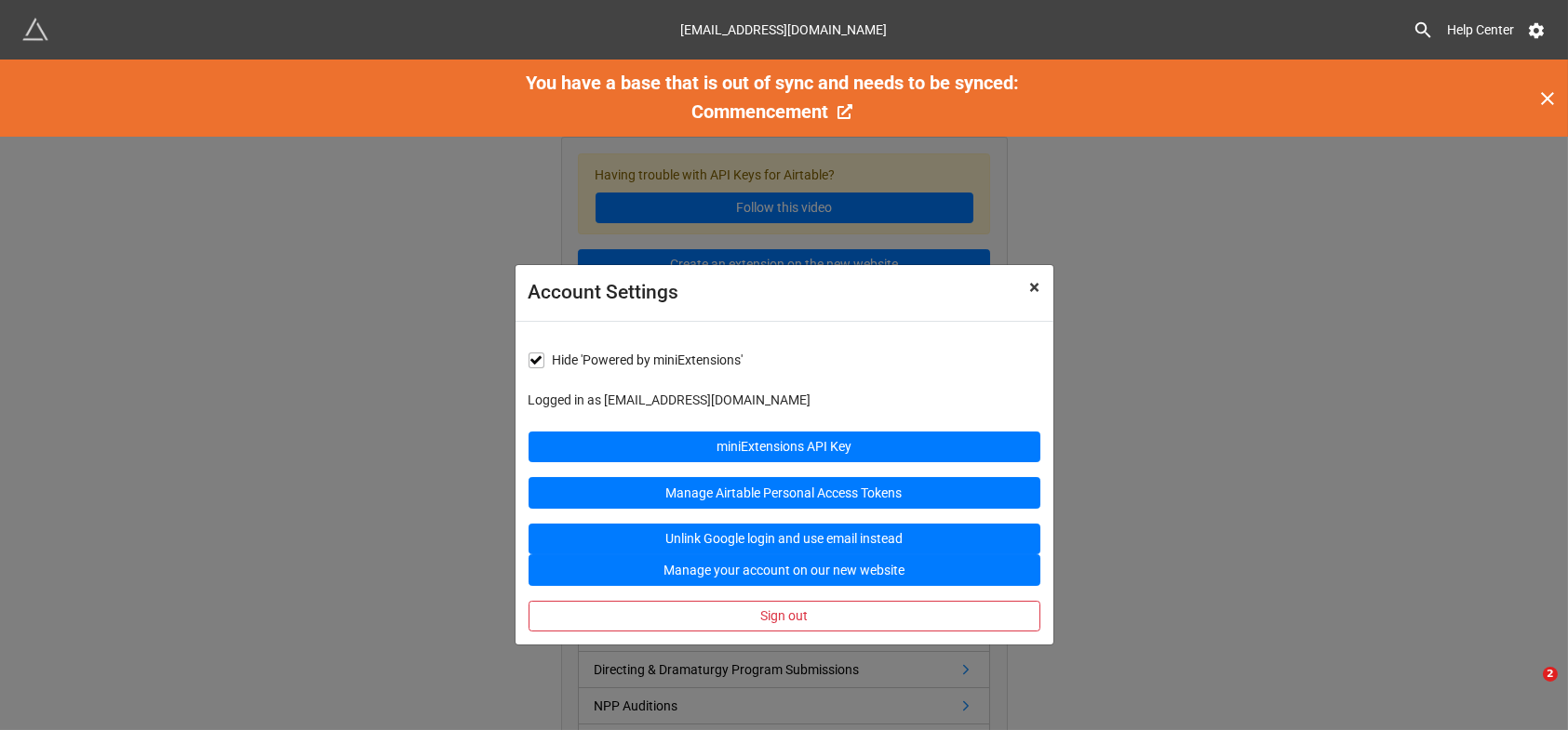
click at [1036, 290] on span "×" at bounding box center [1035, 287] width 11 height 22
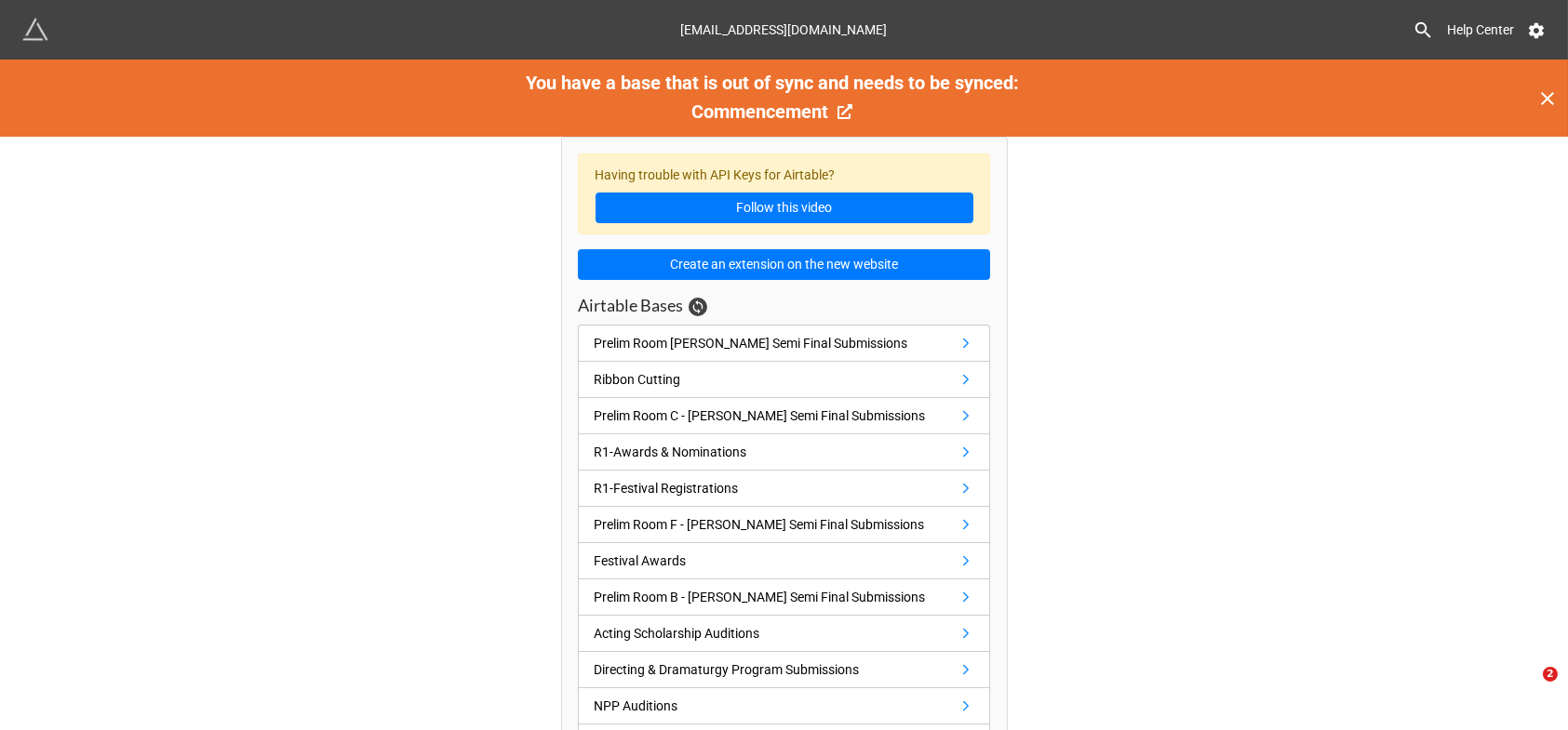
click at [750, 29] on div "[EMAIL_ADDRESS][DOMAIN_NAME]" at bounding box center [784, 29] width 206 height 33
